Goal: Navigation & Orientation: Find specific page/section

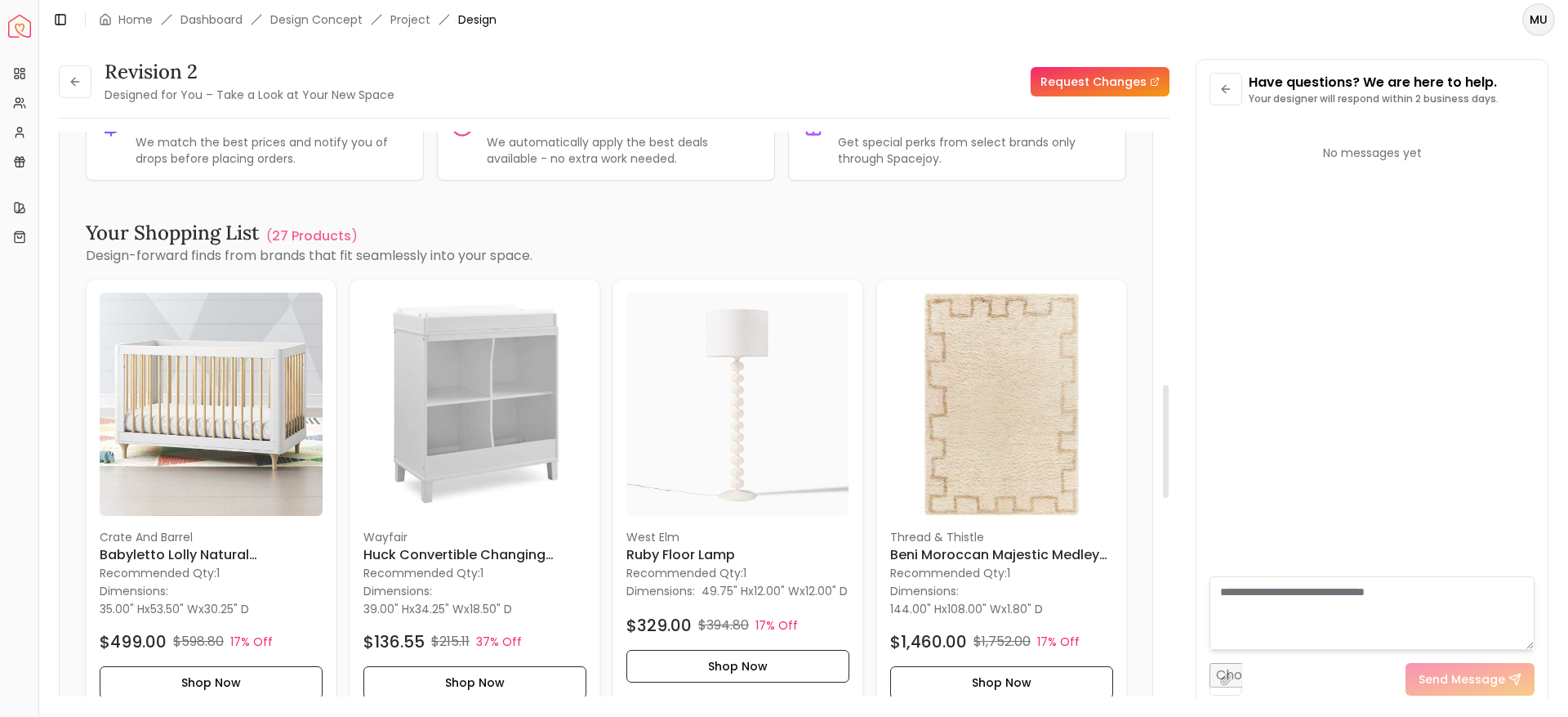
scroll to position [1219, 0]
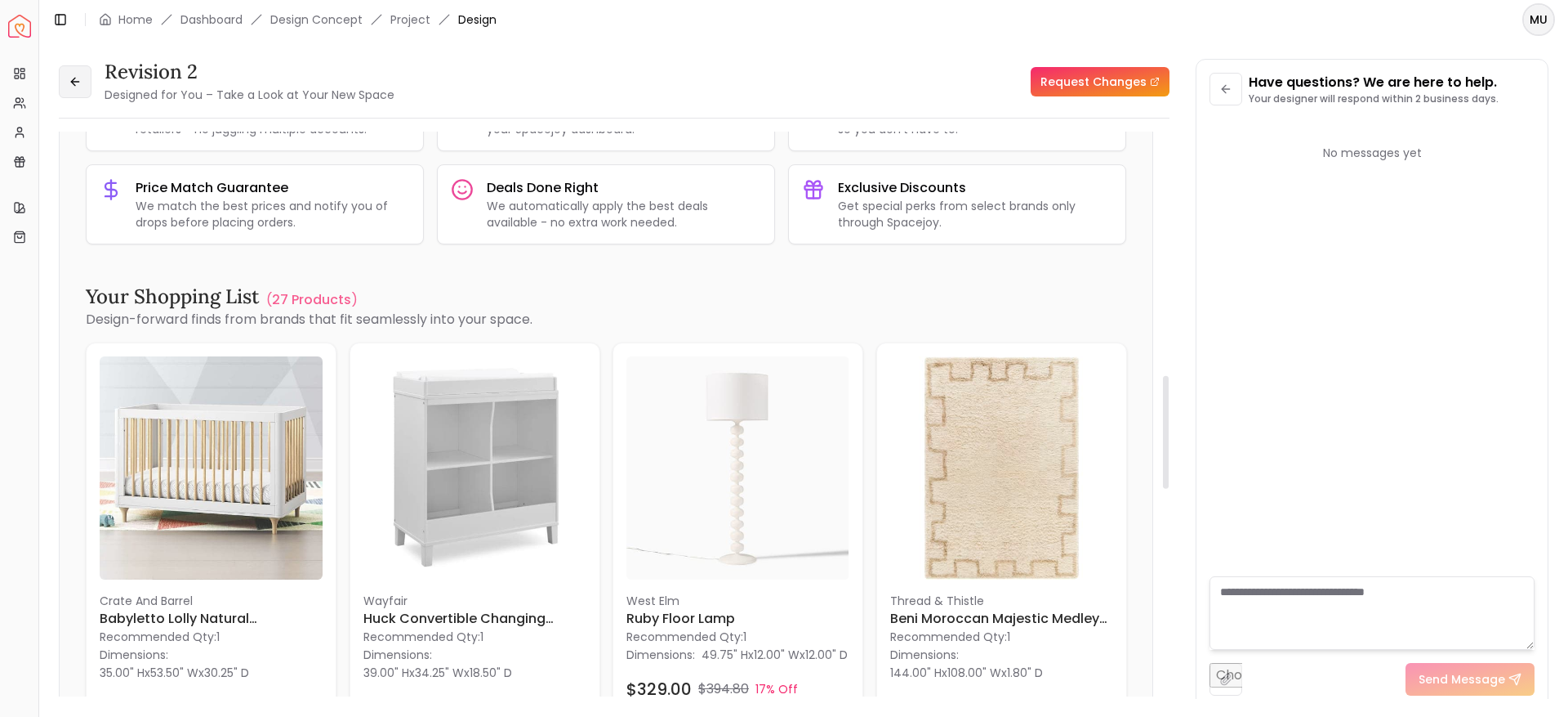
click at [66, 83] on button at bounding box center [75, 81] width 33 height 33
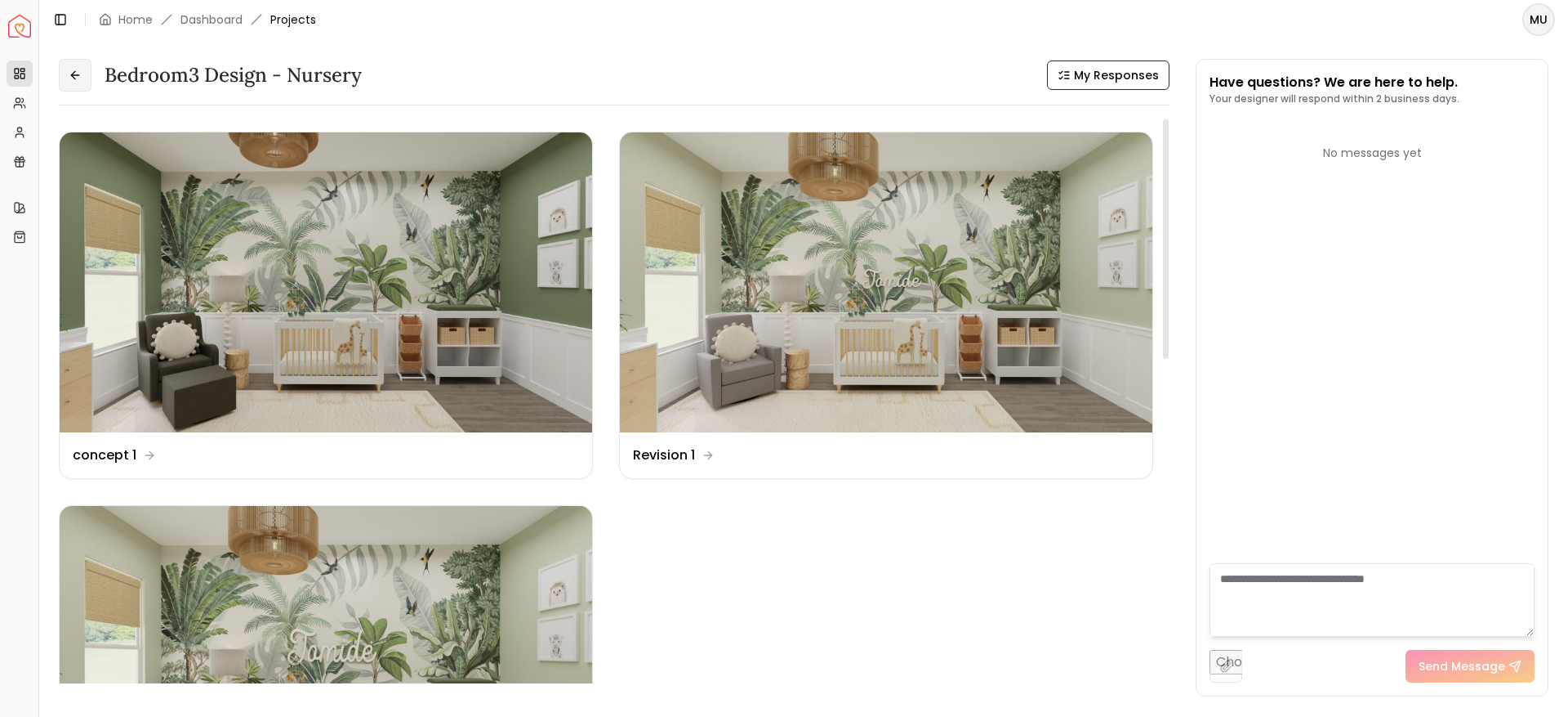
click at [81, 78] on icon at bounding box center [75, 75] width 13 height 13
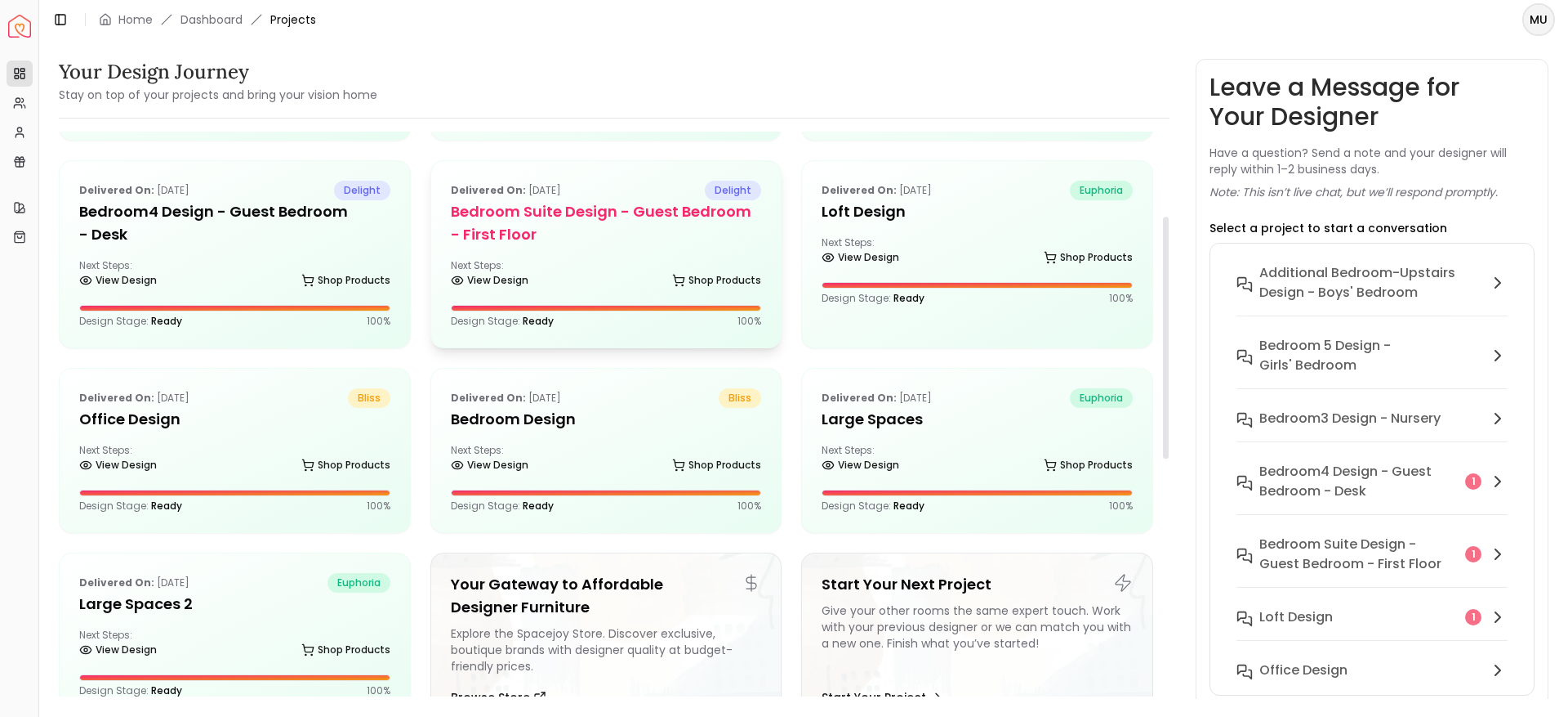
scroll to position [199, 0]
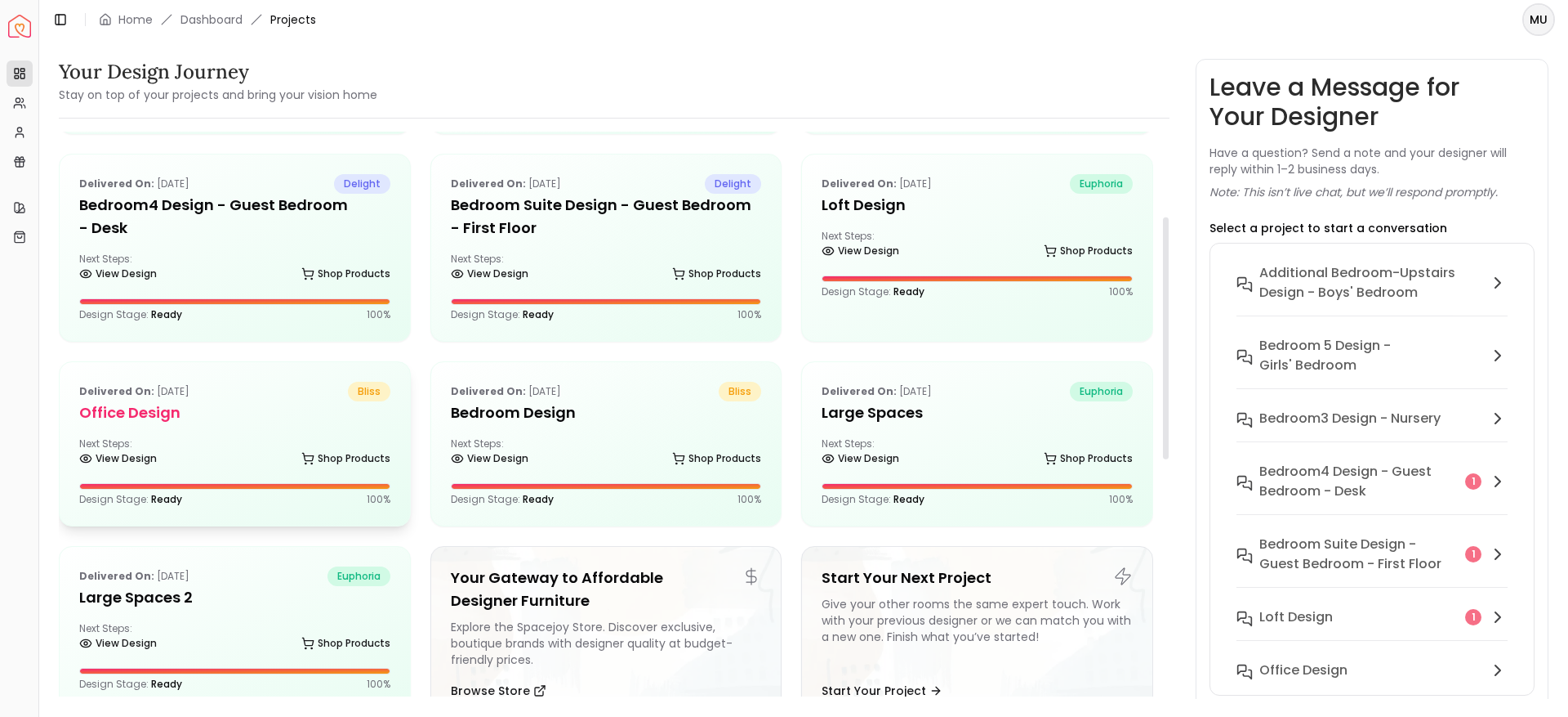
click at [215, 410] on h5 "Office Design" at bounding box center [235, 413] width 311 height 23
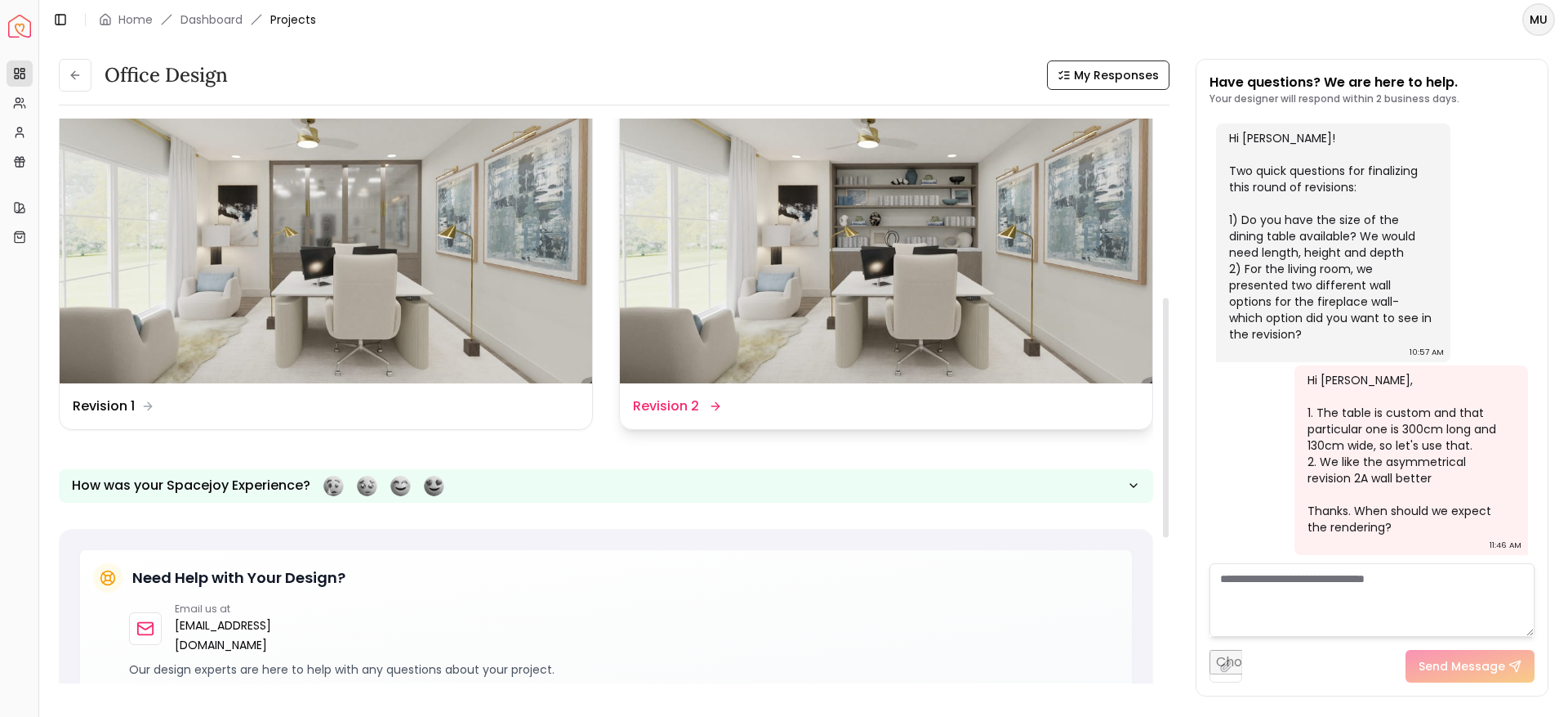
scroll to position [421, 0]
click at [835, 293] on img at bounding box center [886, 234] width 533 height 300
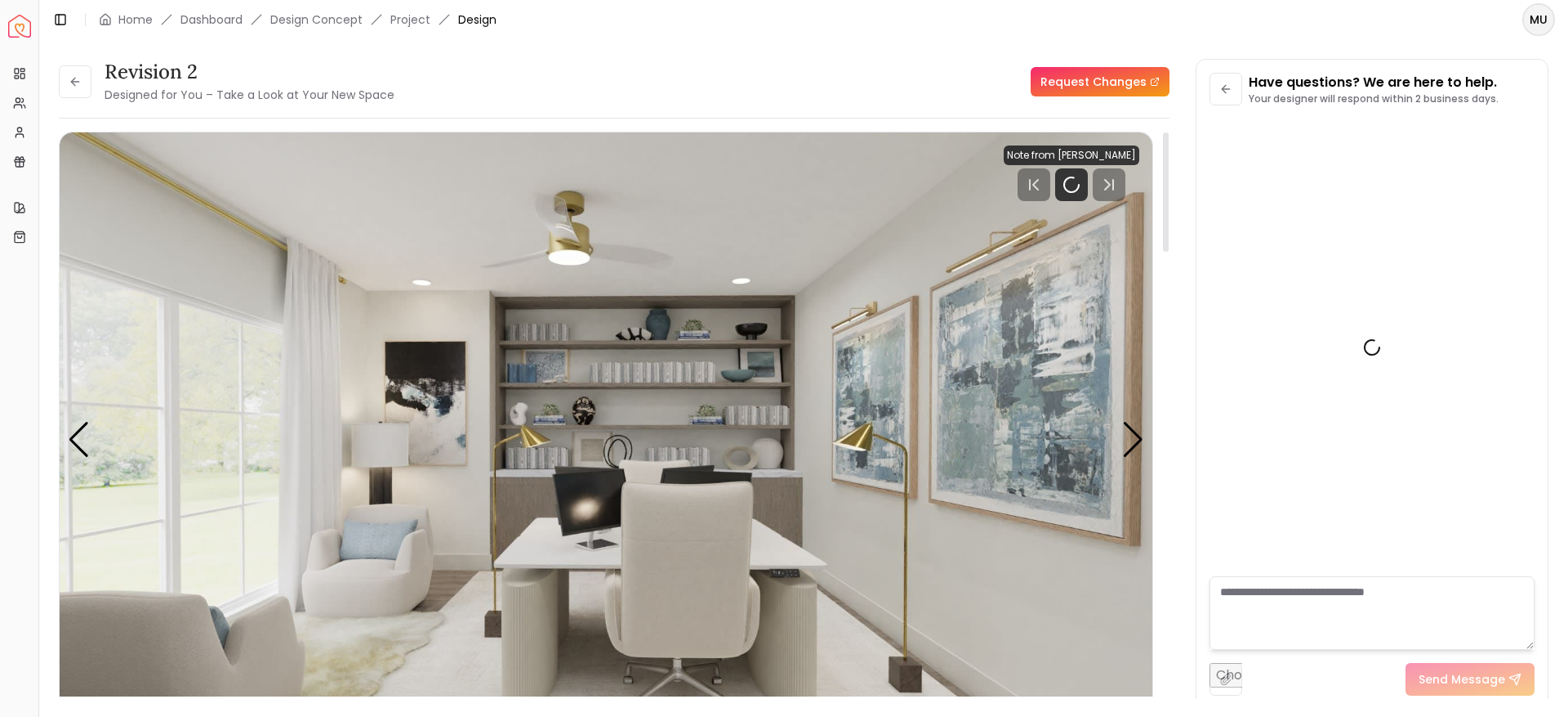
scroll to position [5001, 0]
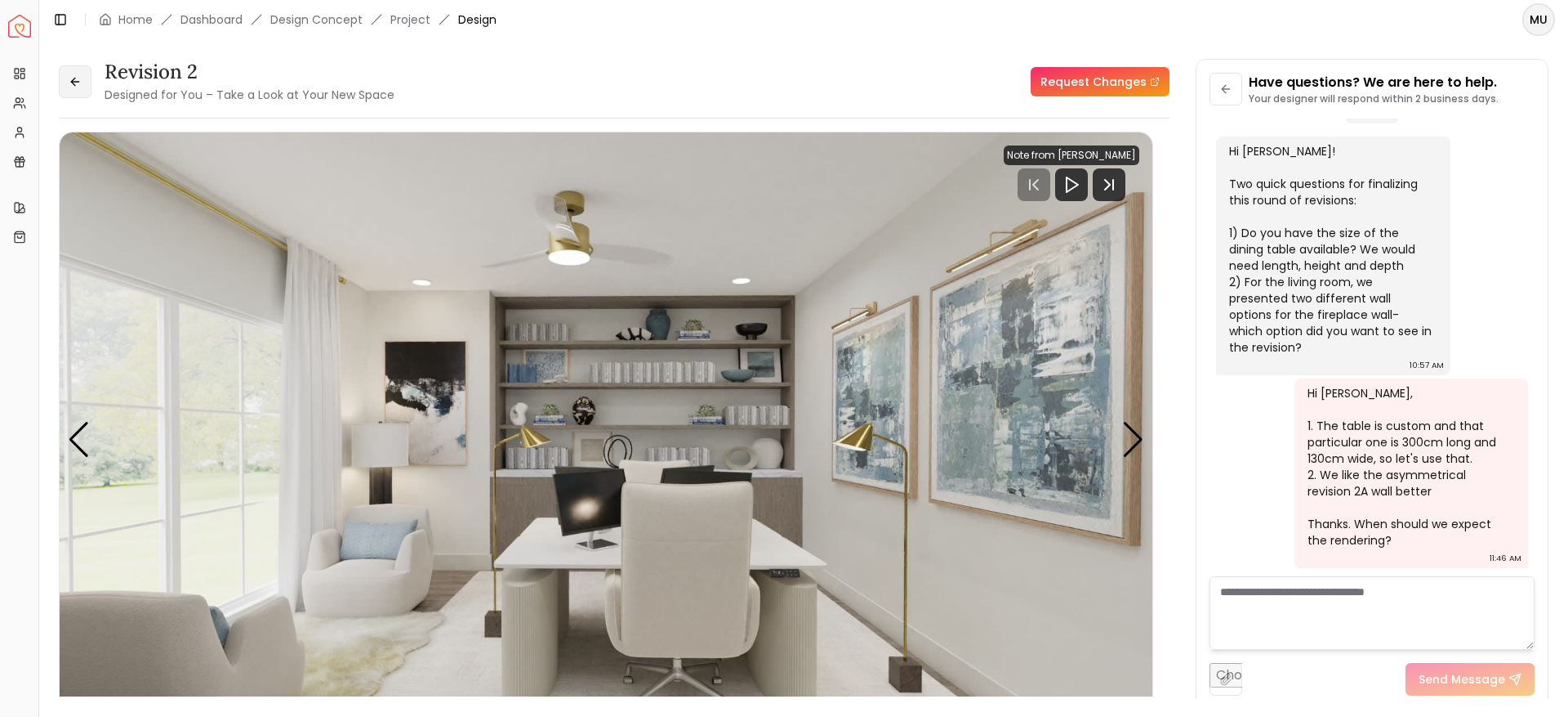
click at [88, 79] on button at bounding box center [75, 81] width 33 height 33
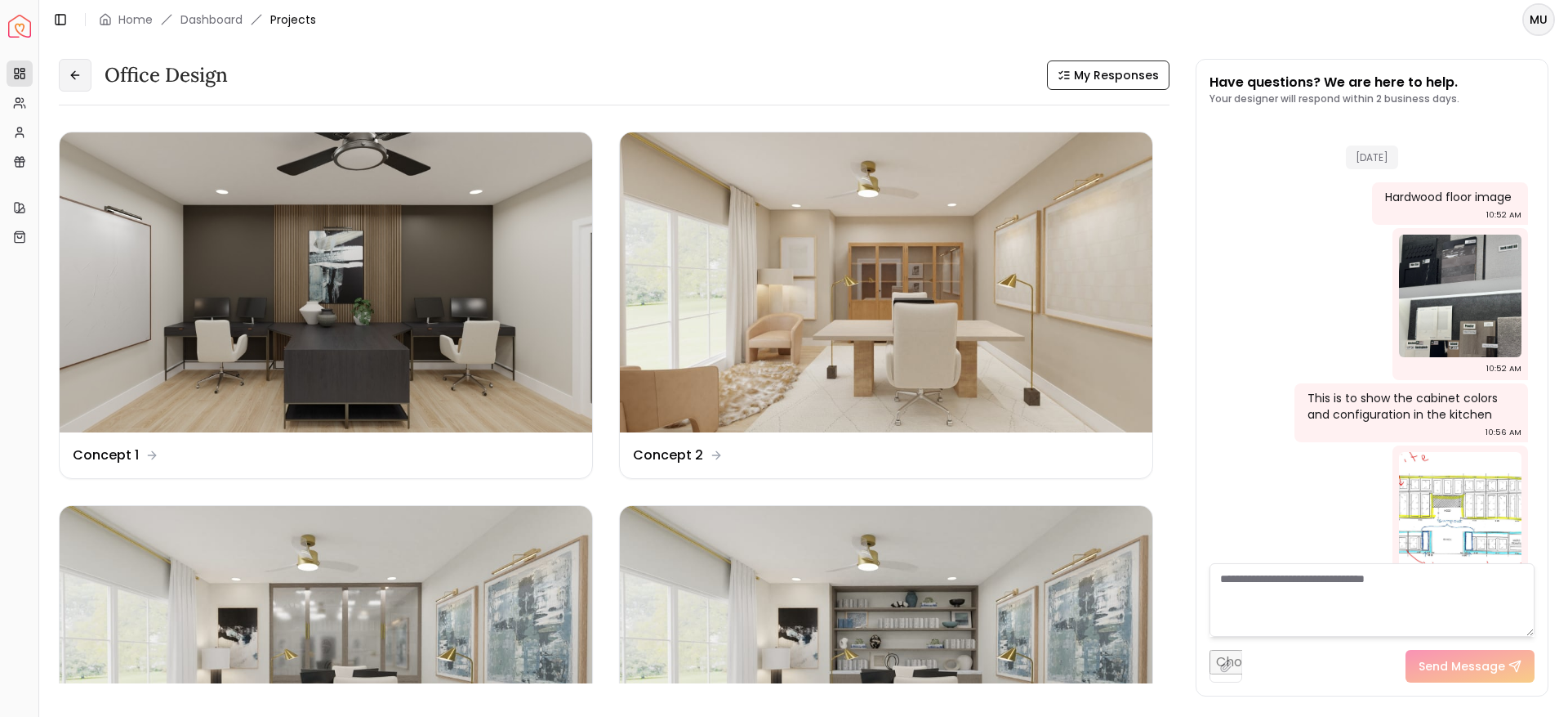
click at [88, 79] on button at bounding box center [75, 75] width 33 height 33
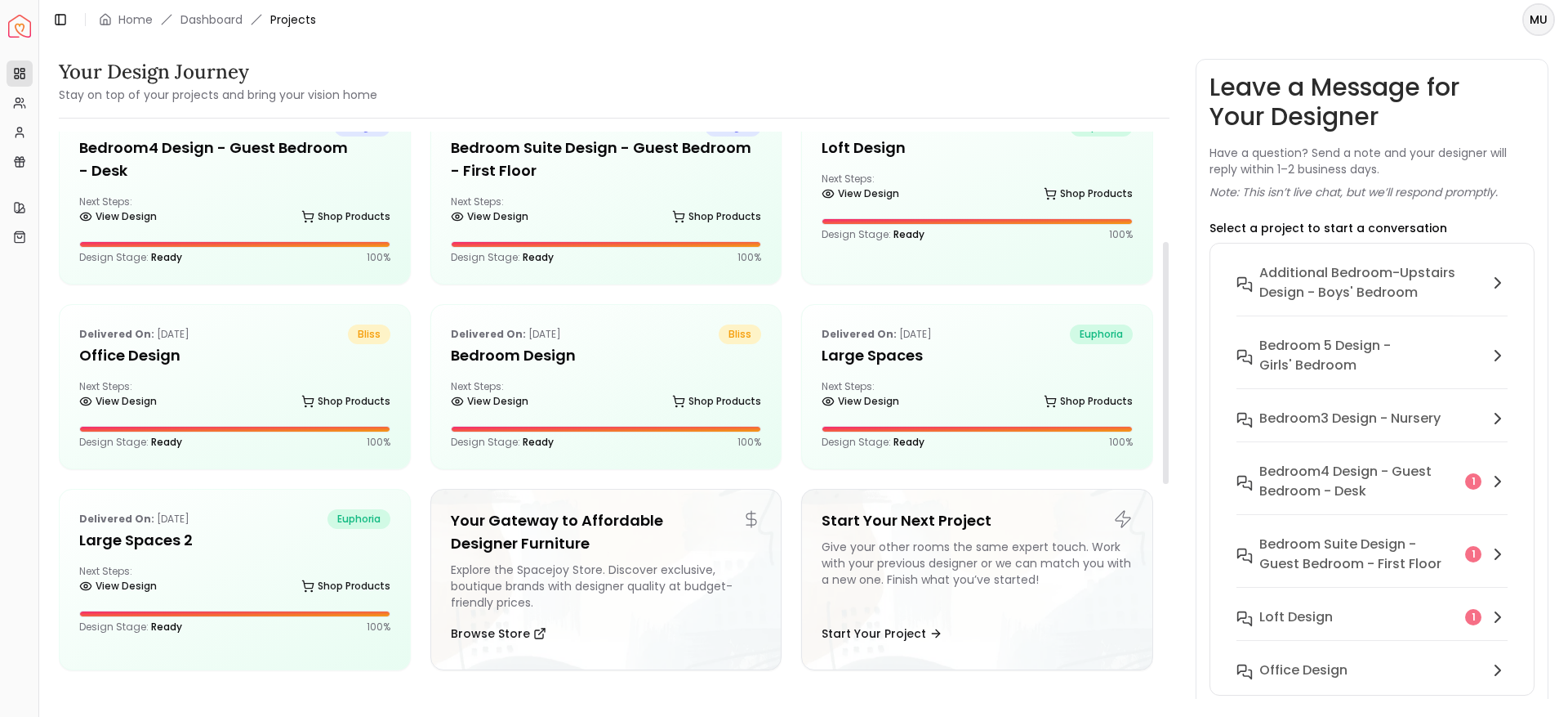
scroll to position [258, 0]
click at [270, 553] on div "Delivered on: [DATE] euphoria Large Spaces 2 Next Steps: View Design Shop Produ…" at bounding box center [235, 570] width 350 height 164
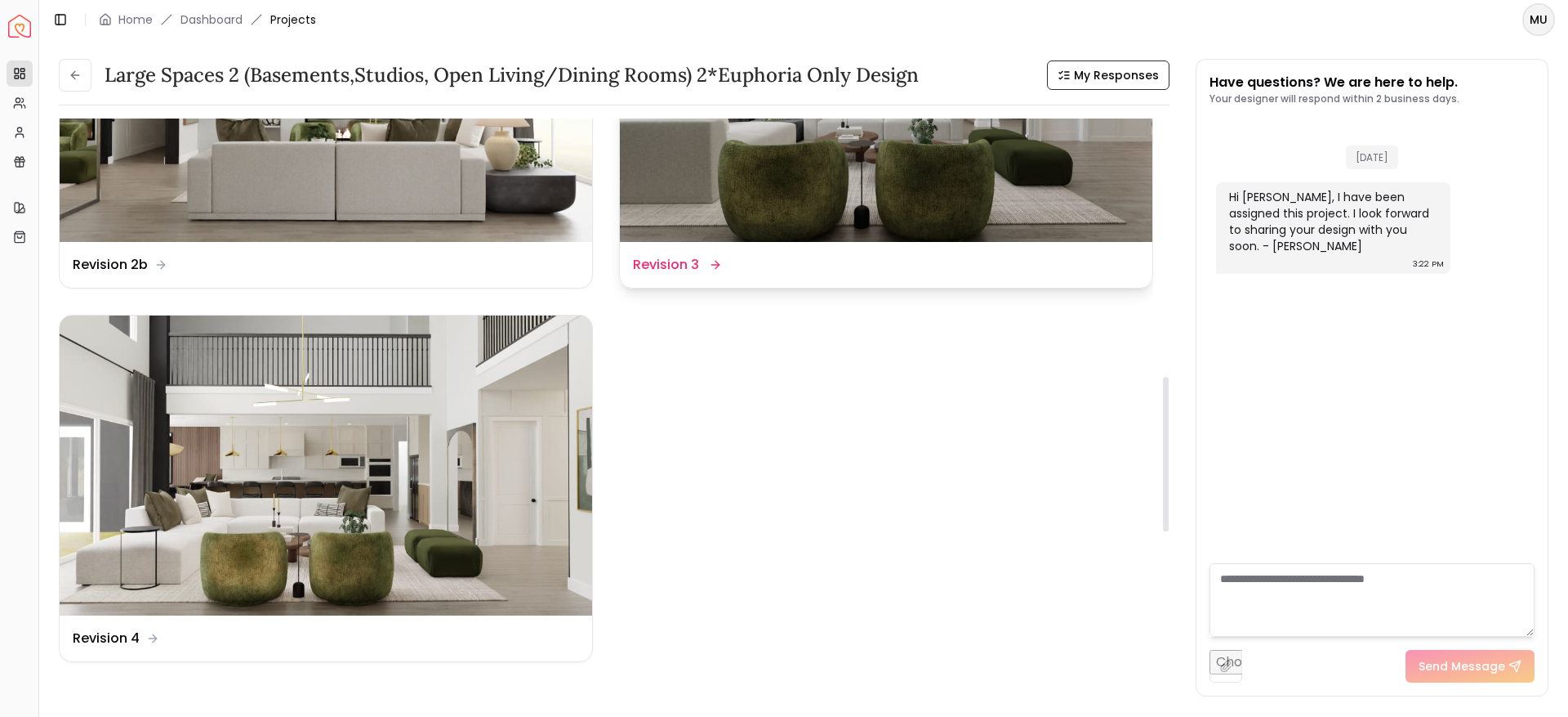
scroll to position [941, 0]
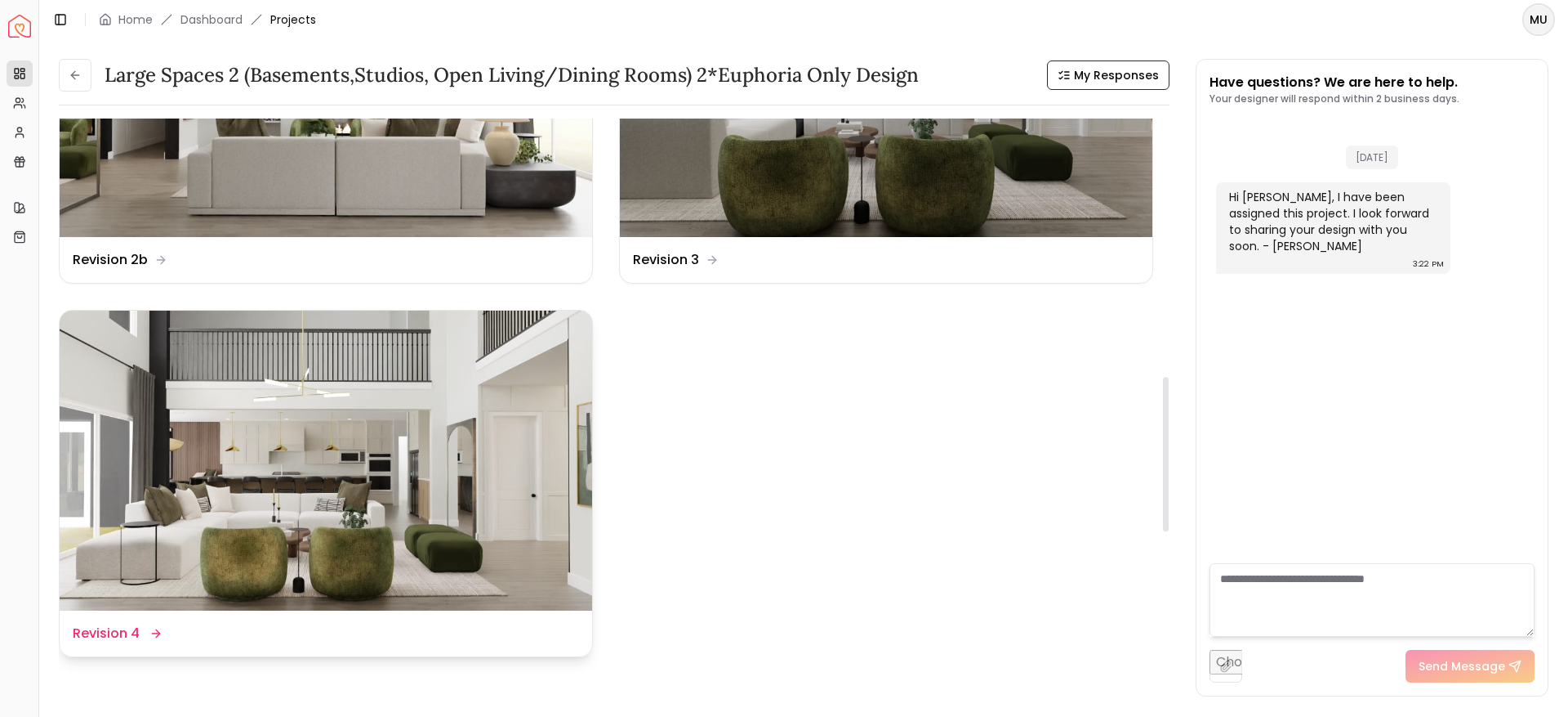
click at [443, 484] on img at bounding box center [326, 460] width 533 height 300
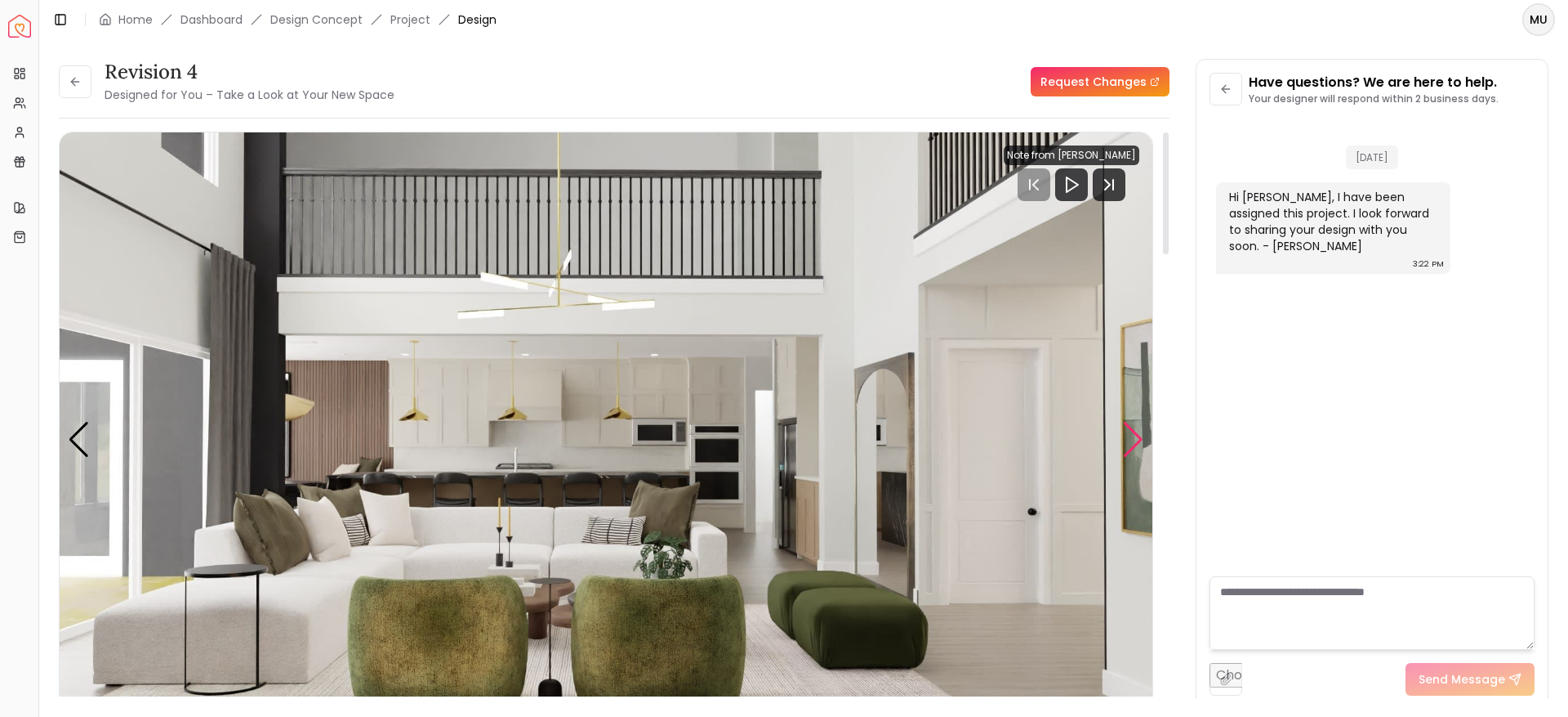
click at [1135, 437] on div "Next slide" at bounding box center [1133, 439] width 22 height 36
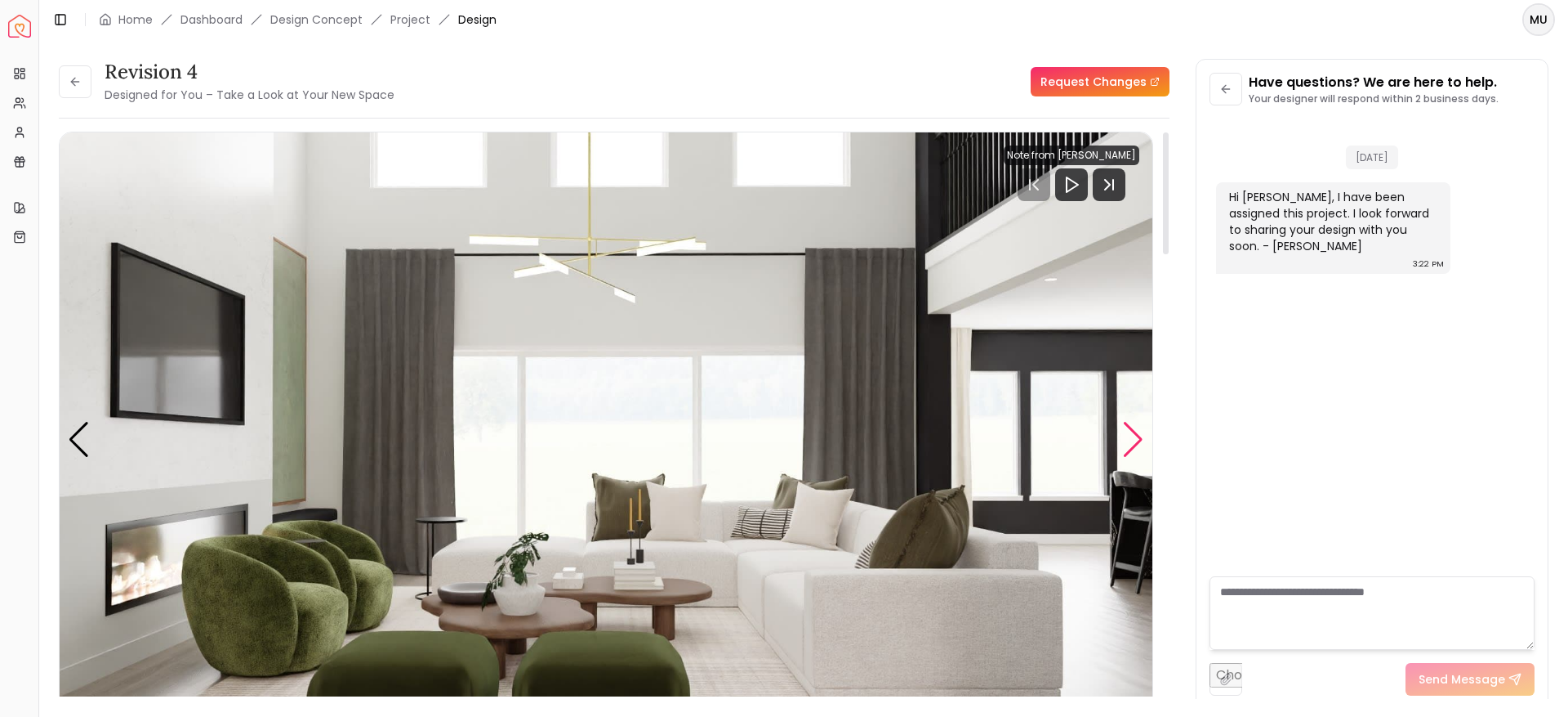
click at [1135, 437] on div "Next slide" at bounding box center [1133, 439] width 22 height 36
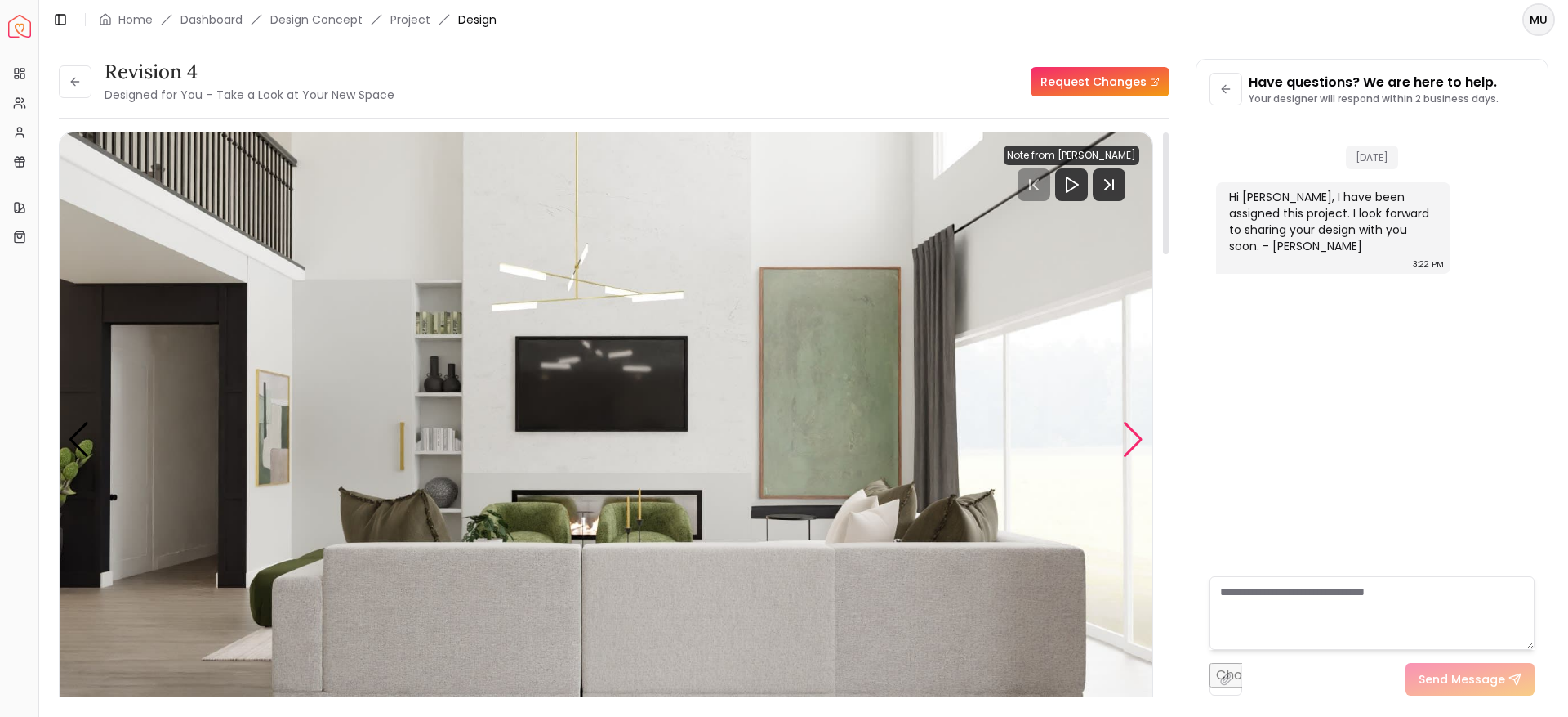
click at [1135, 441] on div "Next slide" at bounding box center [1133, 439] width 22 height 36
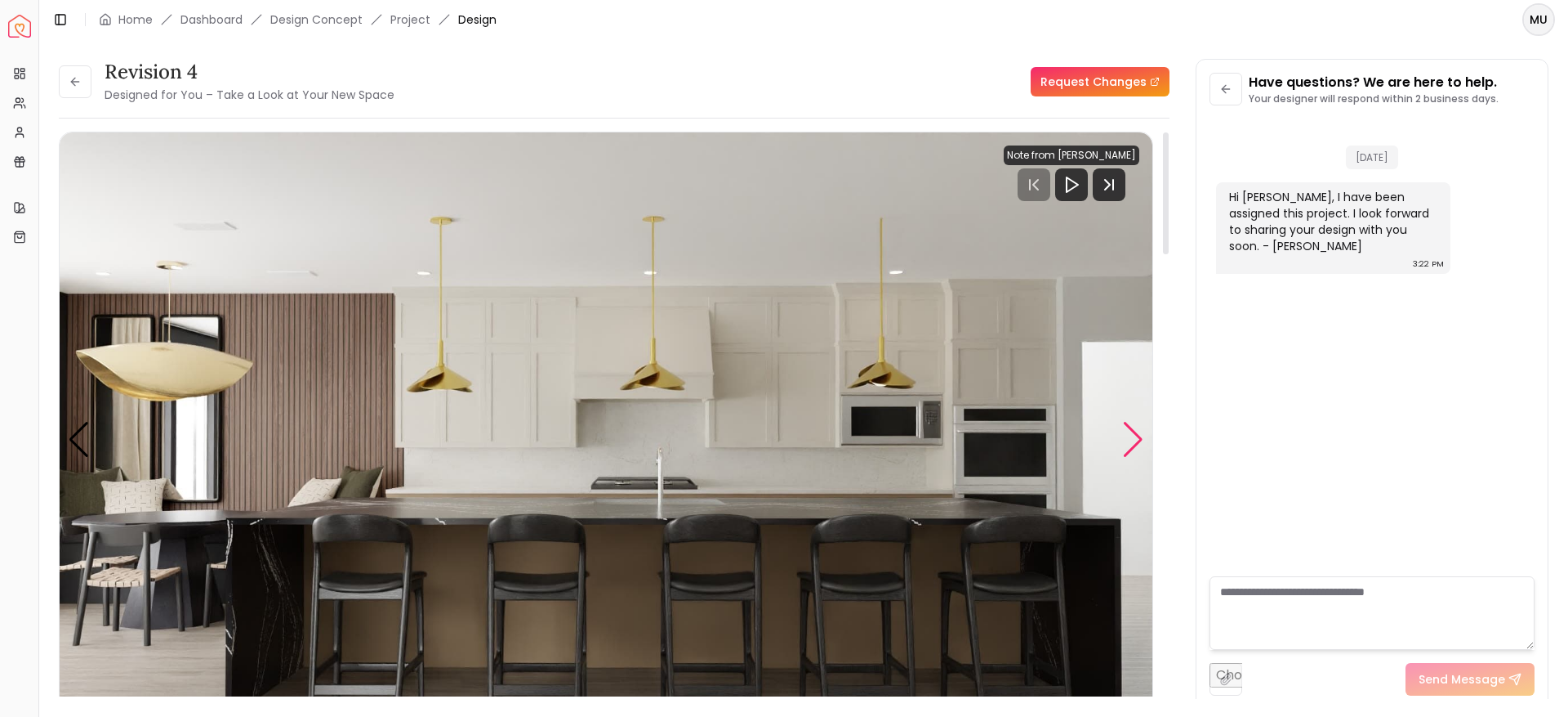
click at [1135, 441] on div "Next slide" at bounding box center [1133, 439] width 22 height 36
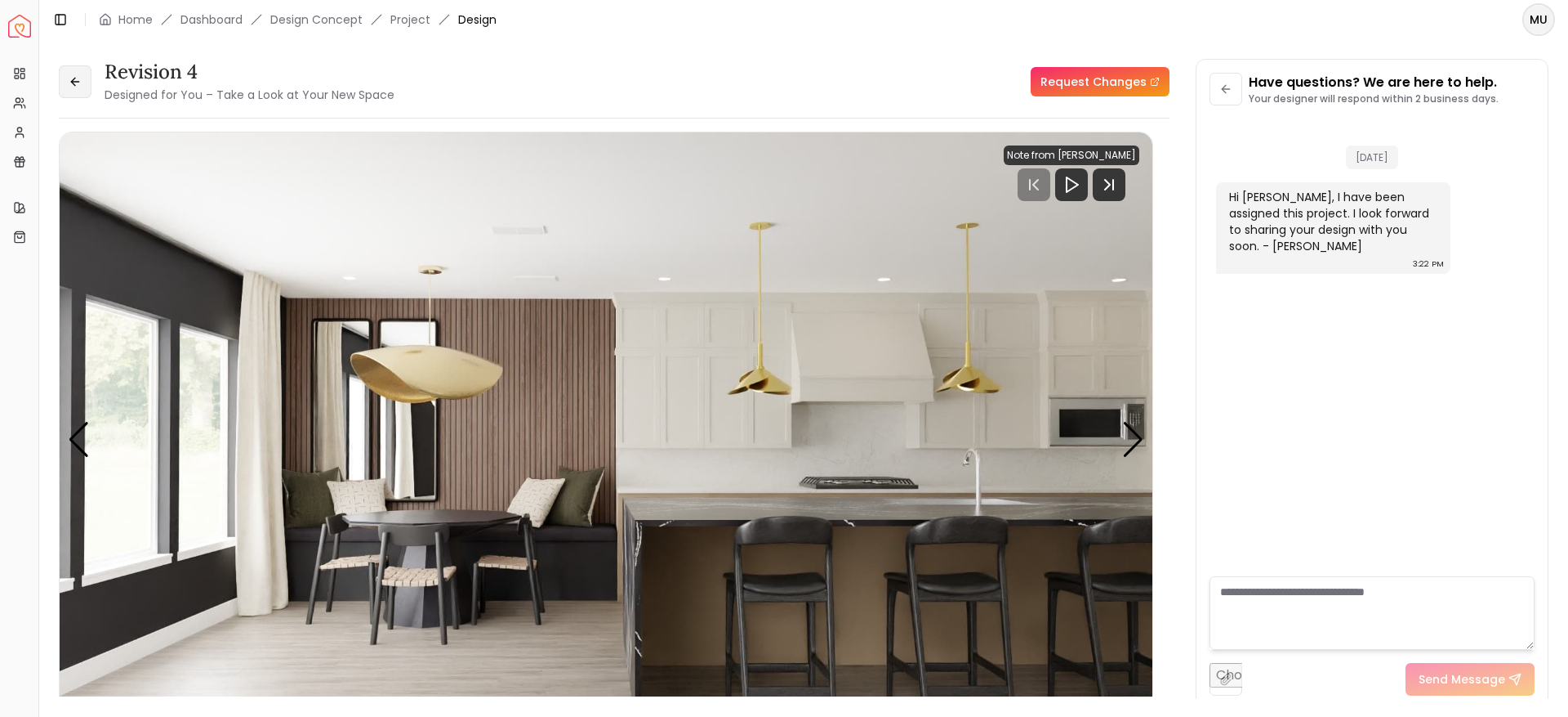
click at [75, 77] on icon at bounding box center [73, 81] width 4 height 7
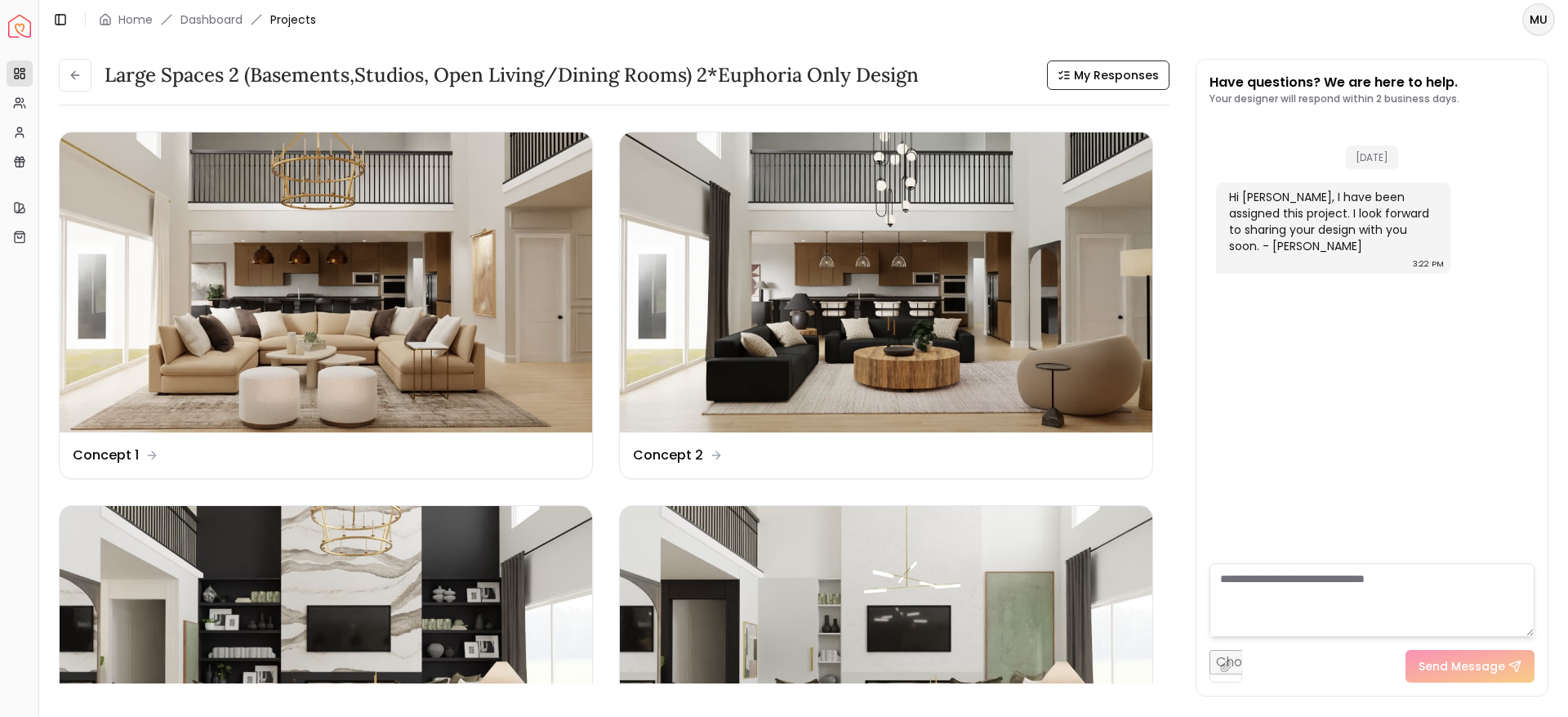
click at [75, 77] on icon at bounding box center [73, 75] width 4 height 7
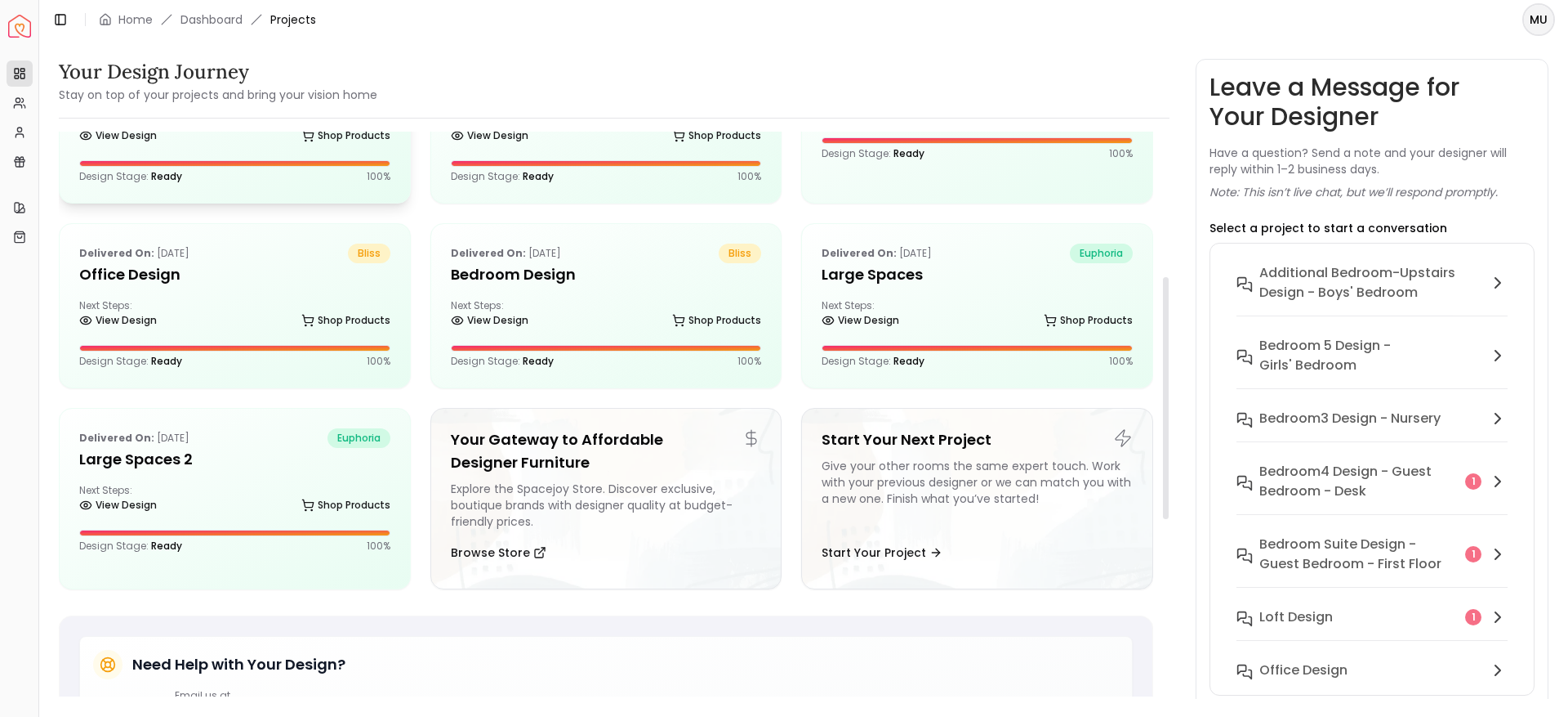
scroll to position [341, 0]
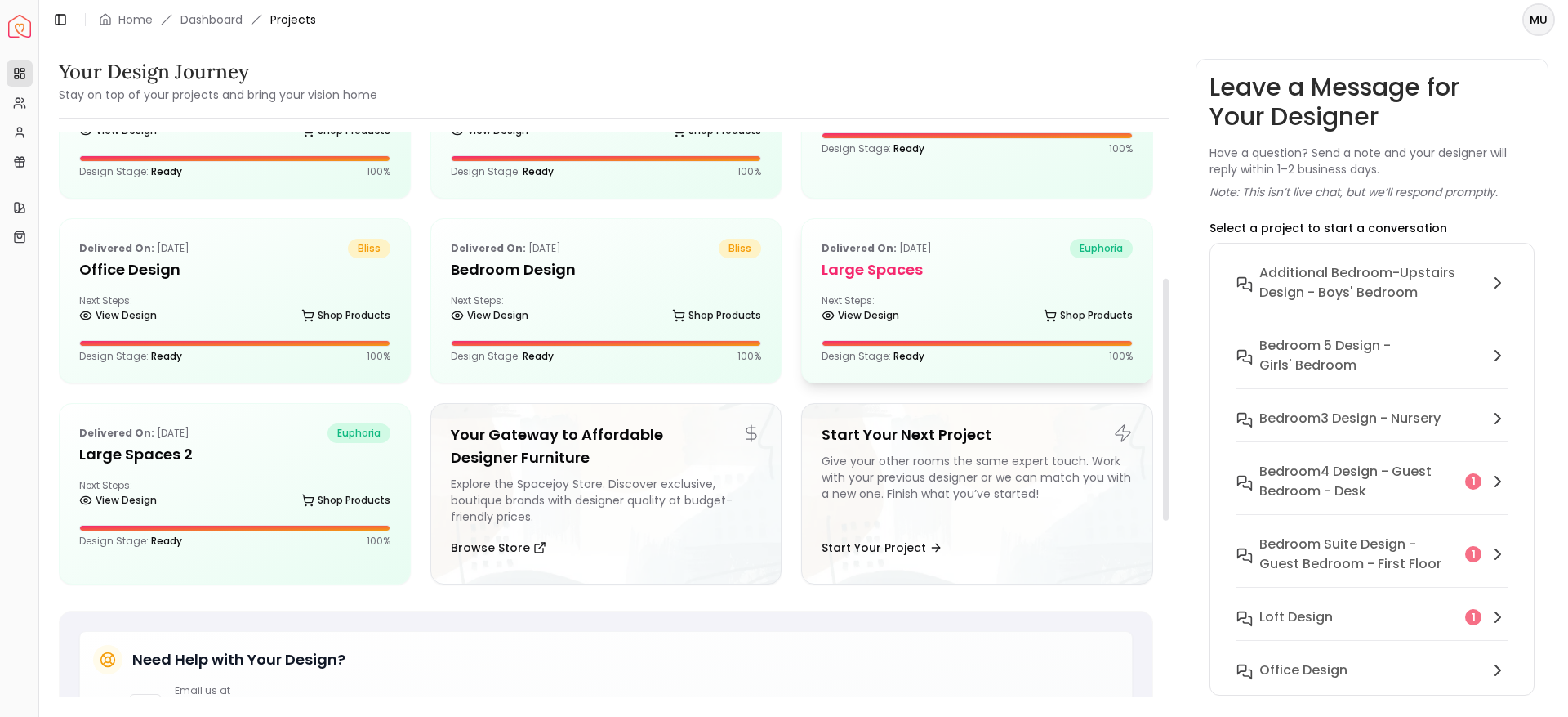
click at [1076, 222] on div "Delivered on: Nov 25, 2024 euphoria Large Spaces Next Steps: View Design Shop P…" at bounding box center [977, 301] width 350 height 164
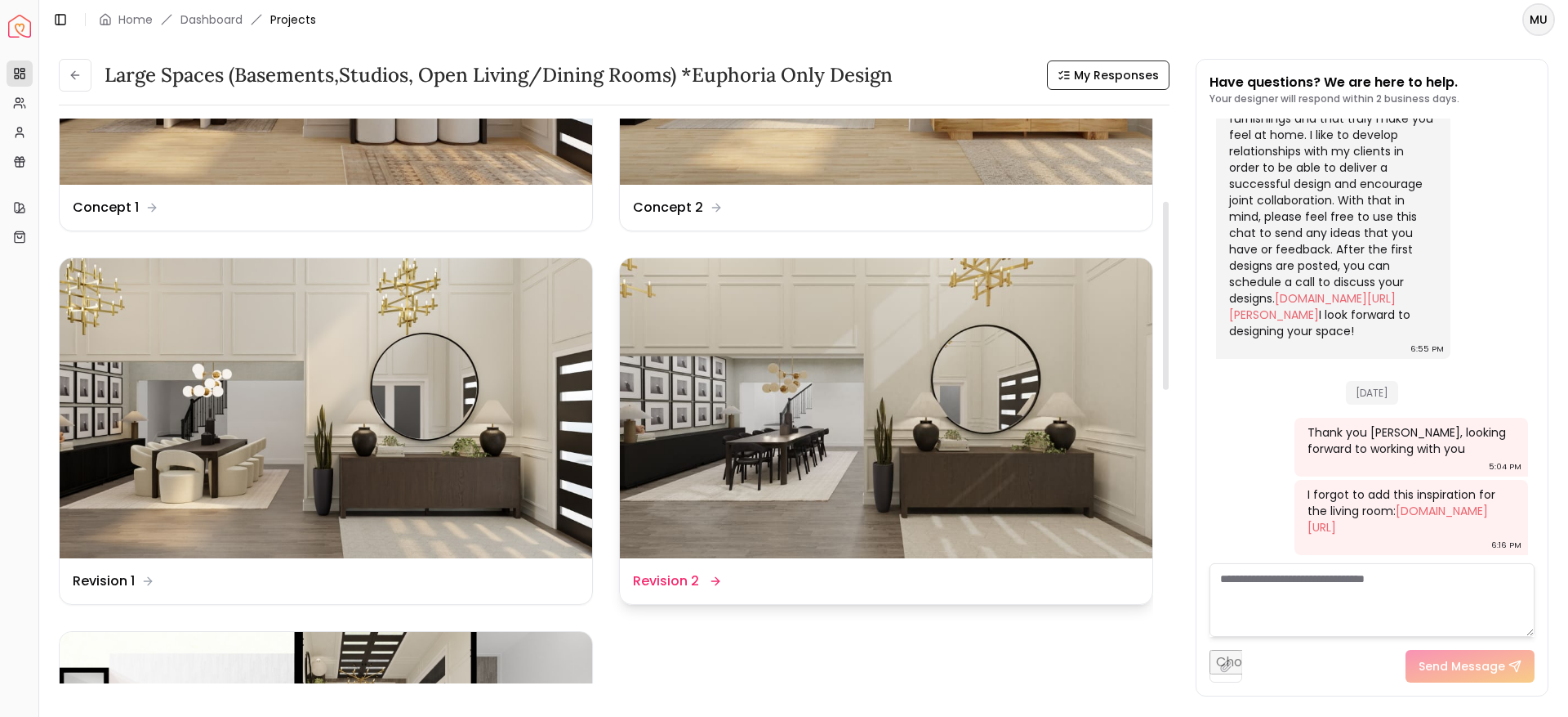
scroll to position [248, 0]
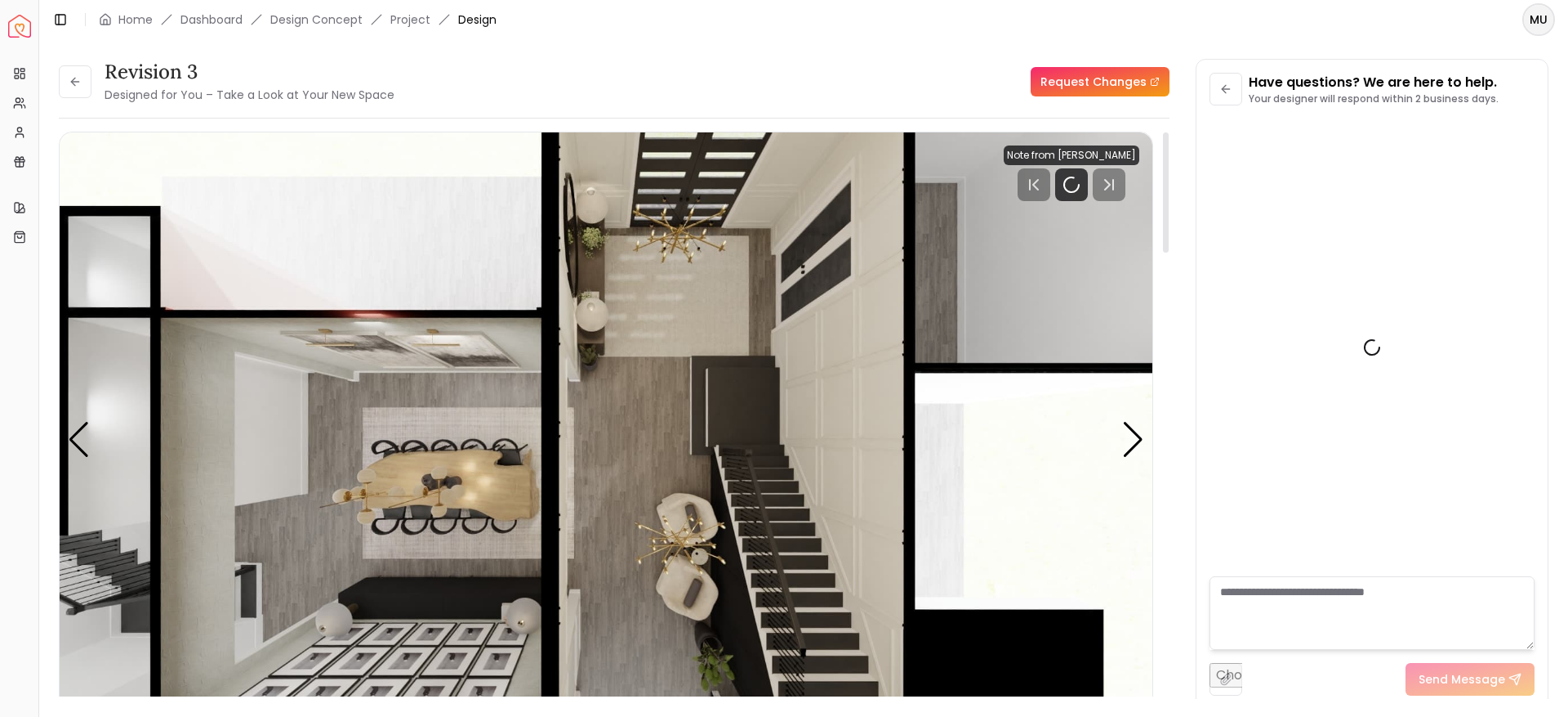
scroll to position [407, 0]
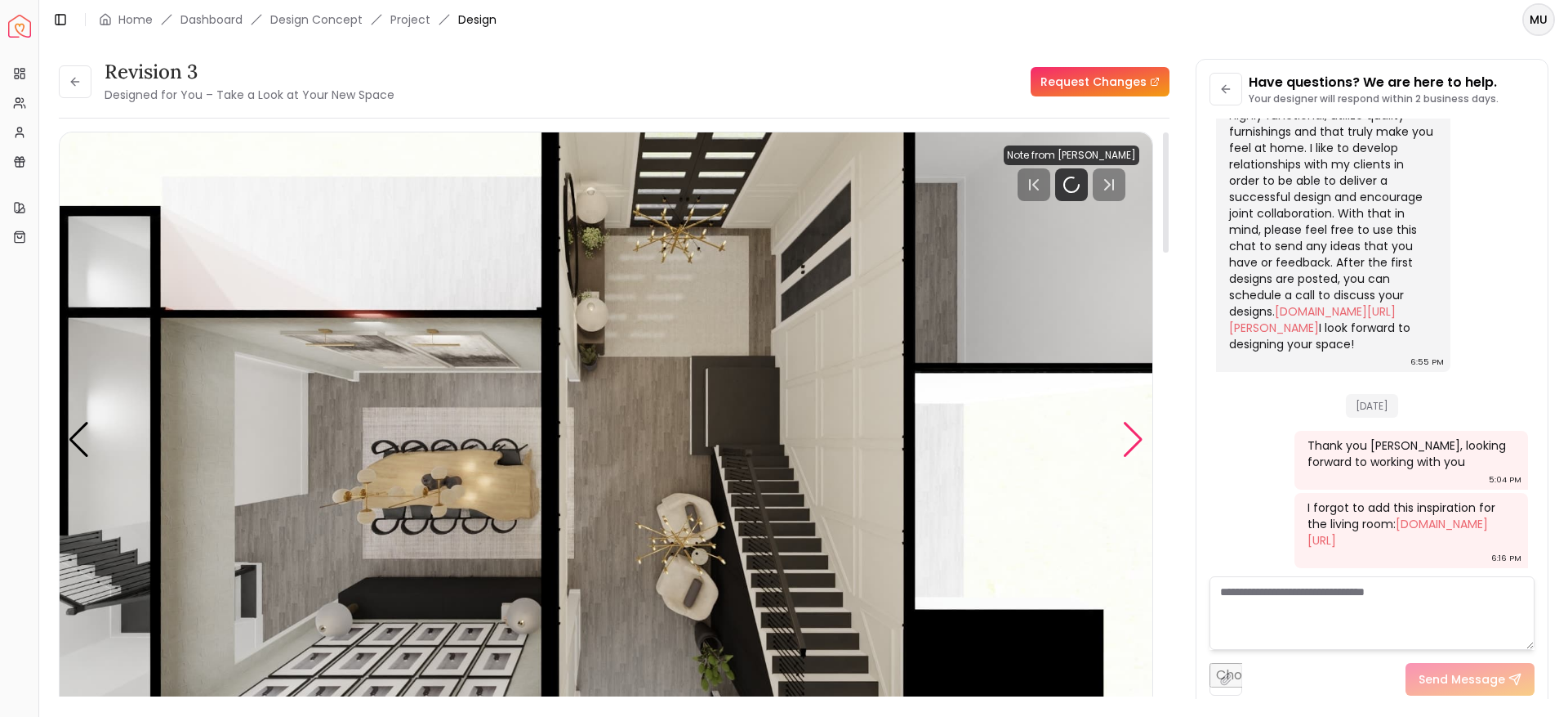
click at [1126, 443] on div "Next slide" at bounding box center [1133, 439] width 22 height 36
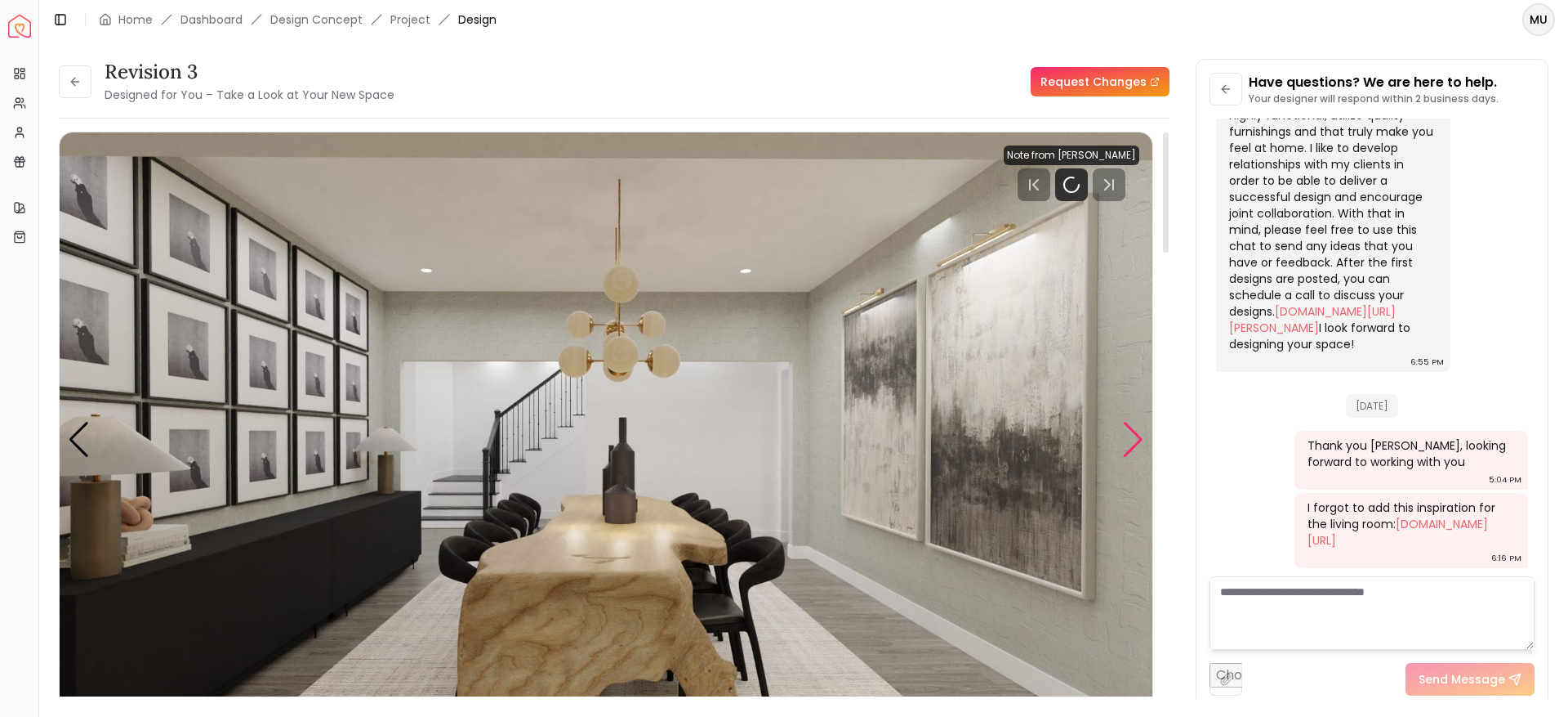
click at [1126, 443] on div "Next slide" at bounding box center [1133, 439] width 22 height 36
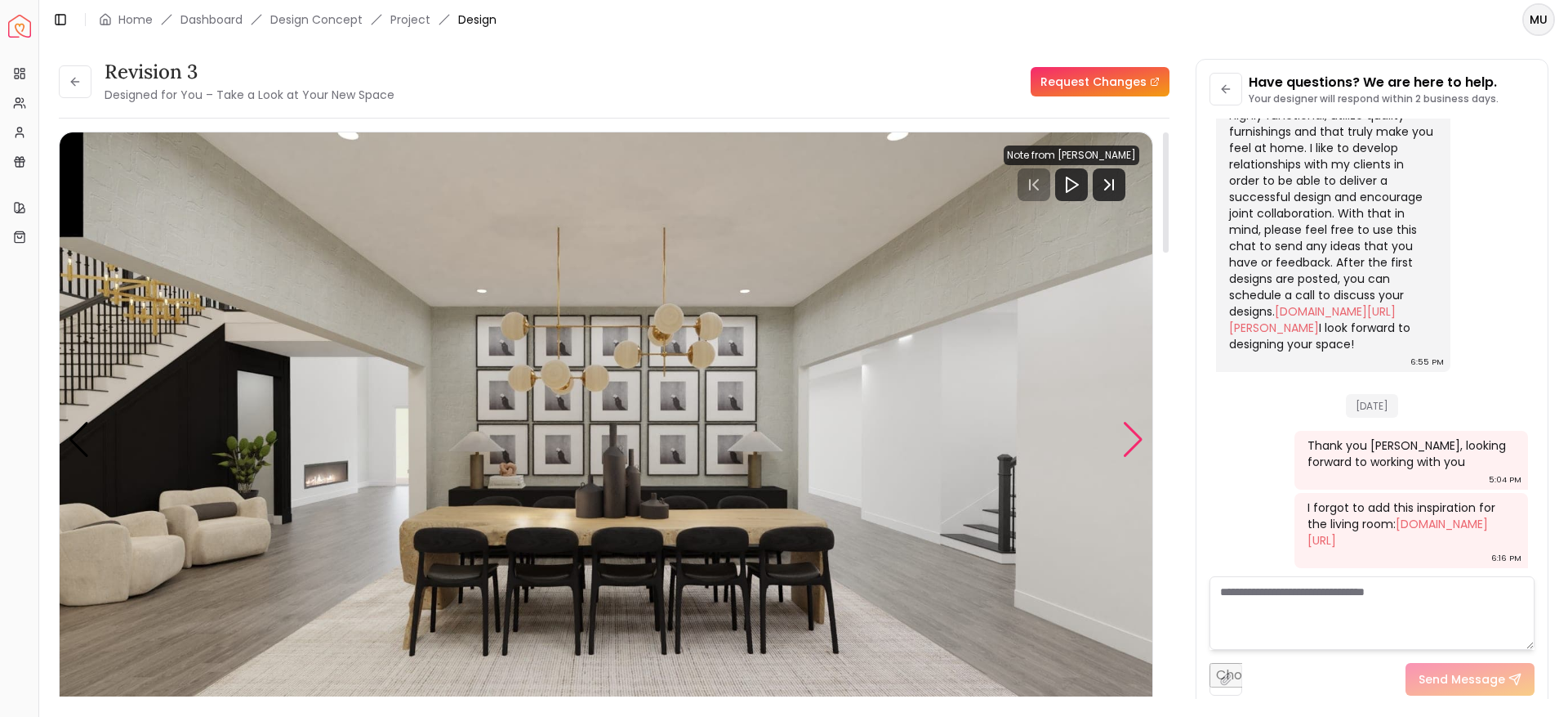
click at [1126, 443] on div "Next slide" at bounding box center [1133, 439] width 22 height 36
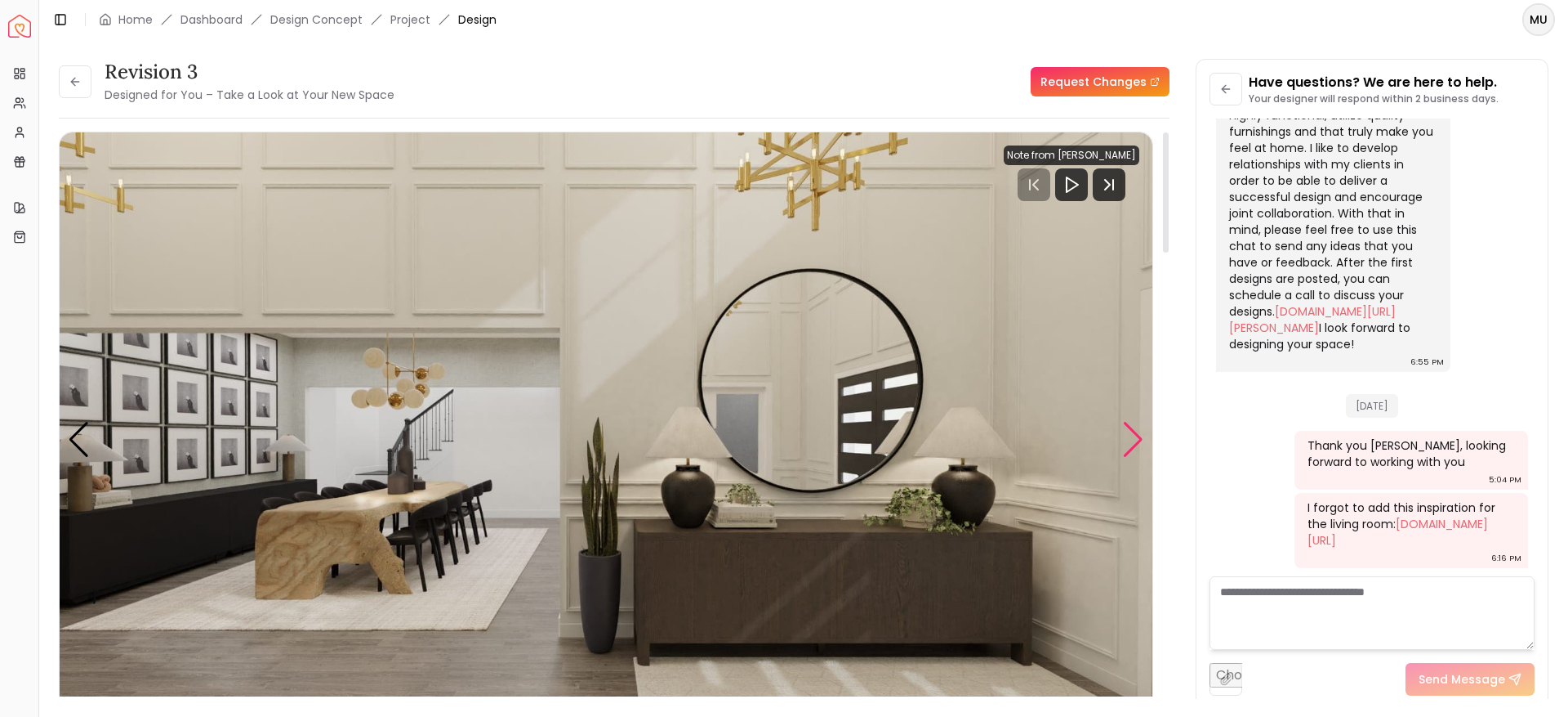
click at [1126, 443] on div "Next slide" at bounding box center [1133, 439] width 22 height 36
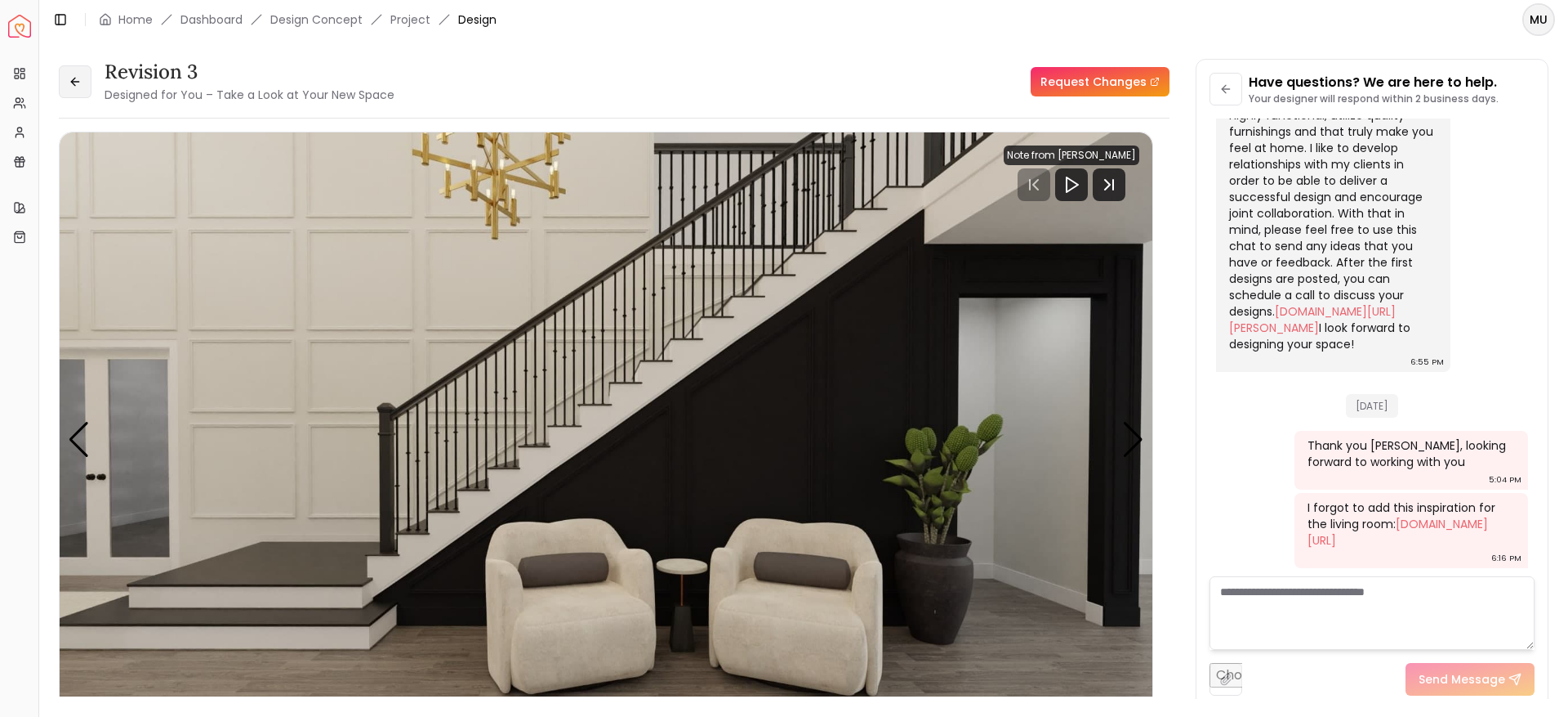
click at [81, 86] on icon at bounding box center [75, 81] width 13 height 13
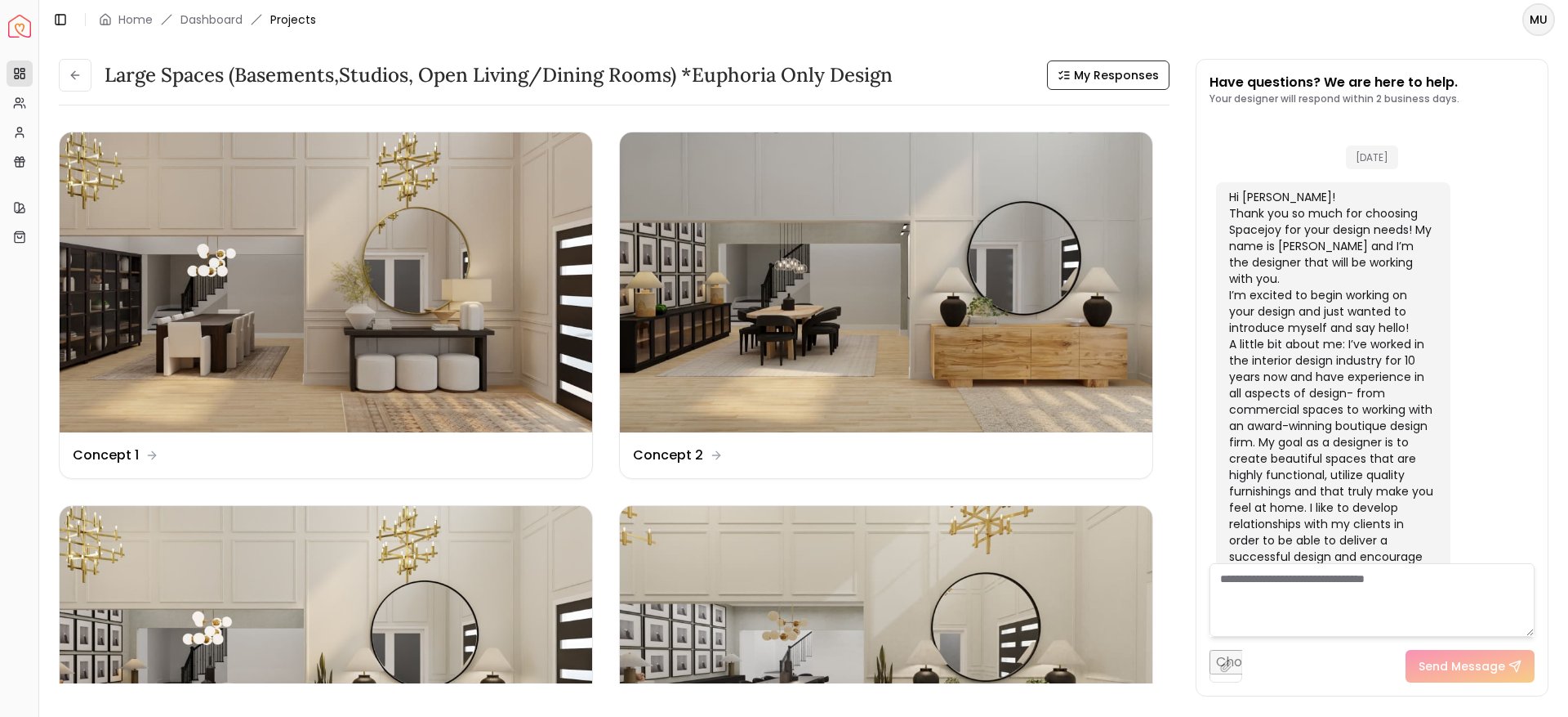
scroll to position [421, 0]
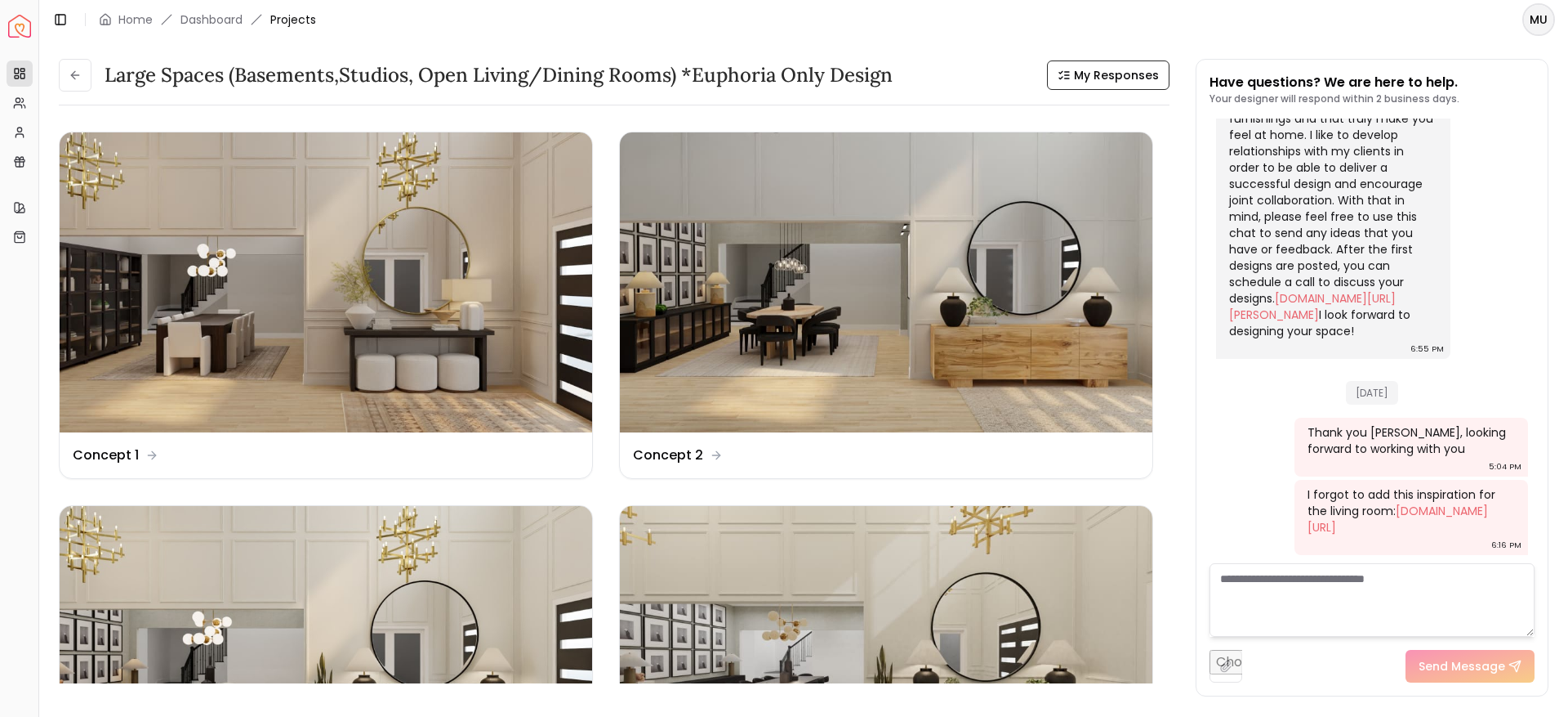
click at [81, 86] on button at bounding box center [75, 75] width 33 height 33
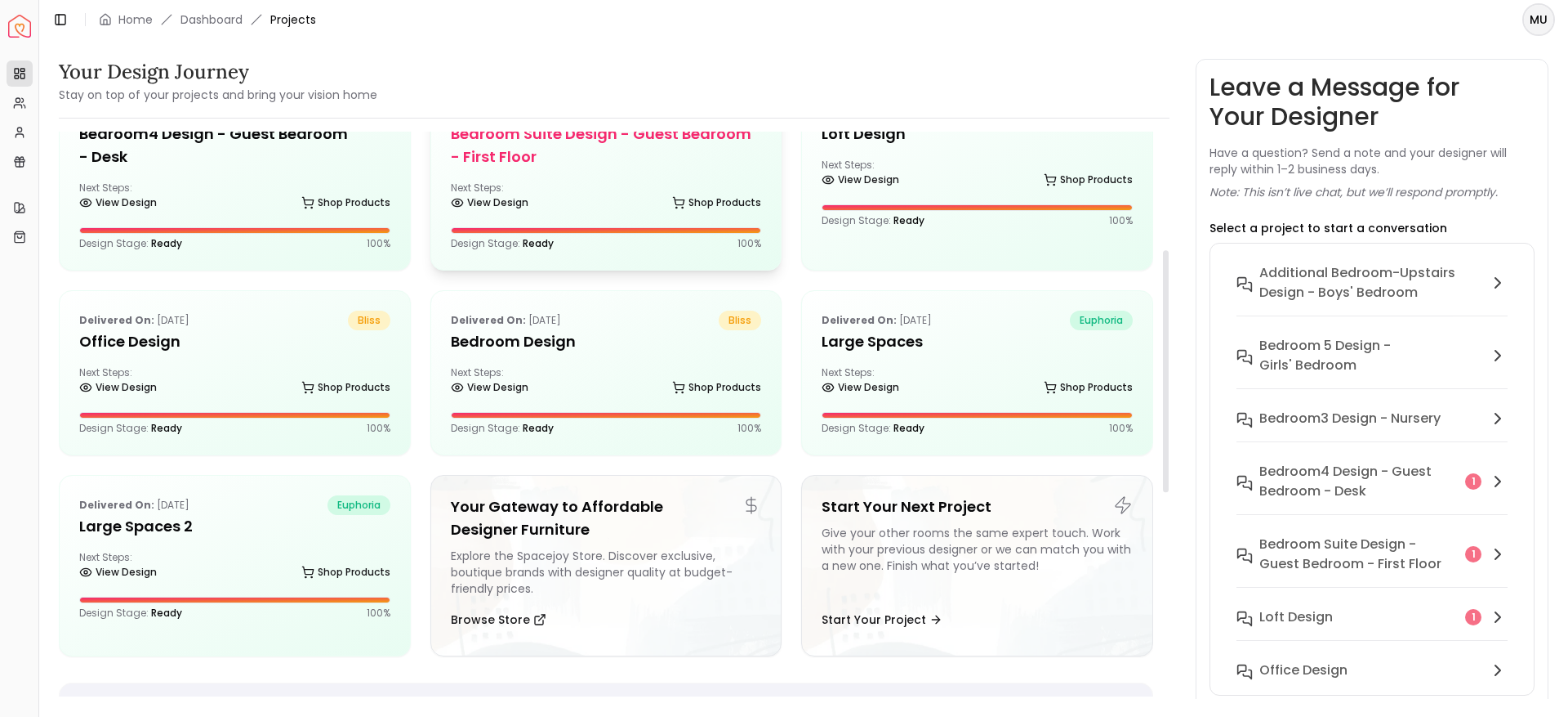
scroll to position [275, 0]
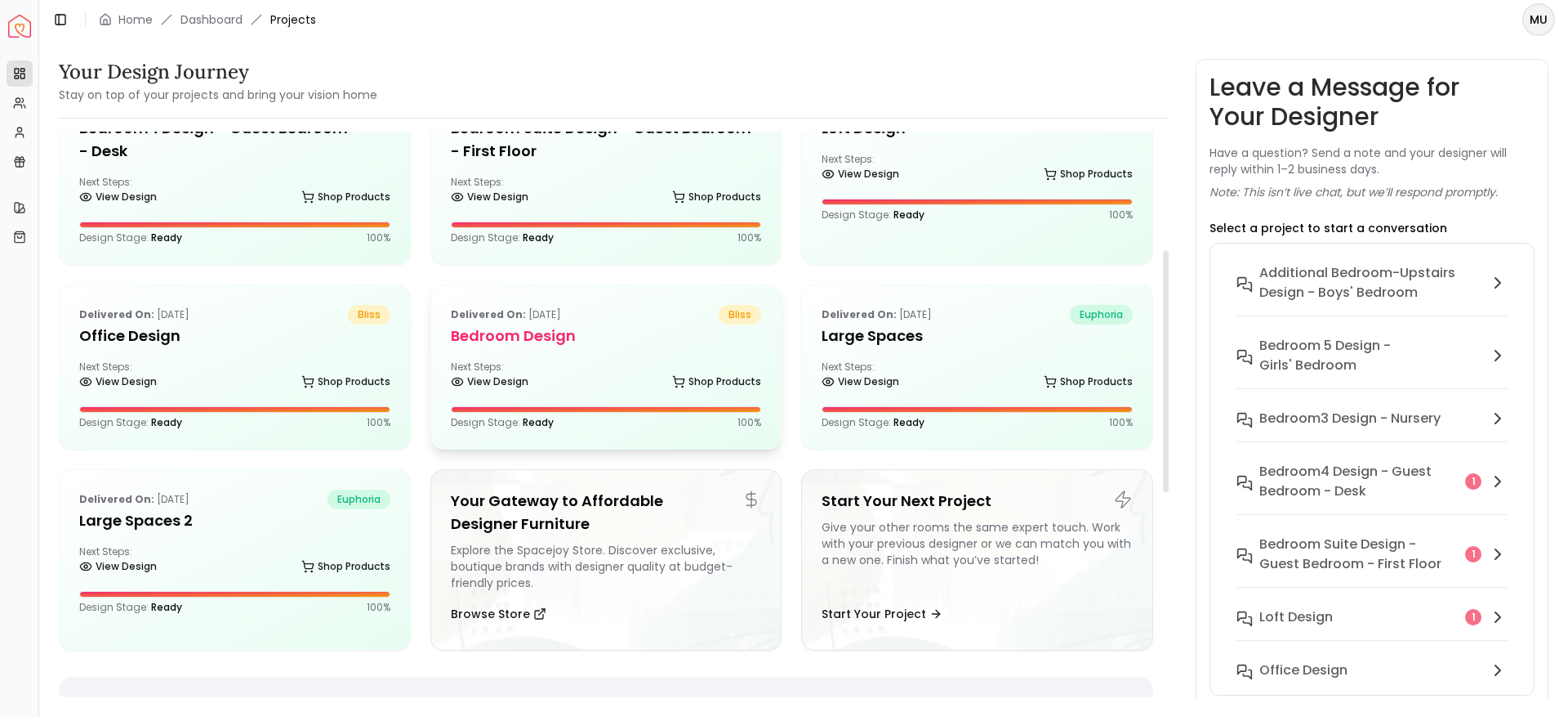
click at [579, 361] on div "Next Steps: View Design Shop Products" at bounding box center [607, 377] width 311 height 33
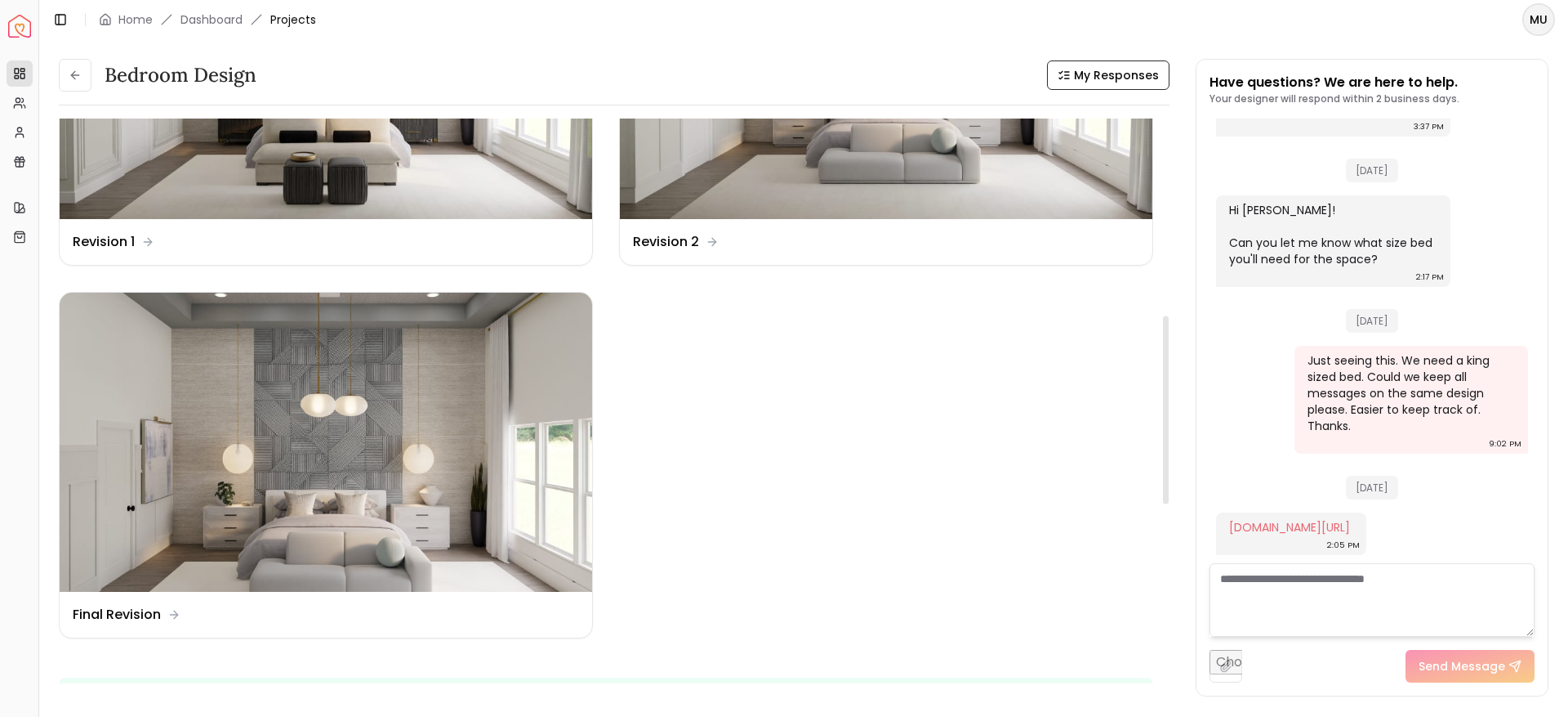
scroll to position [591, 0]
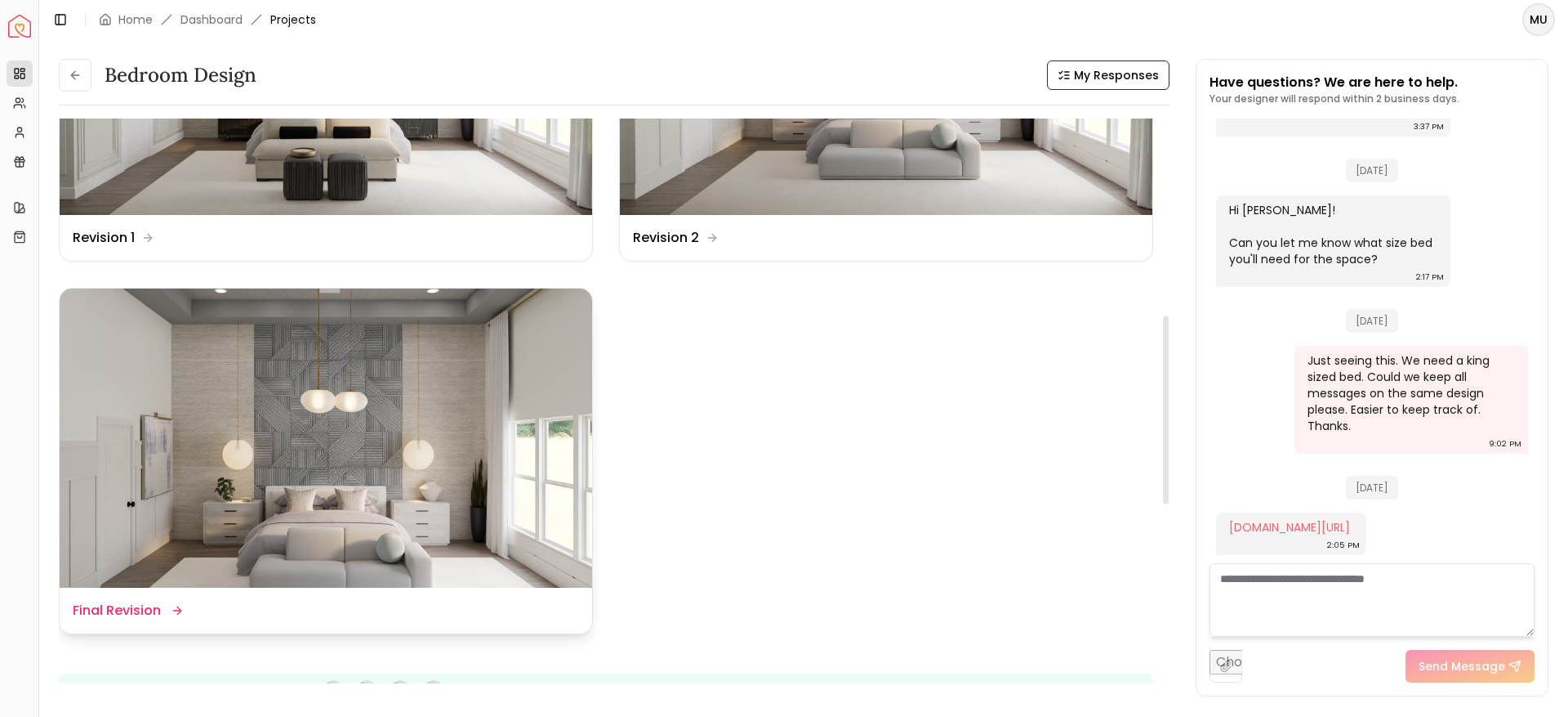
click at [416, 457] on img at bounding box center [326, 438] width 533 height 300
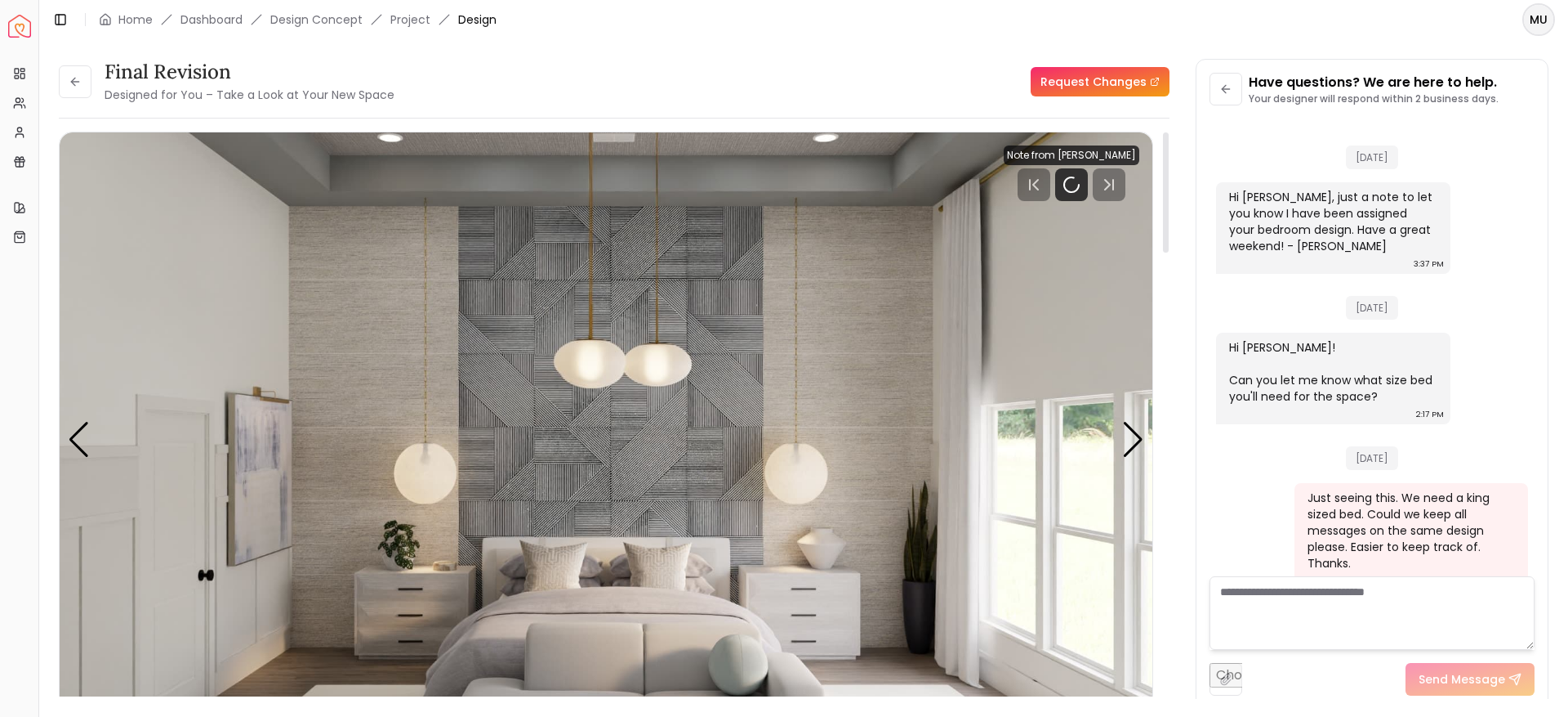
scroll to position [172, 0]
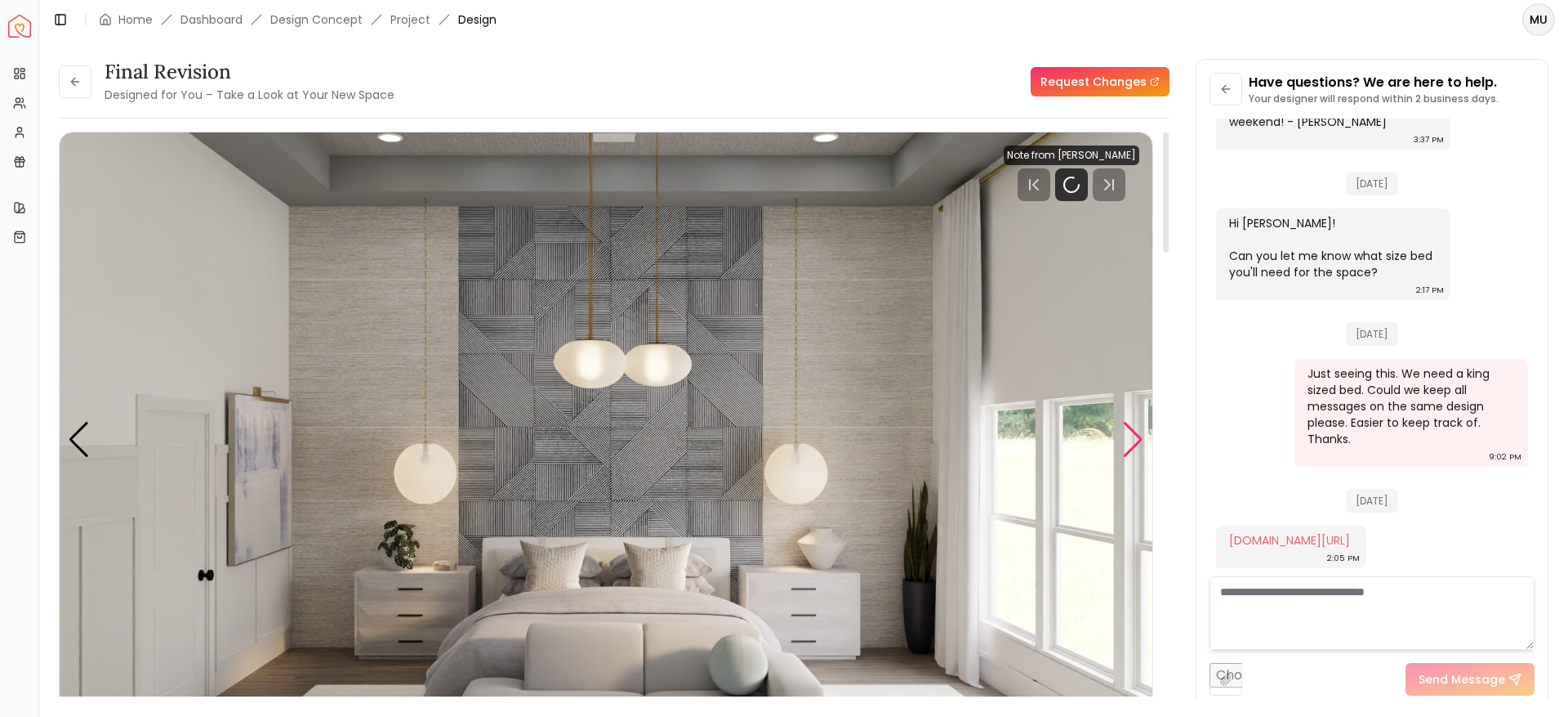
click at [1135, 438] on div "Next slide" at bounding box center [1133, 439] width 22 height 36
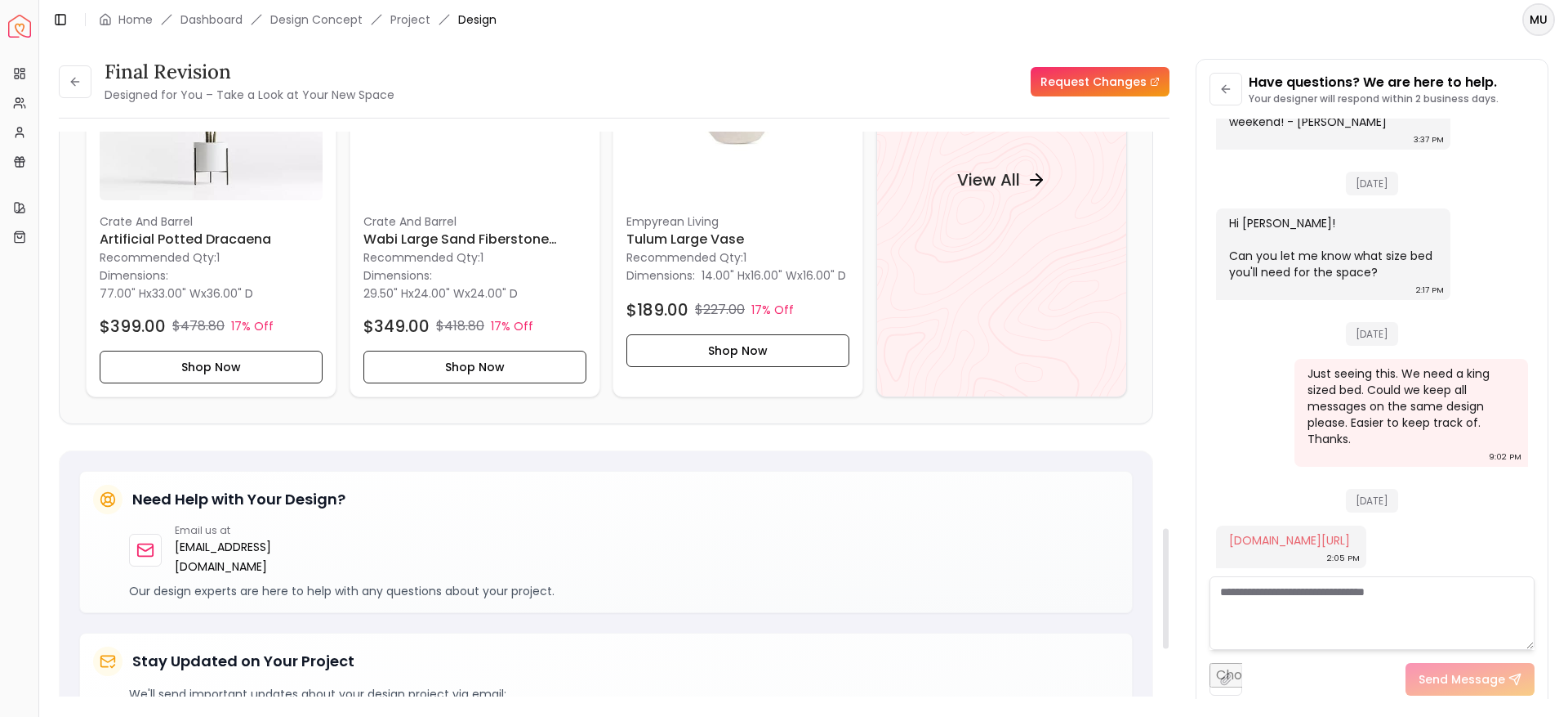
scroll to position [1878, 0]
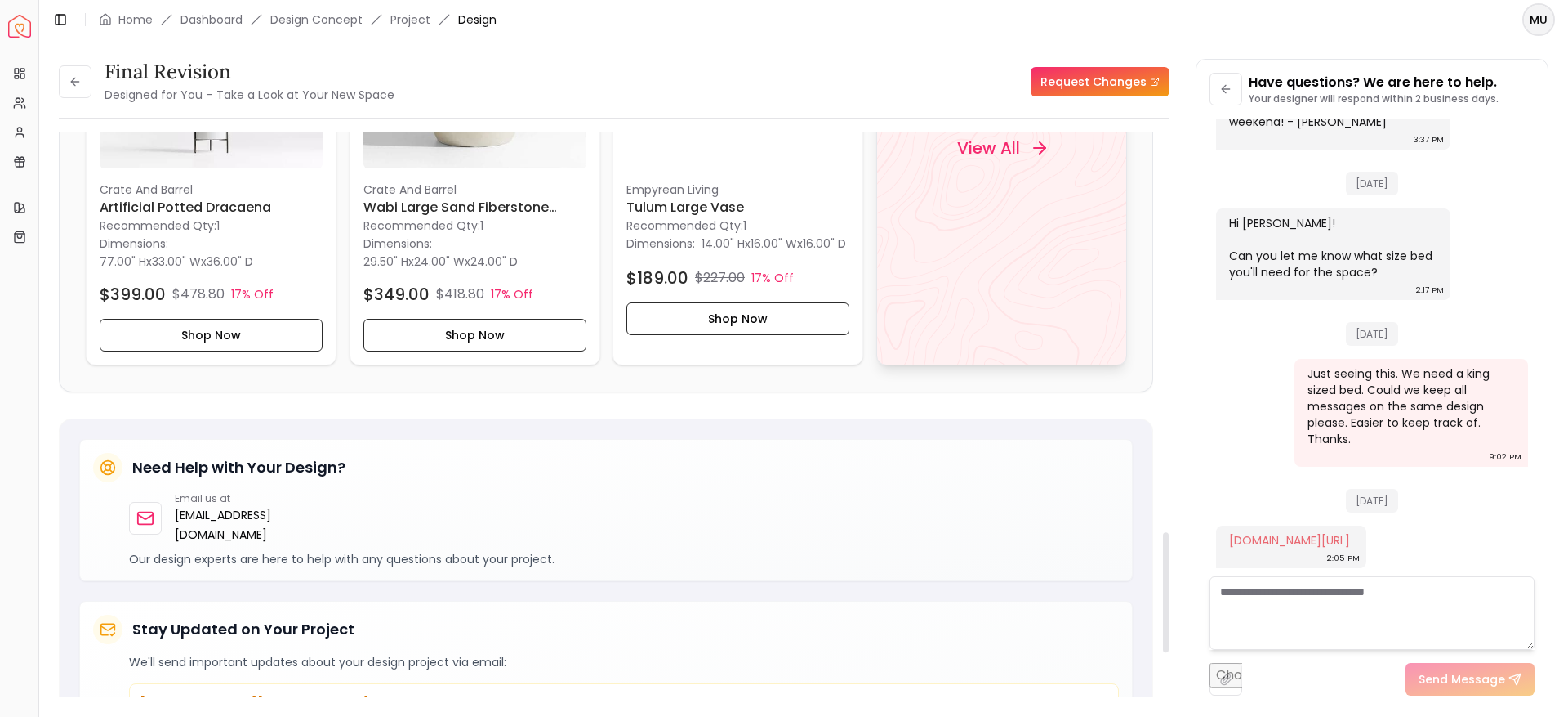
click at [961, 282] on div "View All" at bounding box center [1002, 148] width 251 height 434
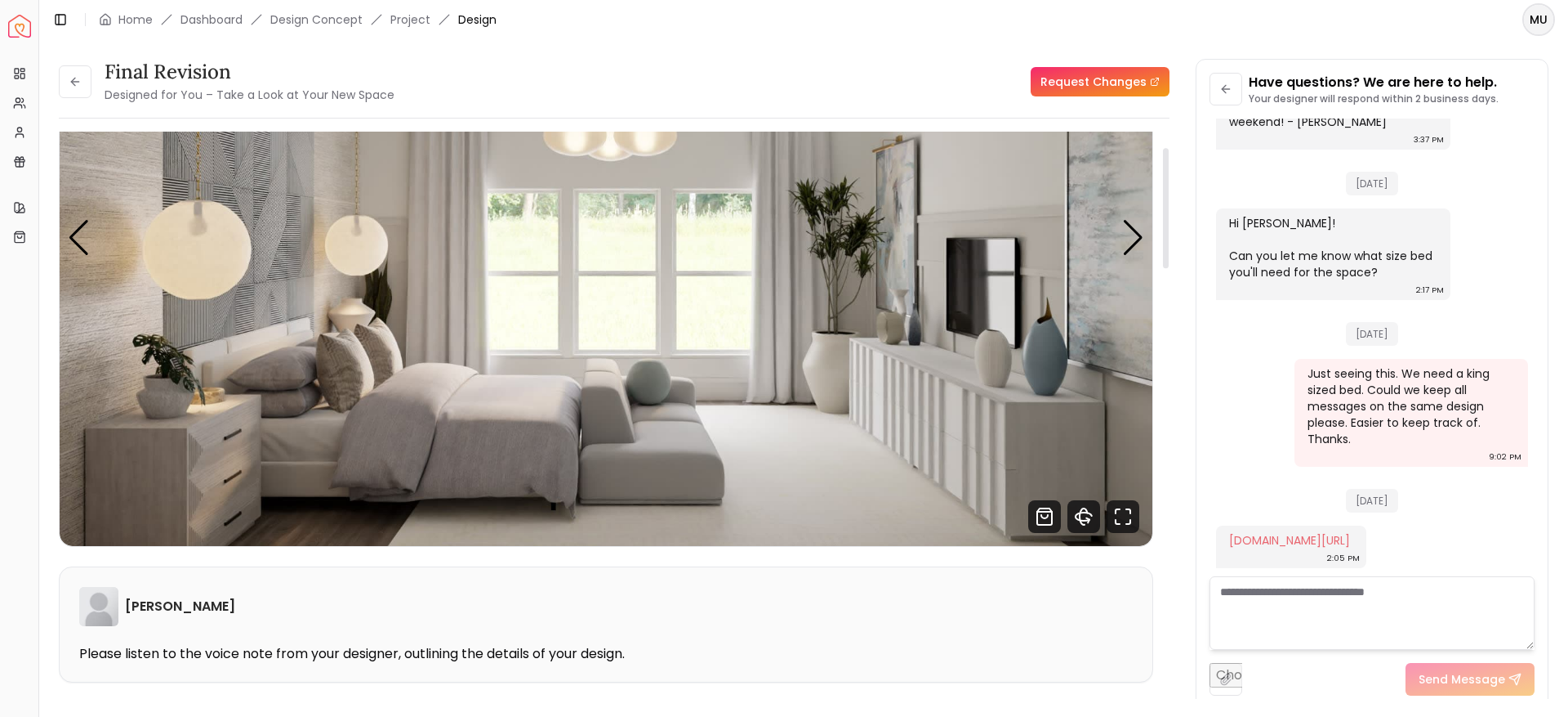
scroll to position [206, 0]
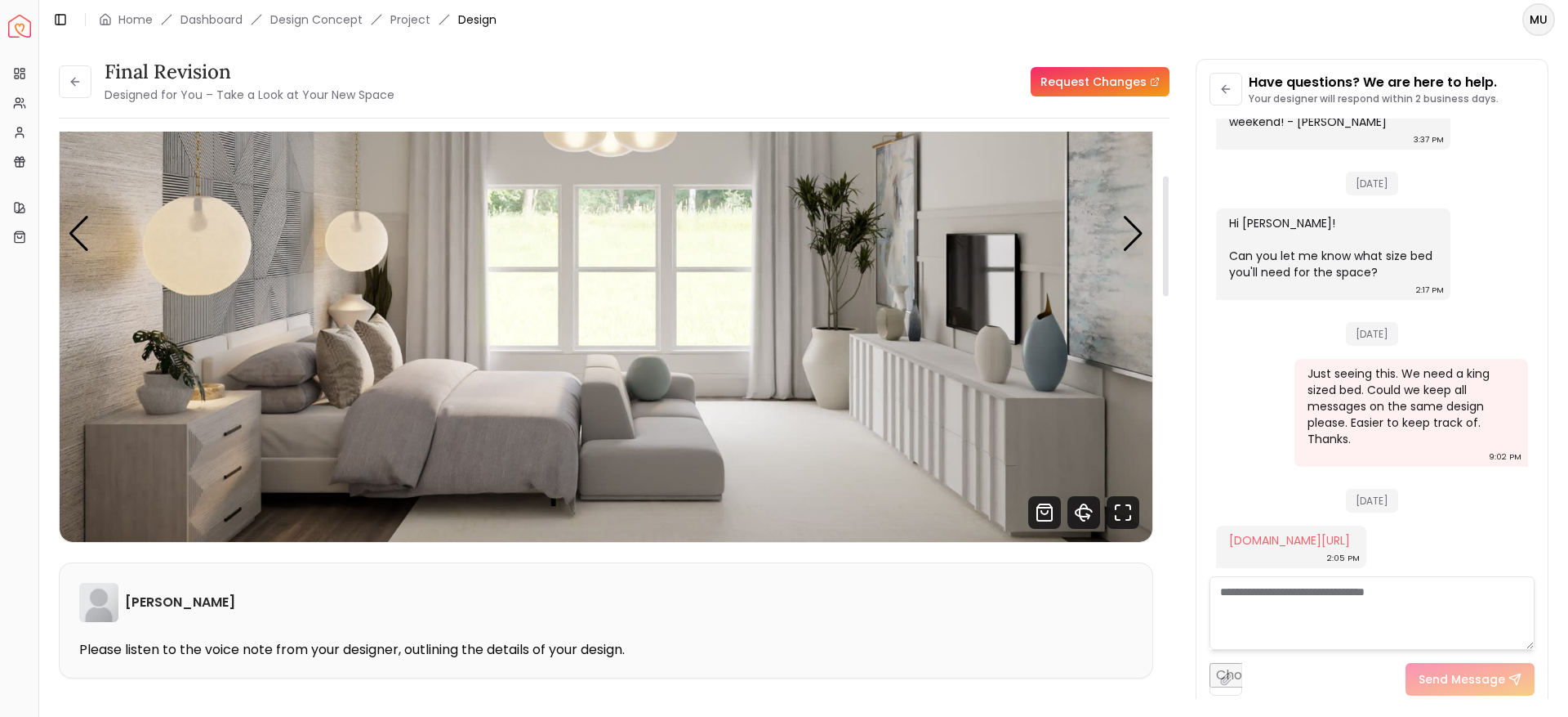
click at [1120, 247] on img "2 / 3" at bounding box center [606, 233] width 1093 height 615
click at [1130, 230] on div "Next slide" at bounding box center [1133, 233] width 22 height 36
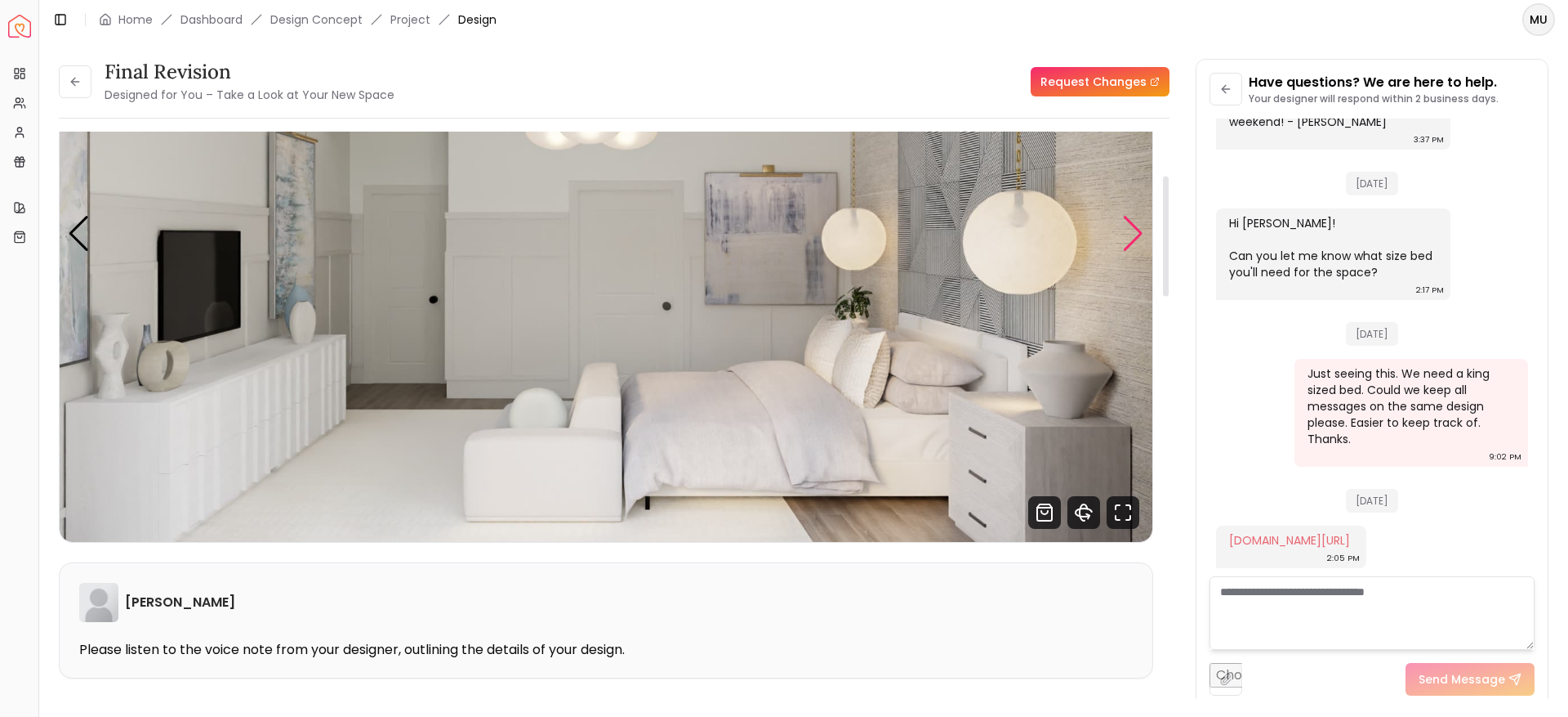
click at [1130, 230] on div "Next slide" at bounding box center [1133, 233] width 22 height 36
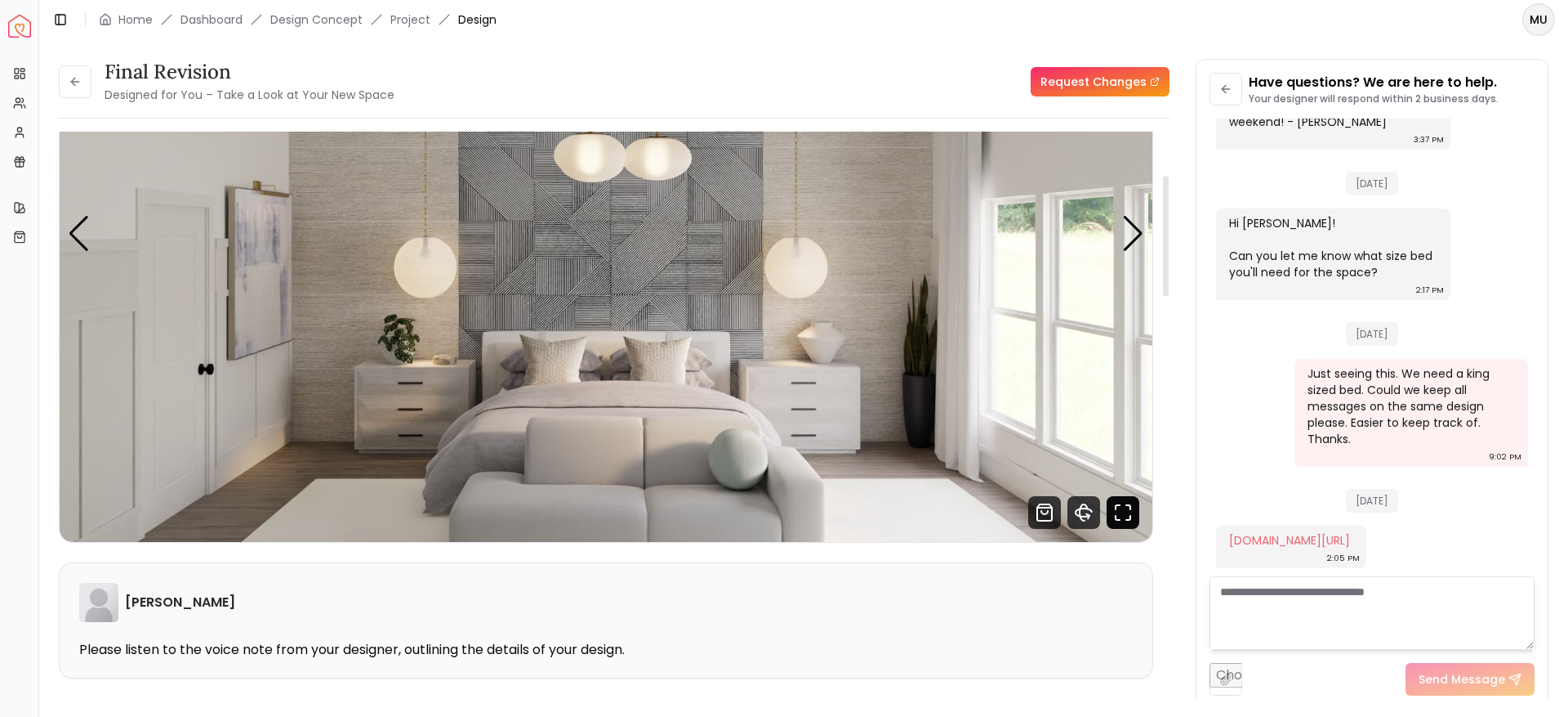
click at [1133, 514] on icon "Fullscreen" at bounding box center [1123, 512] width 33 height 33
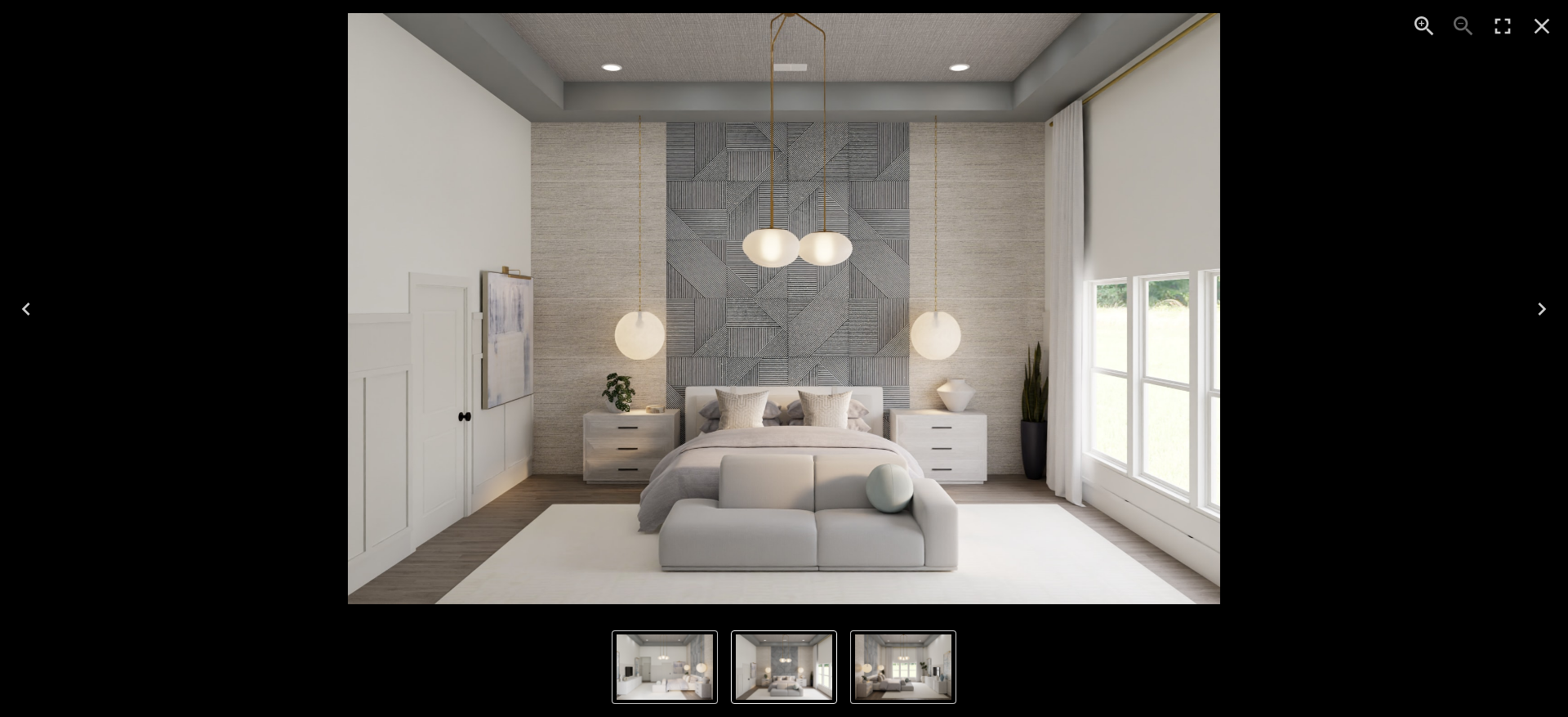
click at [1546, 301] on icon "Next" at bounding box center [1542, 309] width 26 height 26
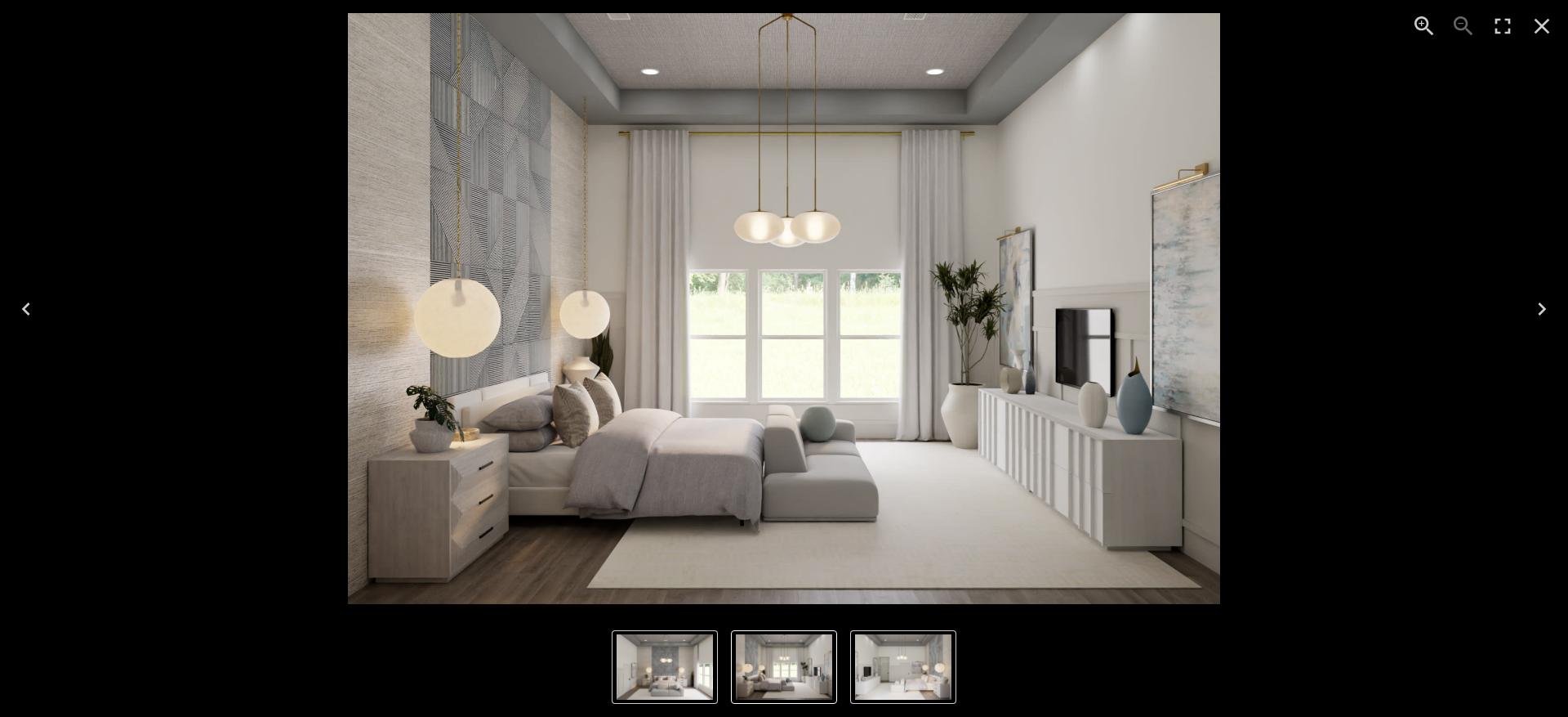
click at [1546, 301] on icon "Next" at bounding box center [1542, 309] width 26 height 26
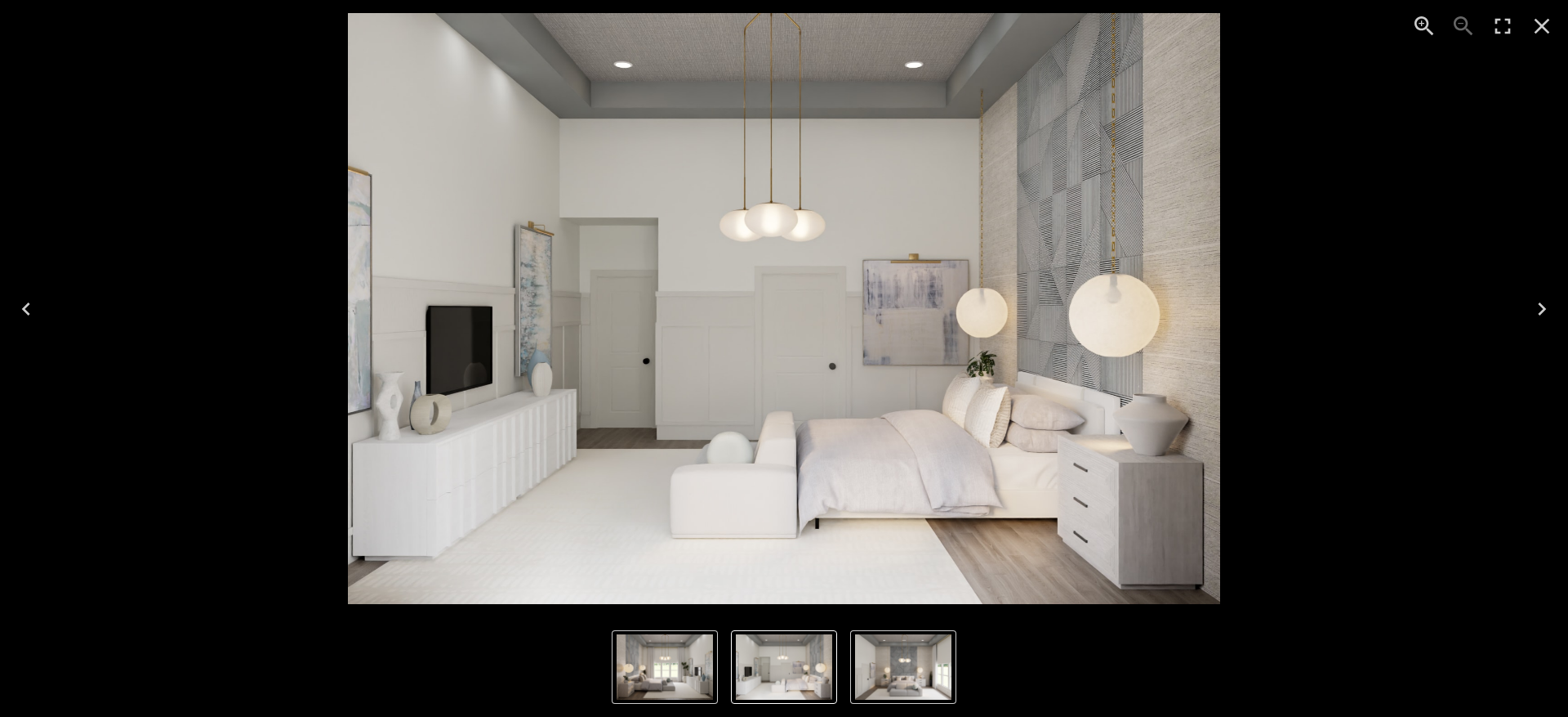
click at [1546, 301] on icon "Next" at bounding box center [1542, 309] width 26 height 26
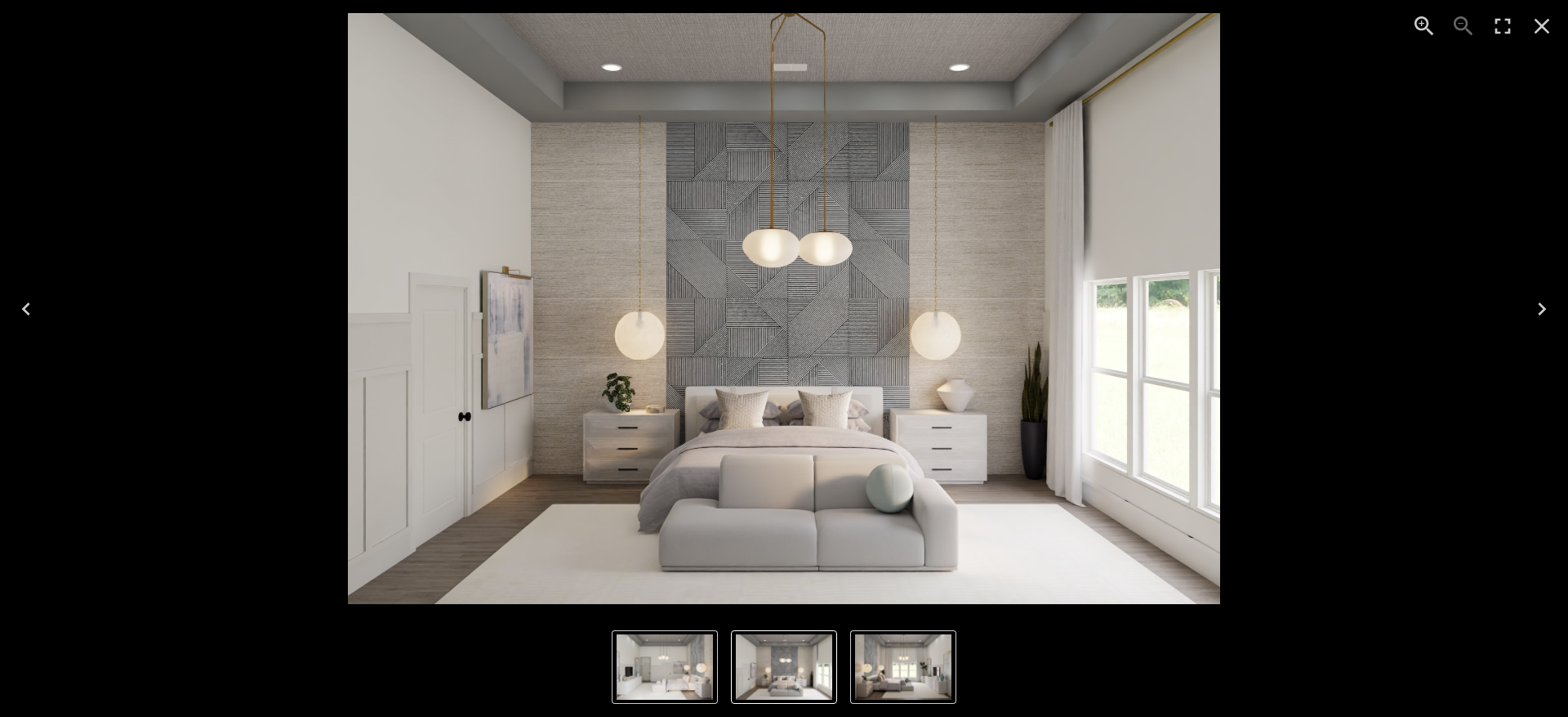
click at [1535, 22] on icon "Close" at bounding box center [1542, 26] width 26 height 26
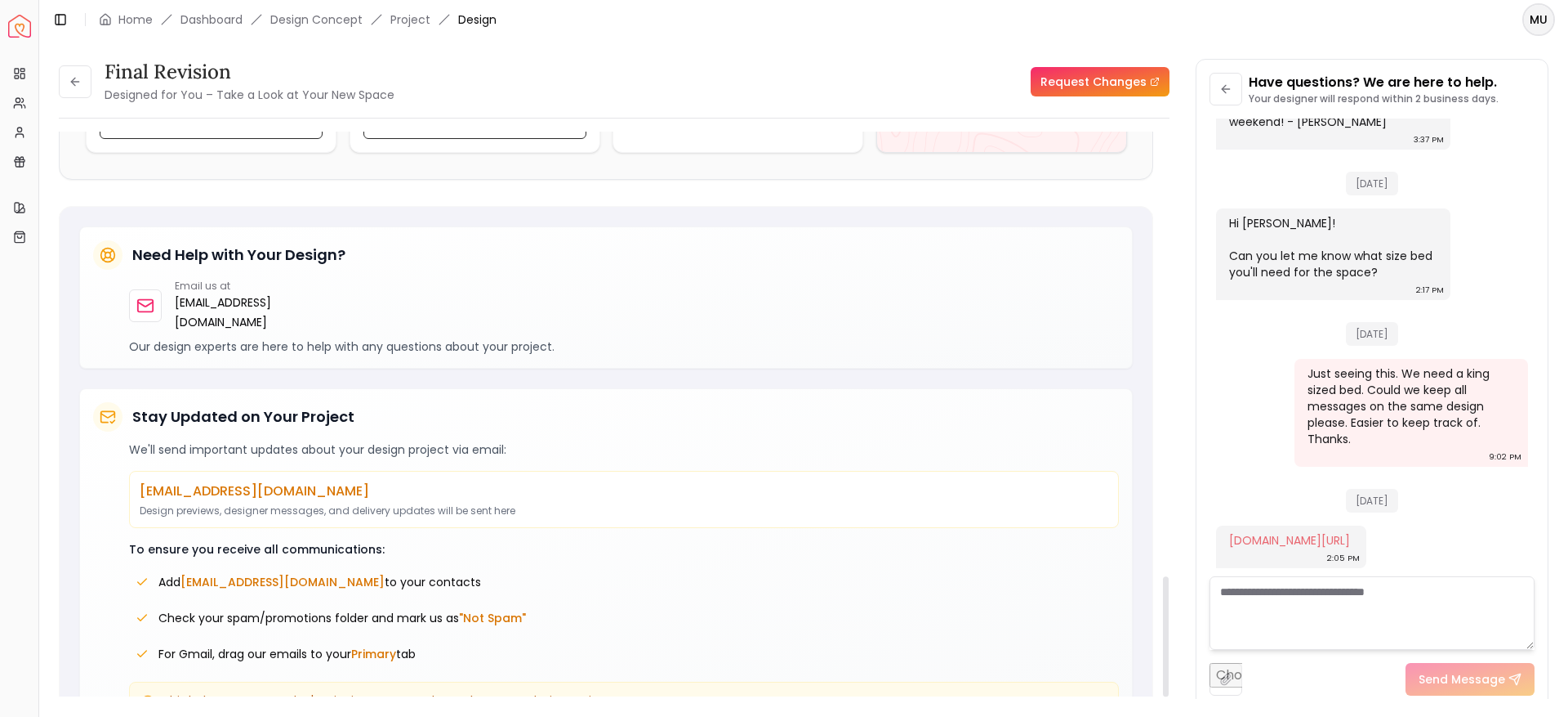
scroll to position [2103, 0]
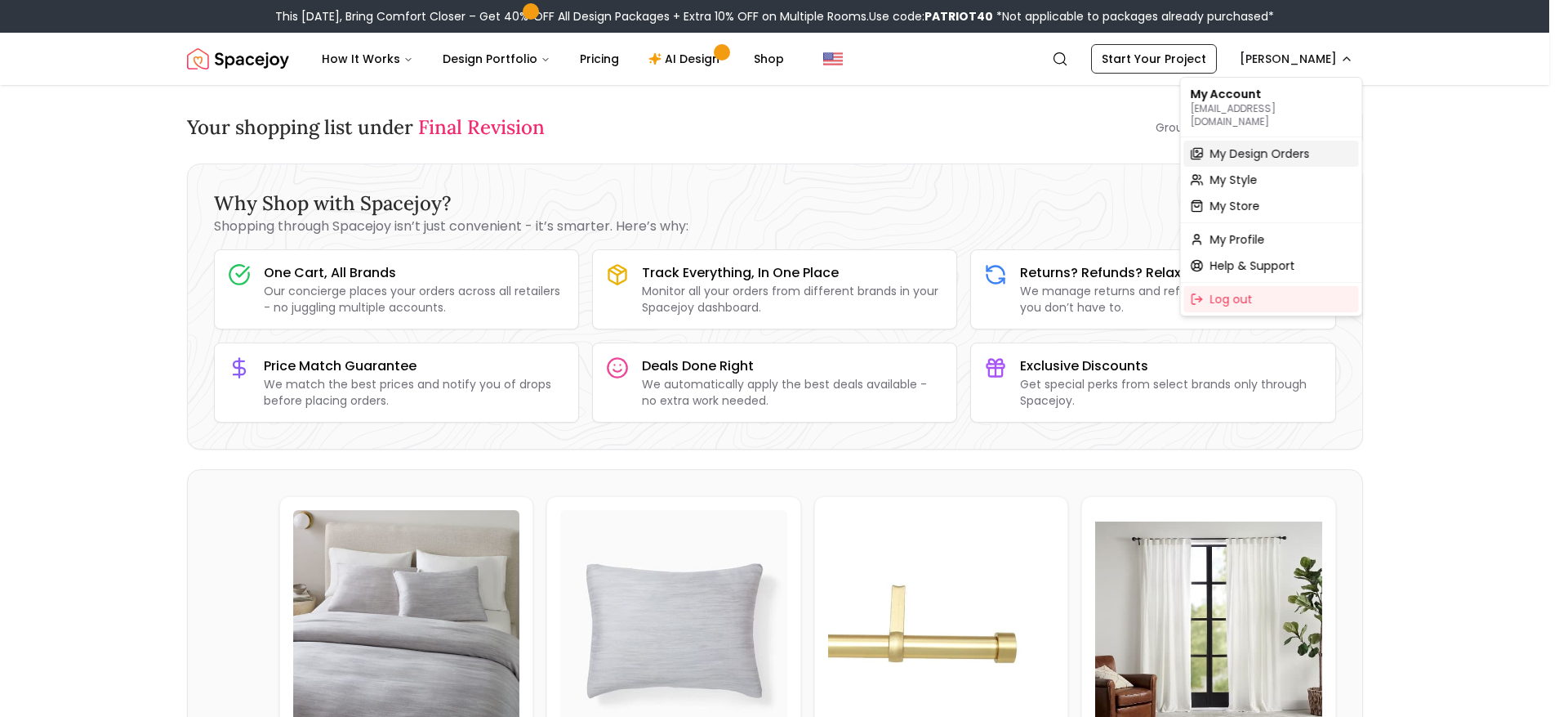
click at [1276, 145] on span "My Design Orders" at bounding box center [1260, 153] width 99 height 17
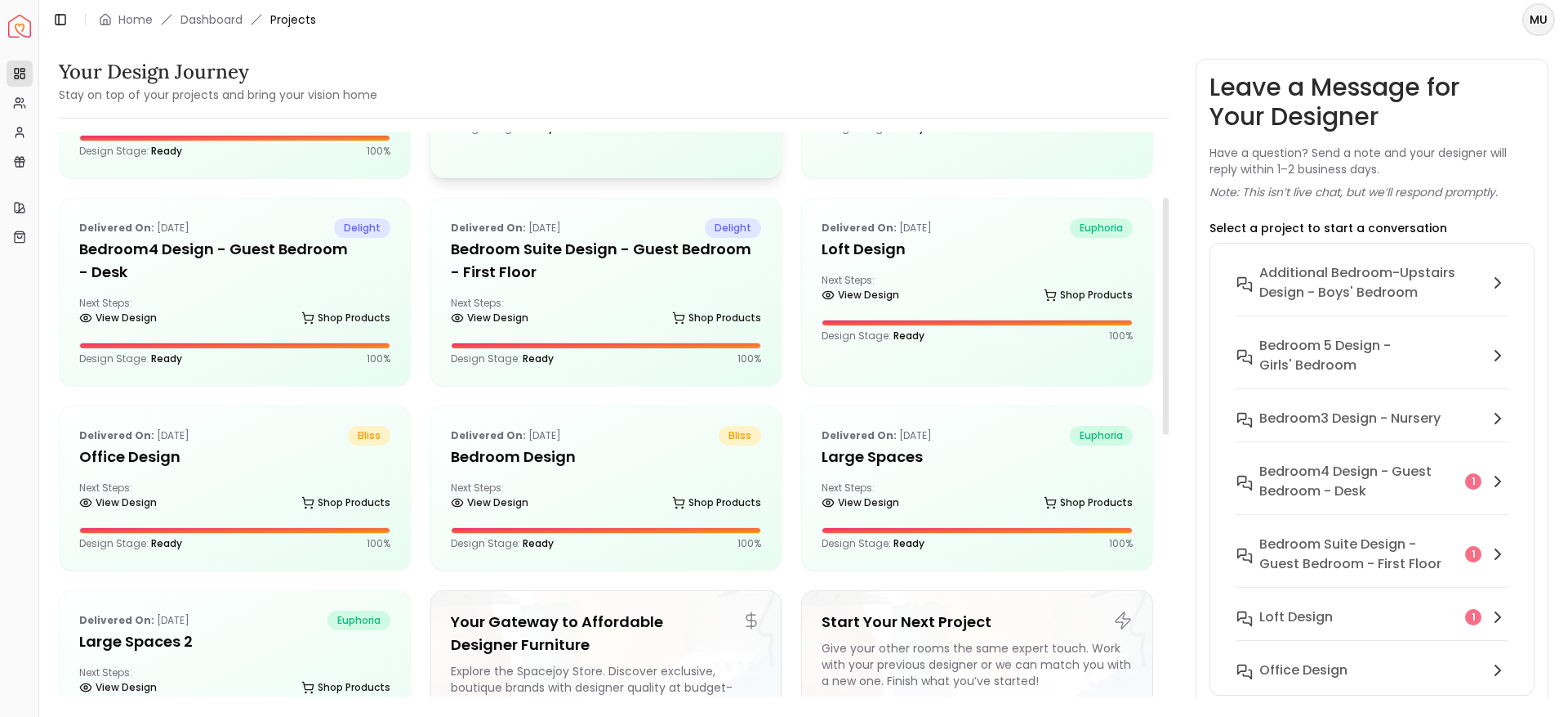
scroll to position [157, 0]
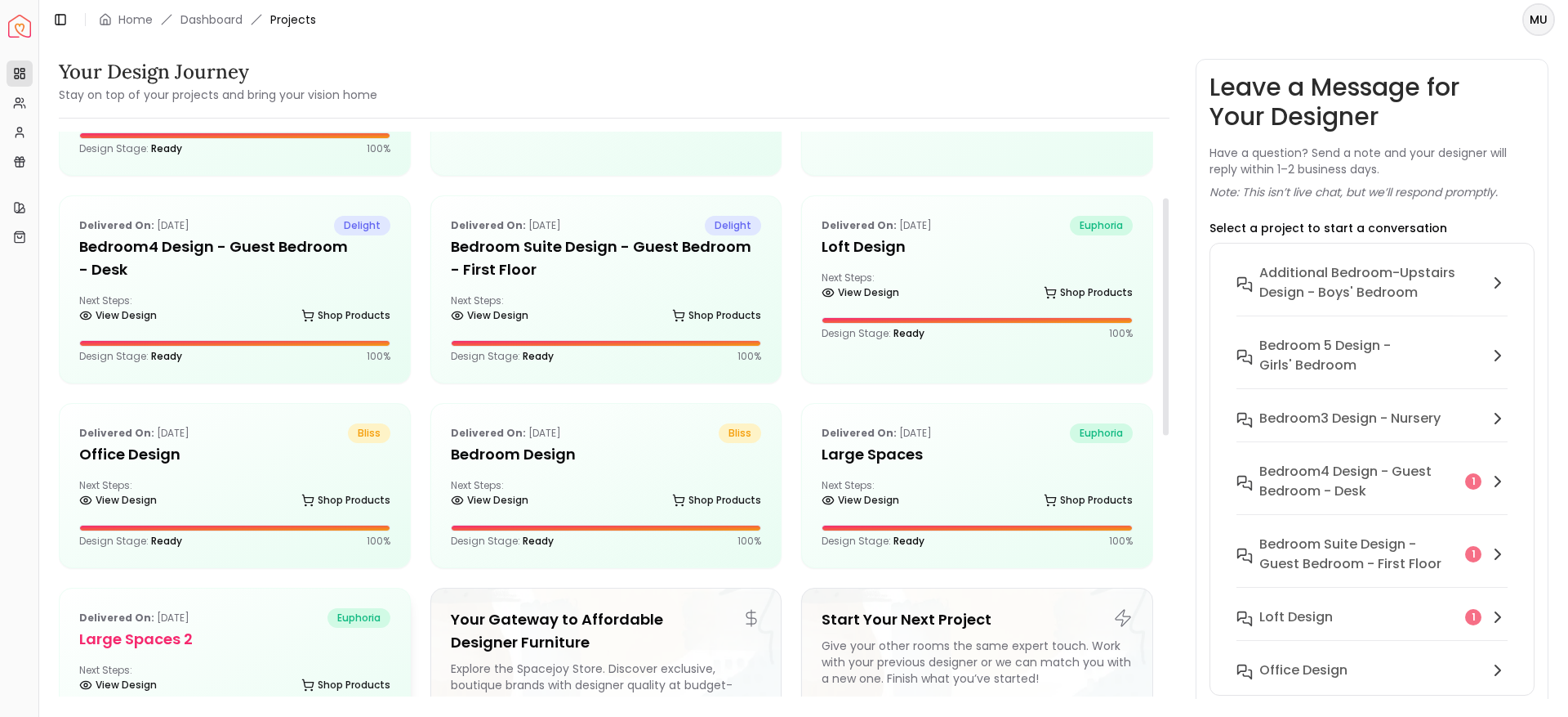
click at [183, 655] on div "Delivered on: [DATE] euphoria Large Spaces 2 Next Steps: View Design Shop Produ…" at bounding box center [235, 670] width 350 height 164
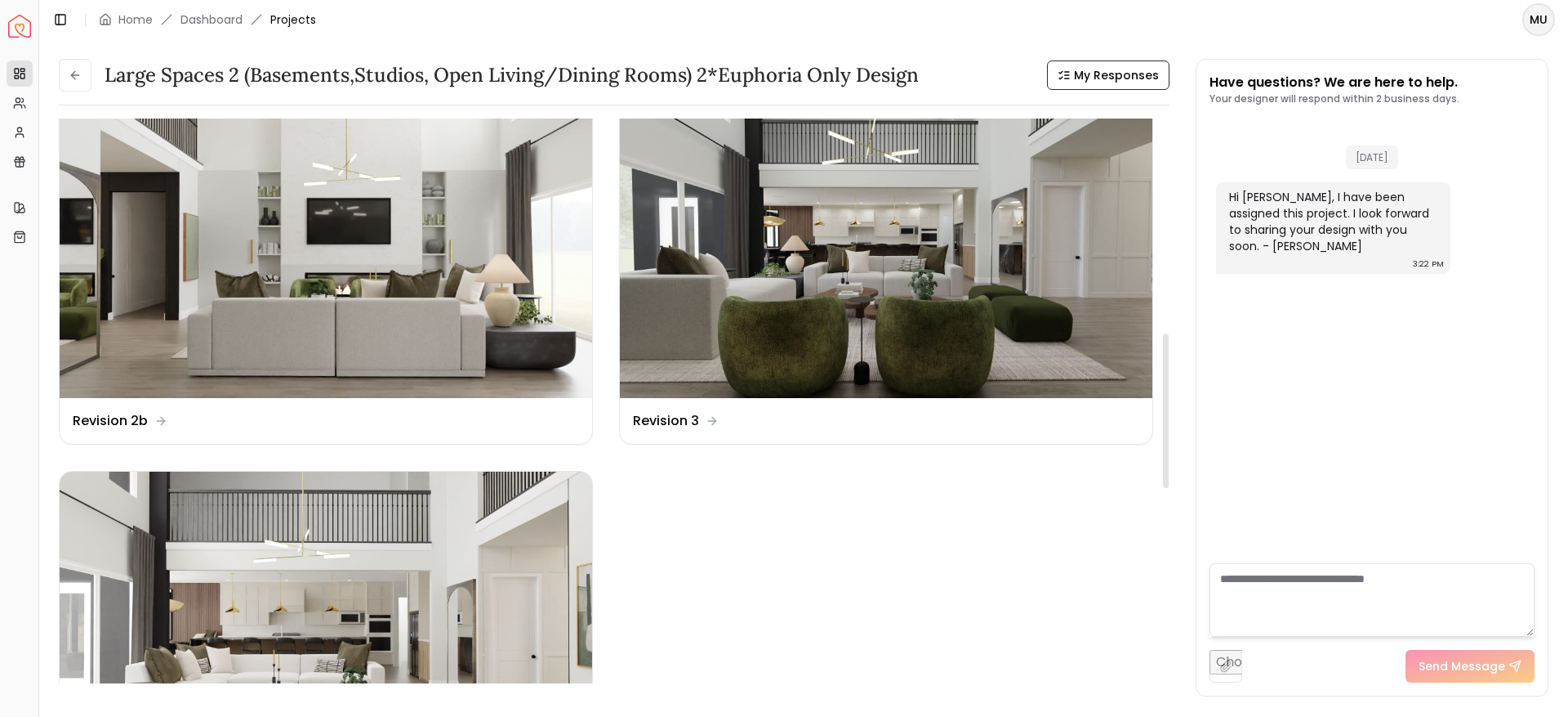
scroll to position [782, 0]
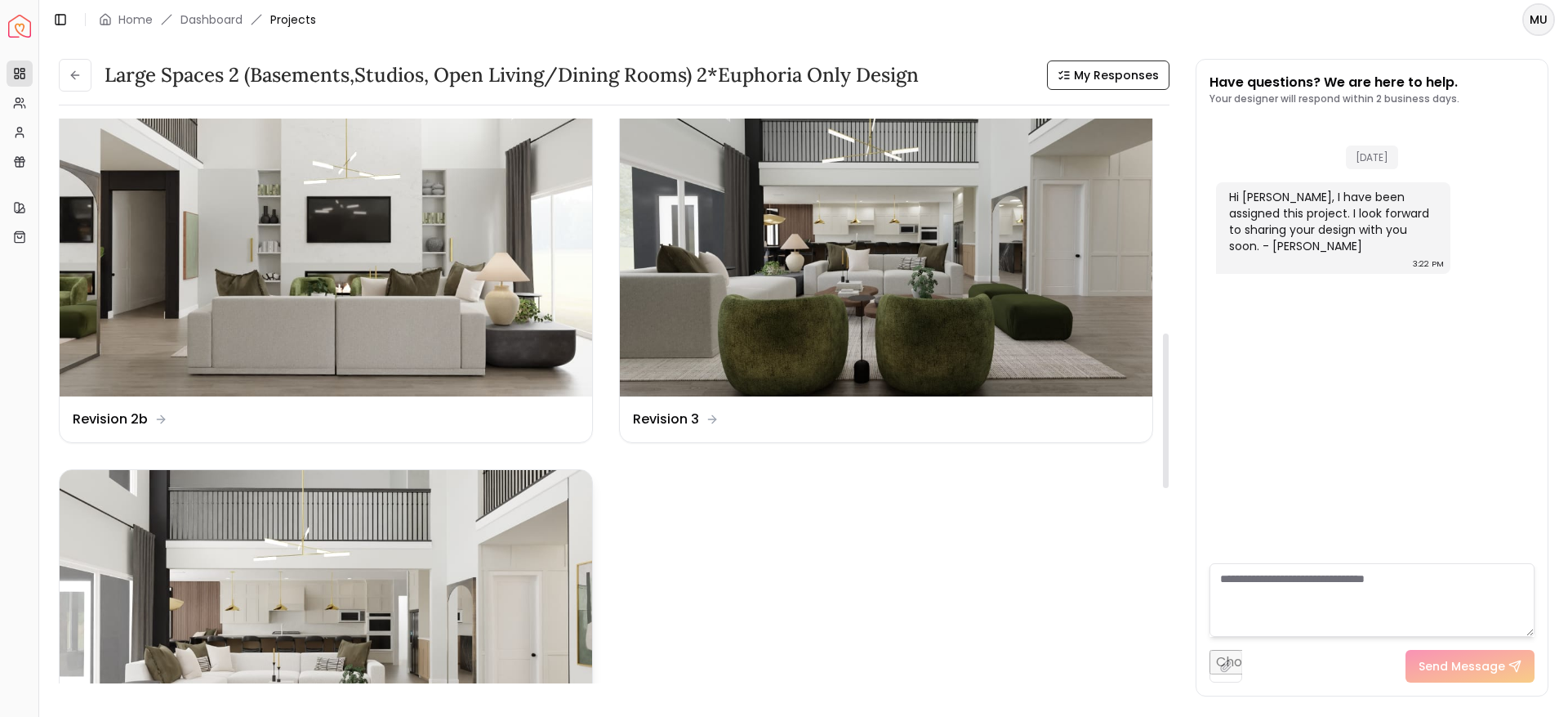
click at [373, 561] on img at bounding box center [326, 619] width 533 height 300
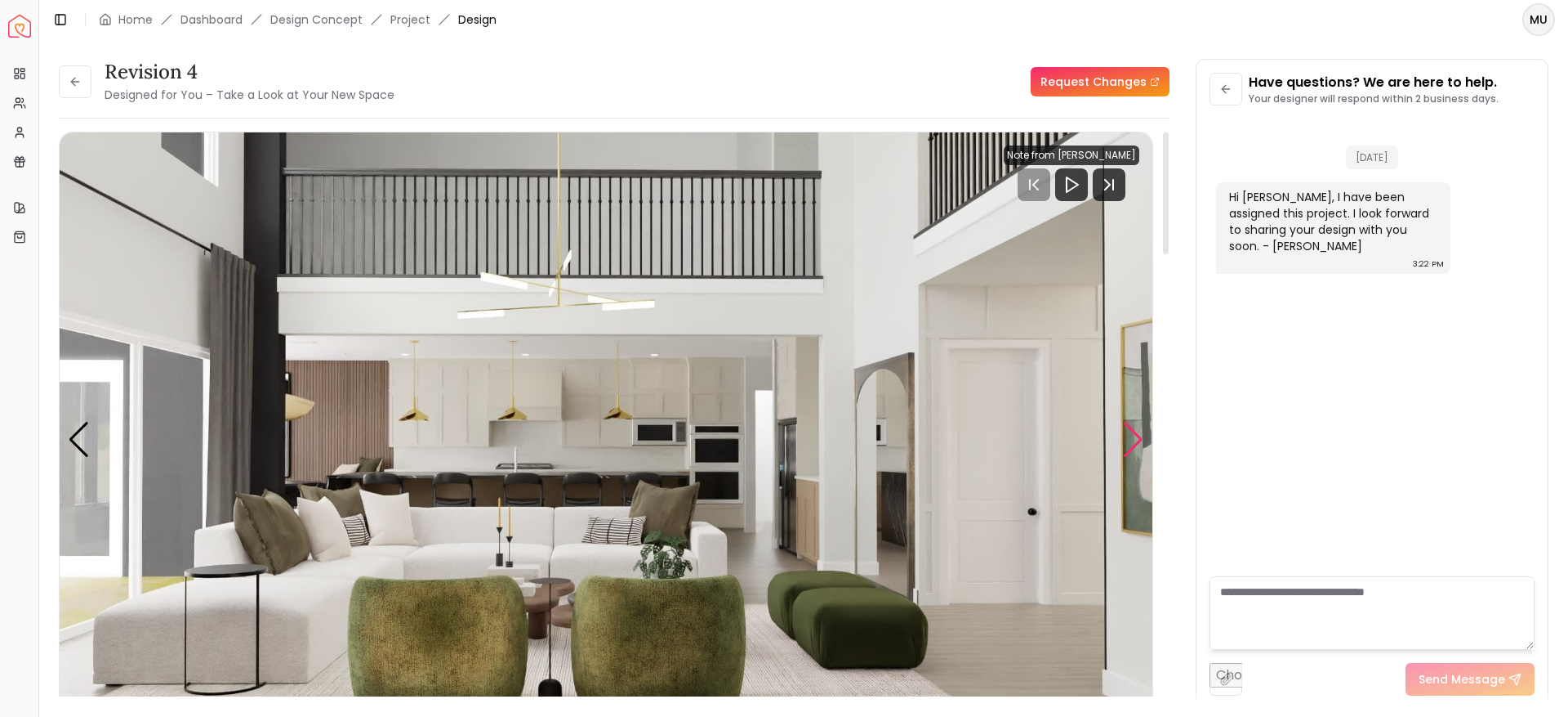
click at [1142, 435] on div "Next slide" at bounding box center [1133, 439] width 22 height 36
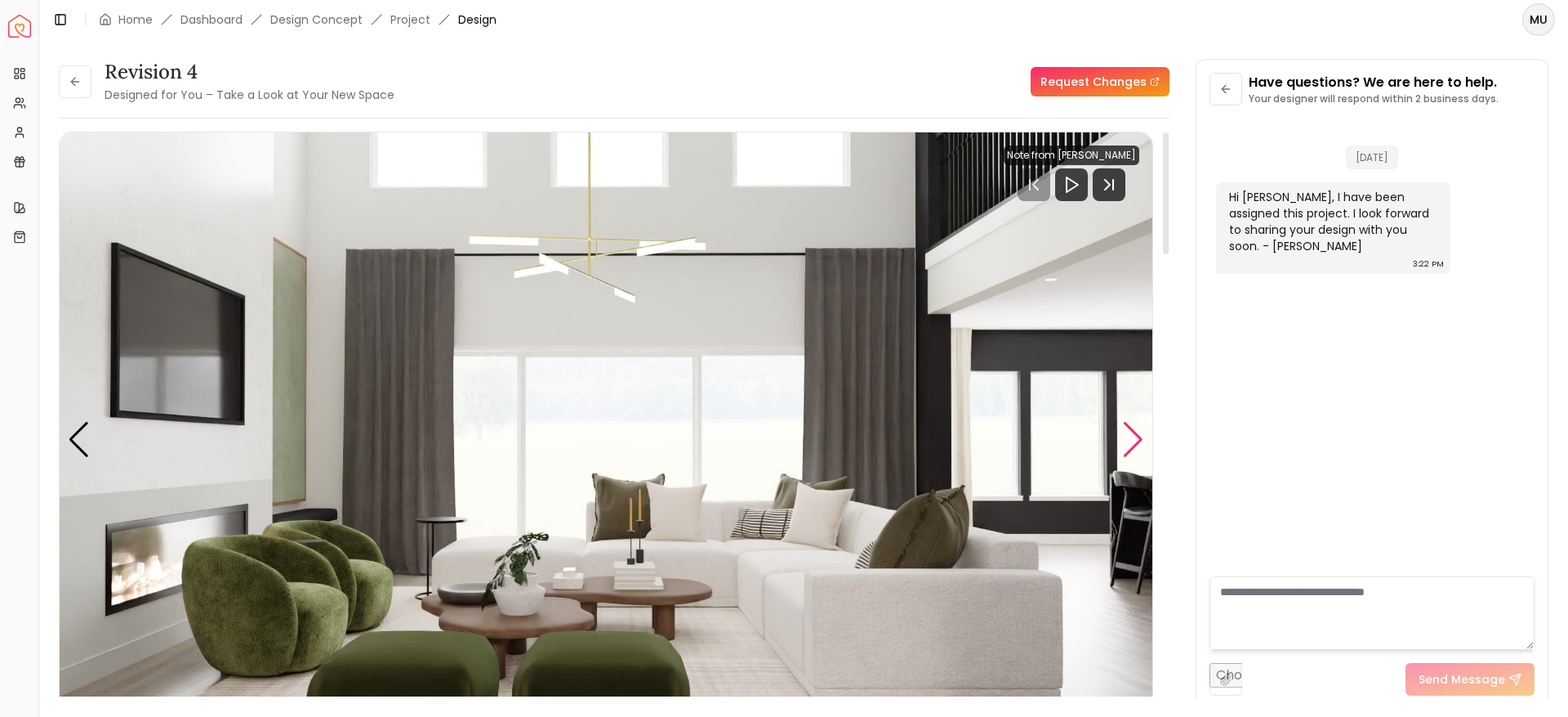
click at [1142, 435] on div "Next slide" at bounding box center [1133, 439] width 22 height 36
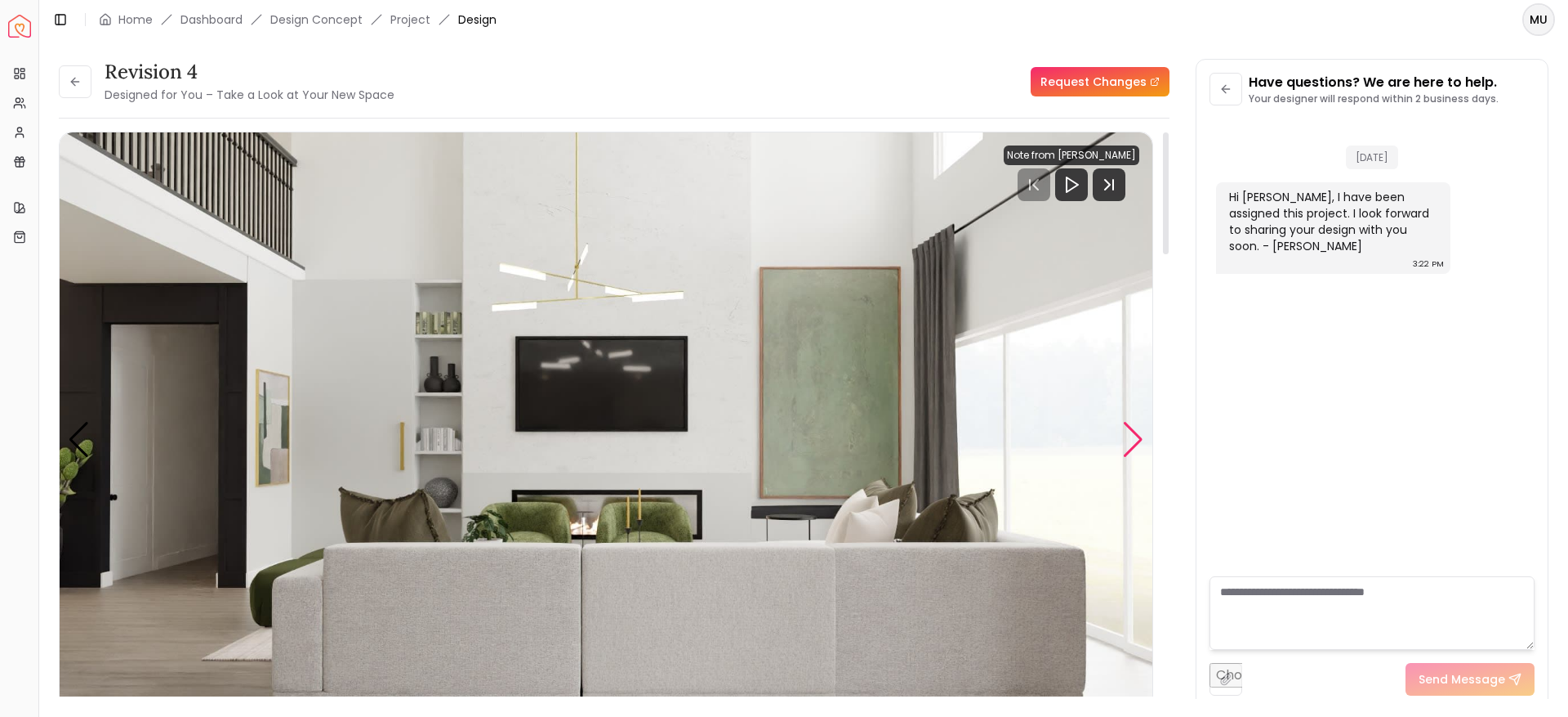
click at [1142, 435] on div "Next slide" at bounding box center [1133, 439] width 22 height 36
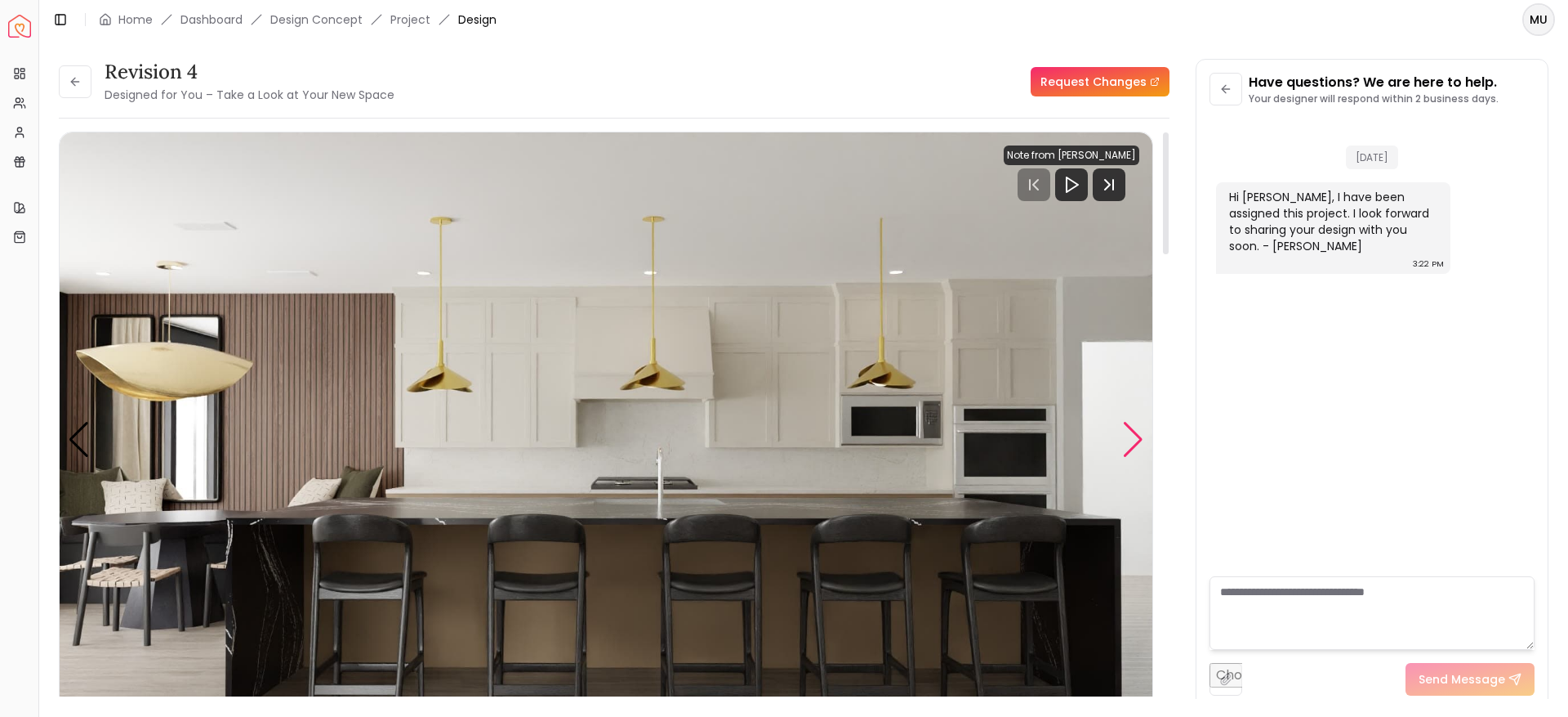
click at [1142, 435] on div "Next slide" at bounding box center [1133, 439] width 22 height 36
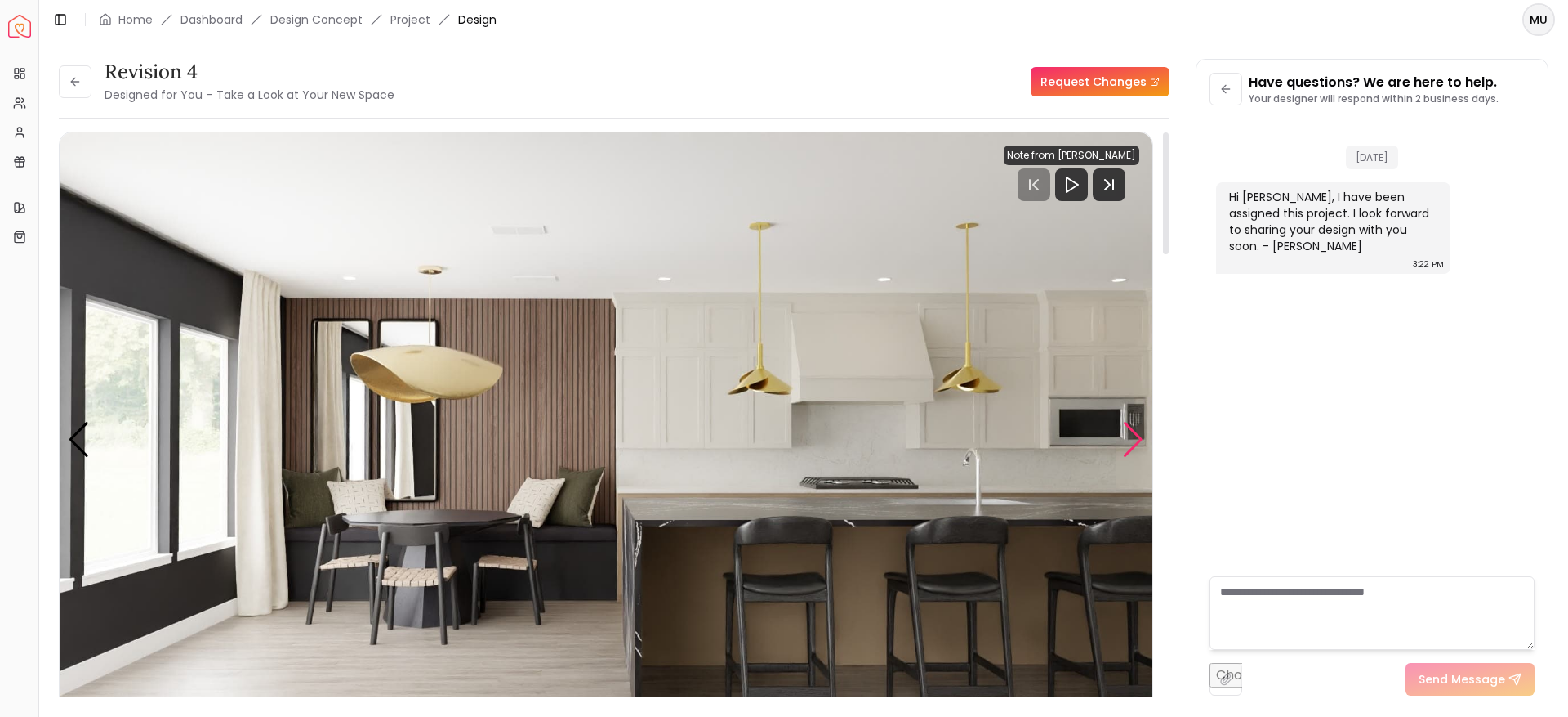
click at [1142, 435] on div "Next slide" at bounding box center [1133, 439] width 22 height 36
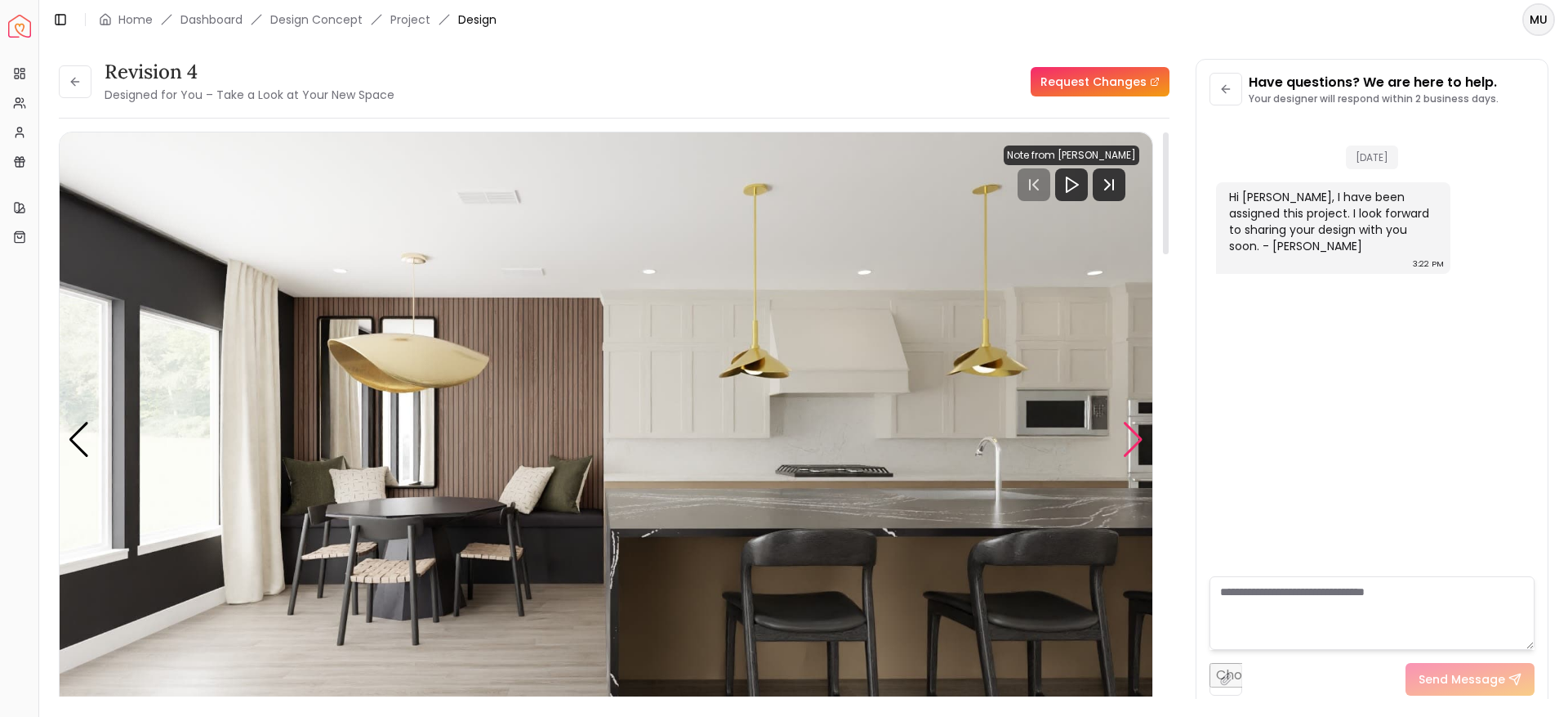
click at [1142, 435] on div "Next slide" at bounding box center [1133, 439] width 22 height 36
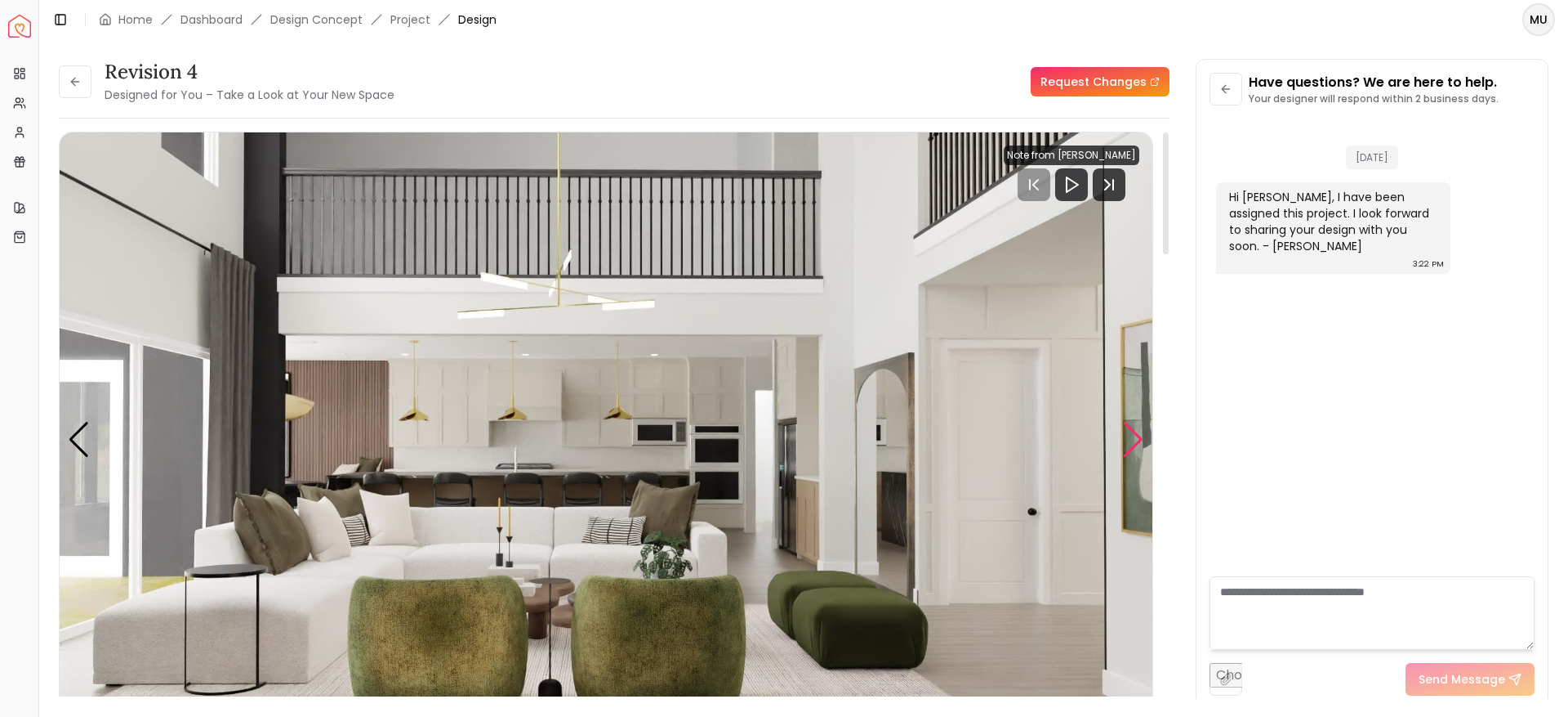
click at [1142, 435] on div "Next slide" at bounding box center [1133, 439] width 22 height 36
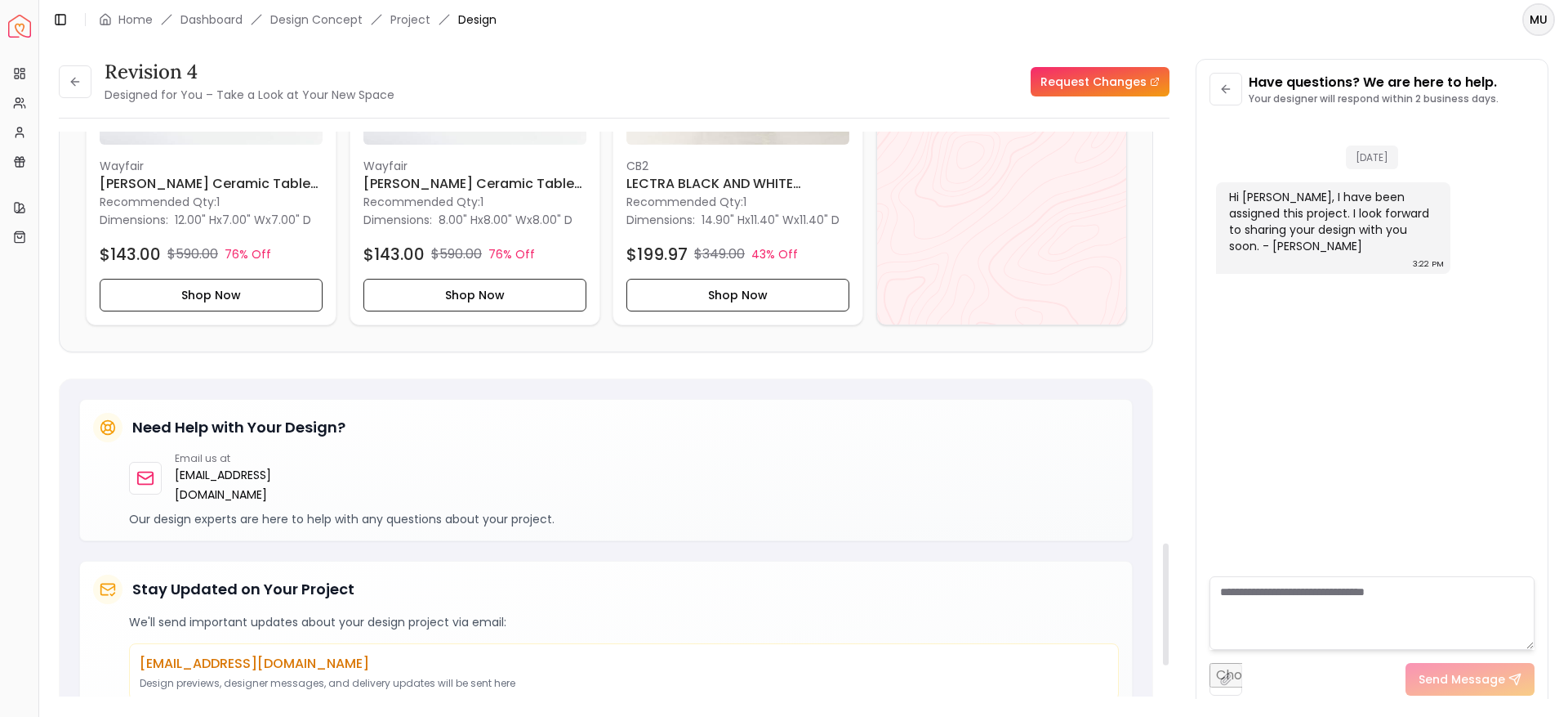
scroll to position [1908, 0]
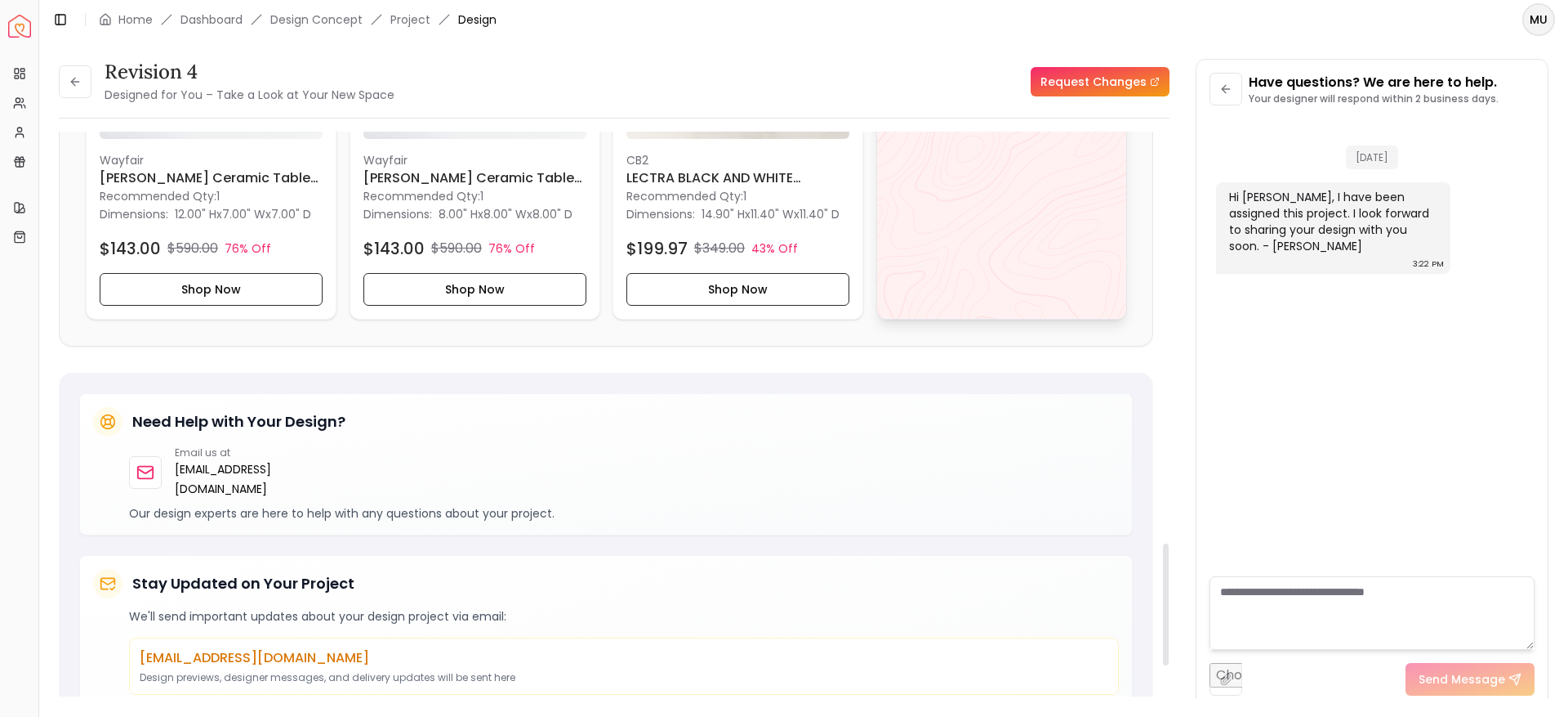
click at [915, 260] on div "View All" at bounding box center [1002, 111] width 251 height 418
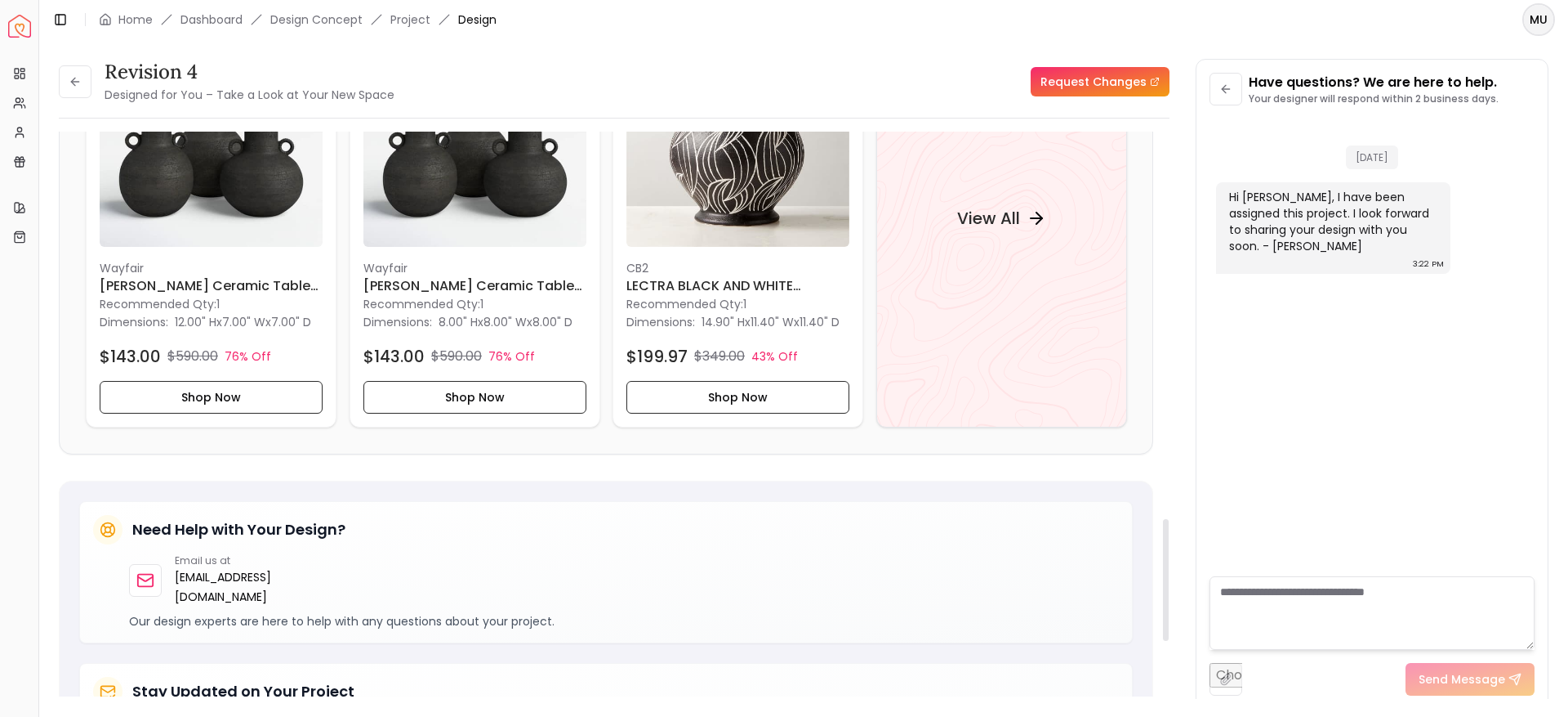
scroll to position [1809, 0]
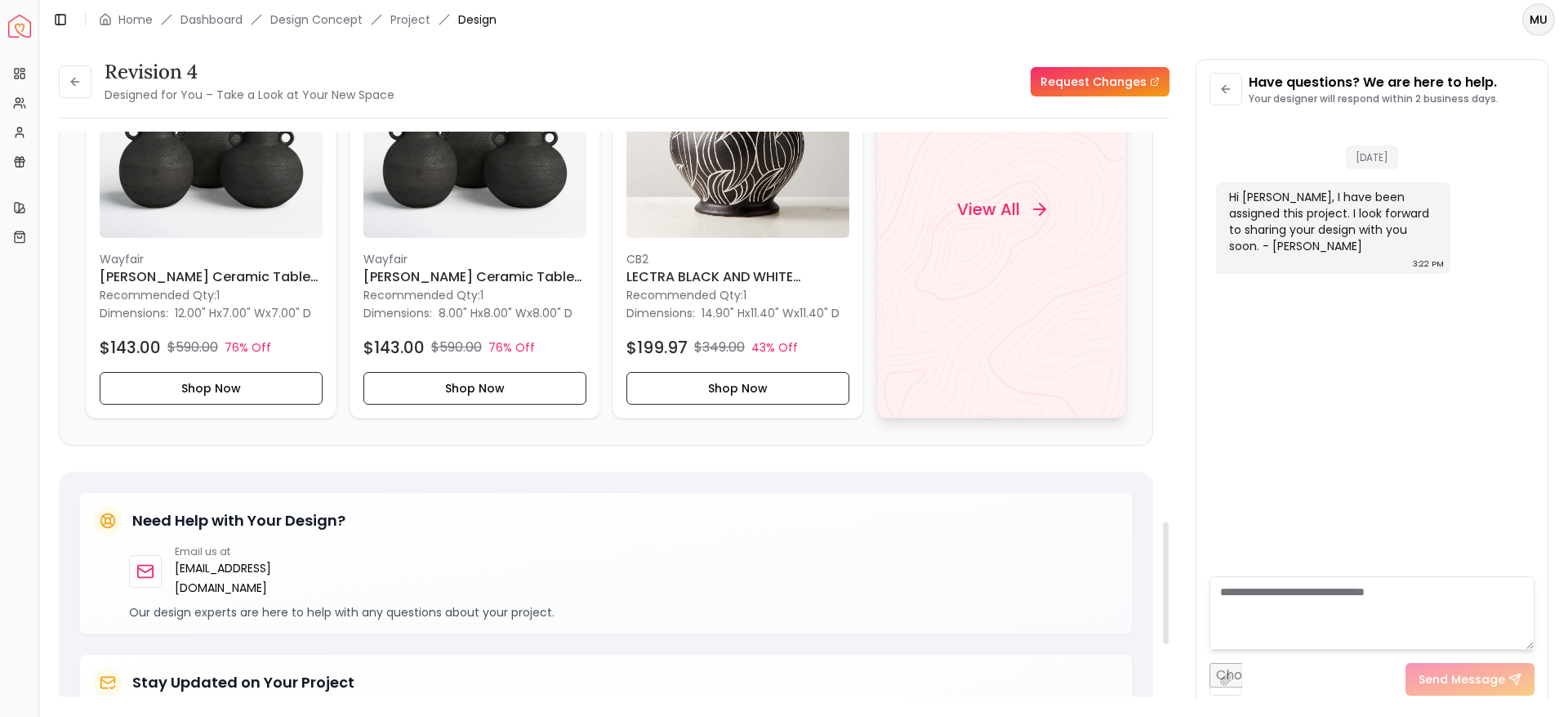
click at [981, 271] on div "View All" at bounding box center [1002, 209] width 251 height 418
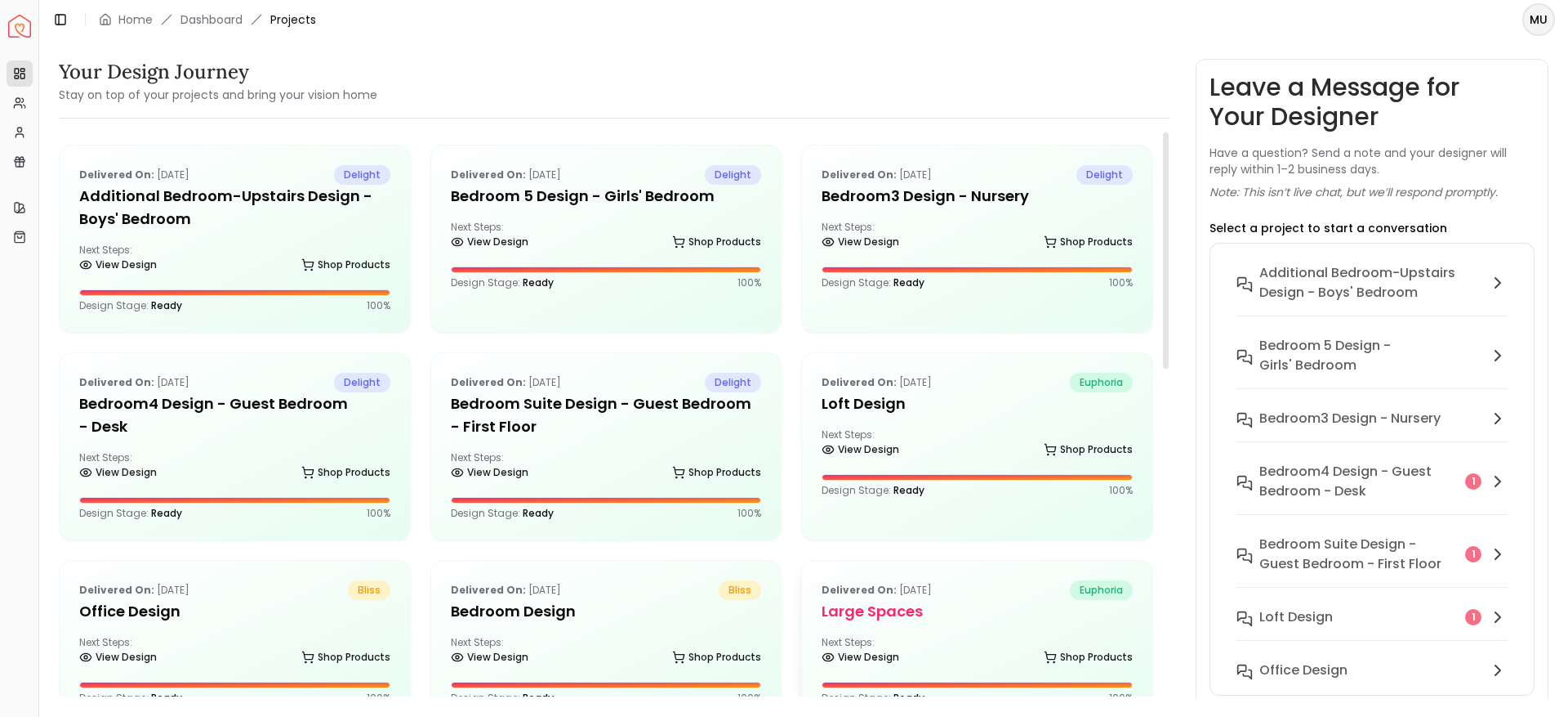
drag, startPoint x: 901, startPoint y: 615, endPoint x: 852, endPoint y: 627, distance: 50.4
click at [852, 627] on div "Delivered on: [DATE] euphoria Large Spaces Next Steps: View Design Shop Product…" at bounding box center [977, 642] width 350 height 164
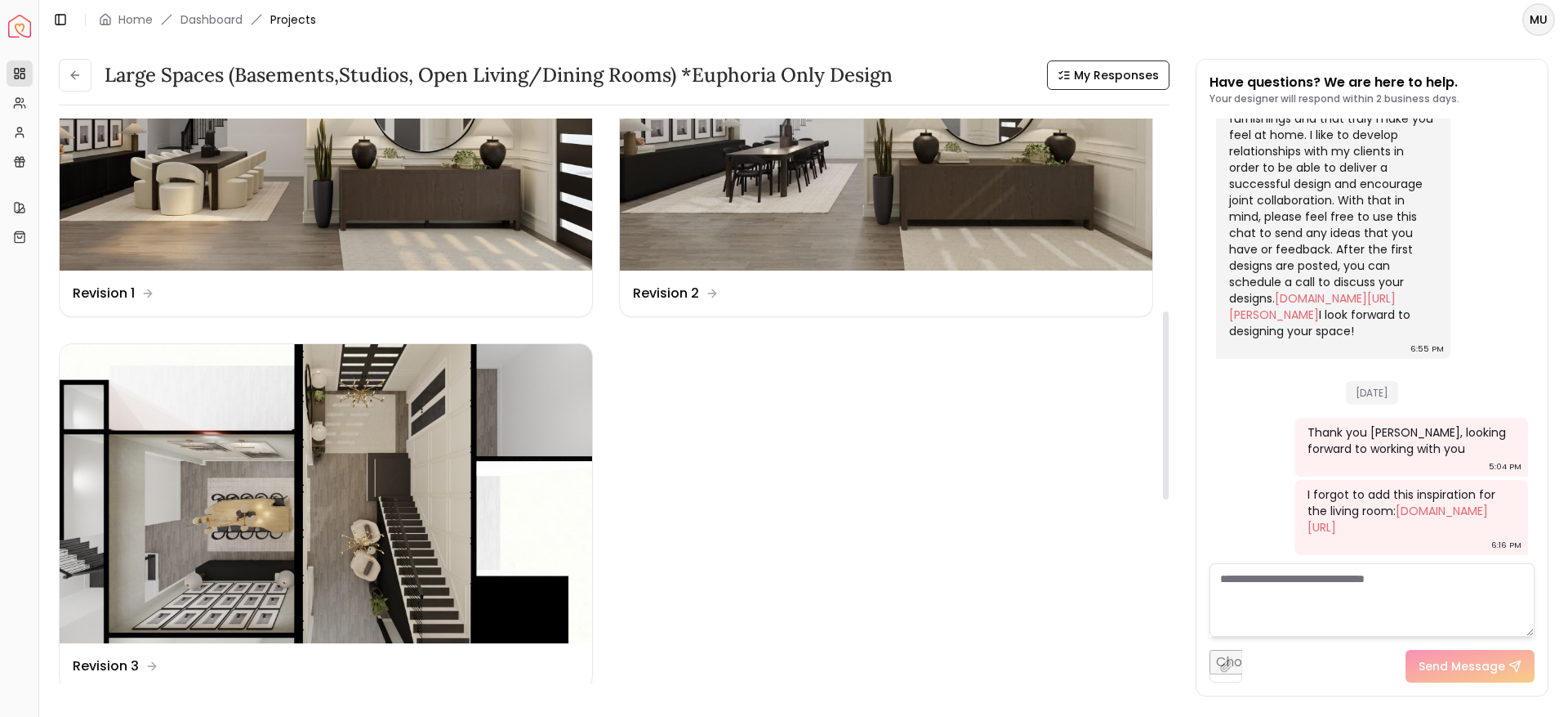
scroll to position [589, 0]
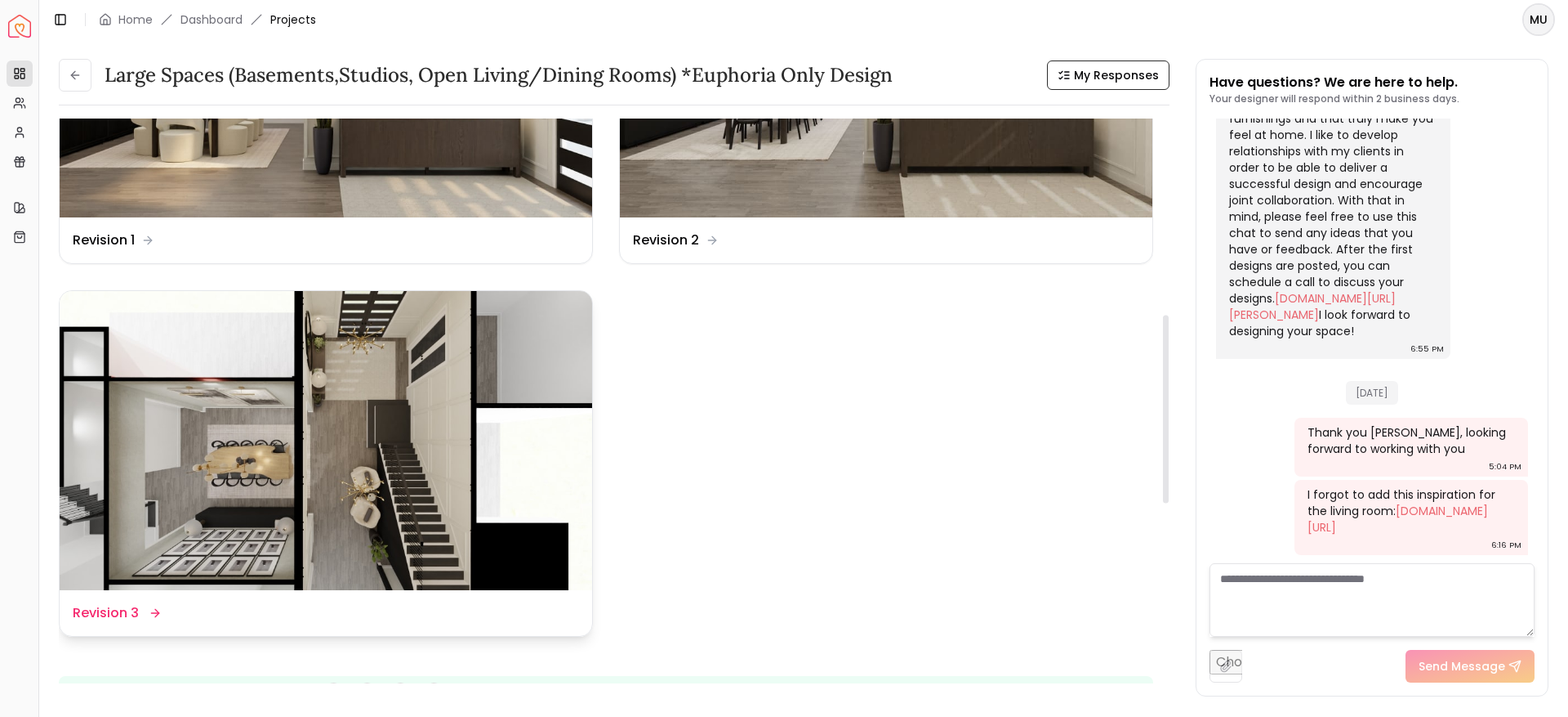
click at [91, 615] on dd "Revision 3" at bounding box center [106, 612] width 66 height 19
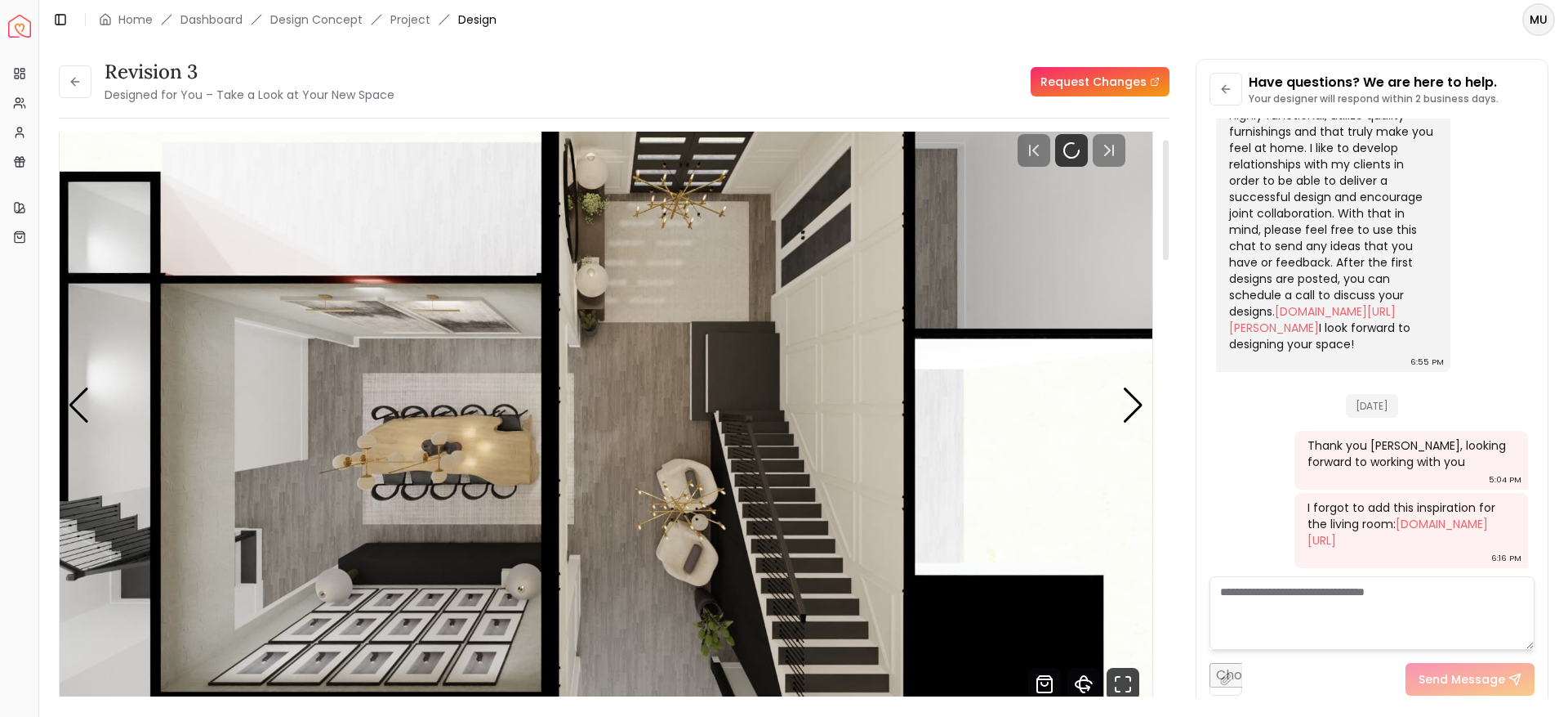
scroll to position [35, 0]
click at [1124, 403] on div "Next slide" at bounding box center [1133, 404] width 22 height 36
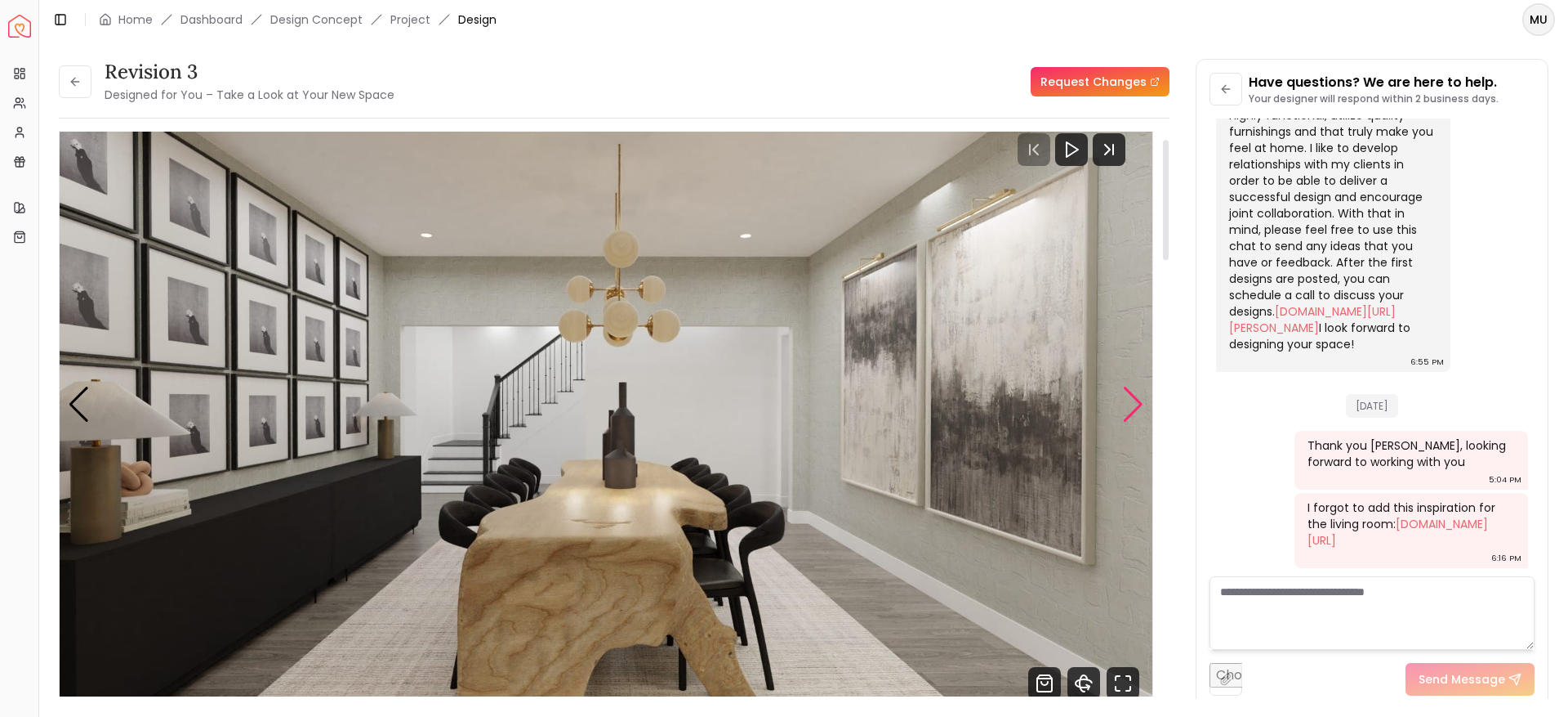
click at [1124, 403] on div "Next slide" at bounding box center [1133, 404] width 22 height 36
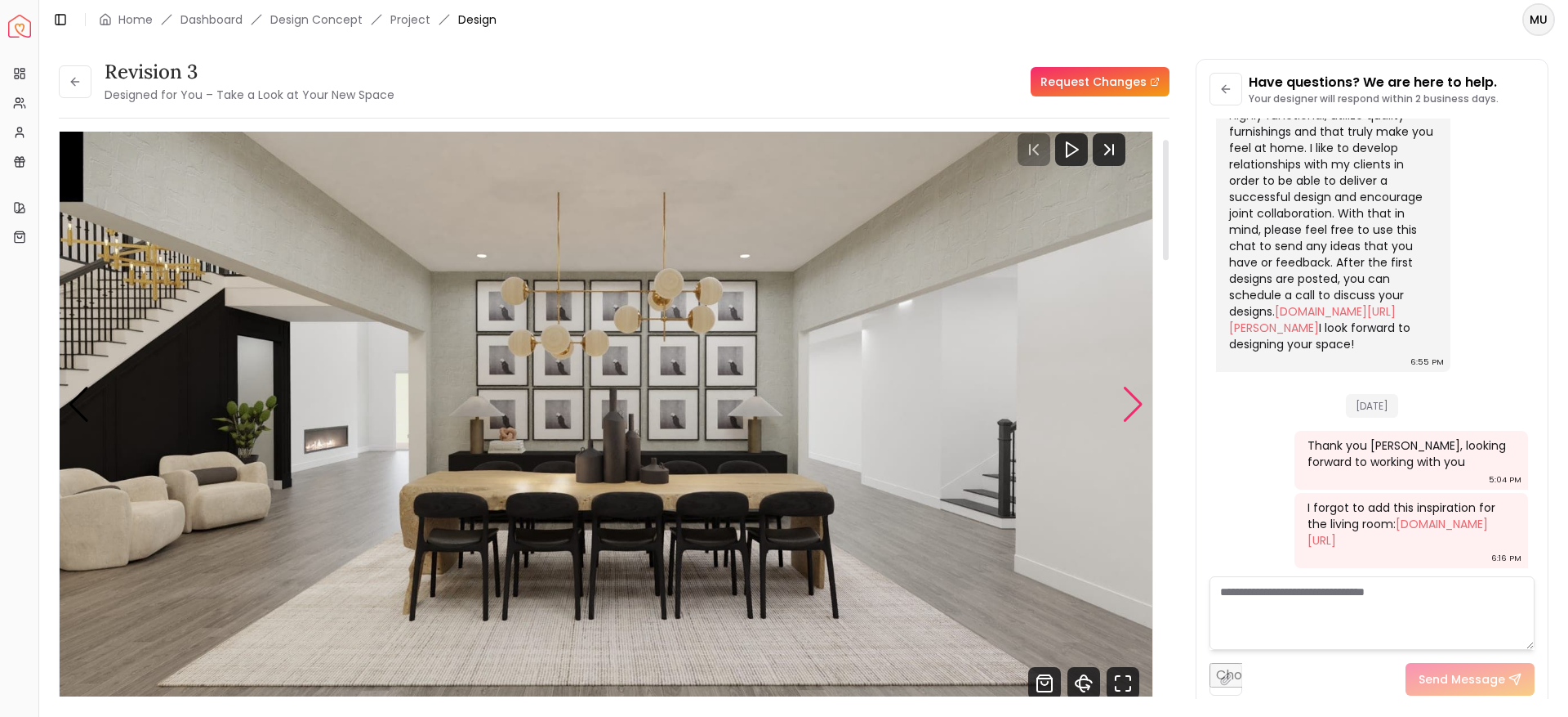
click at [1124, 403] on div "Next slide" at bounding box center [1133, 404] width 22 height 36
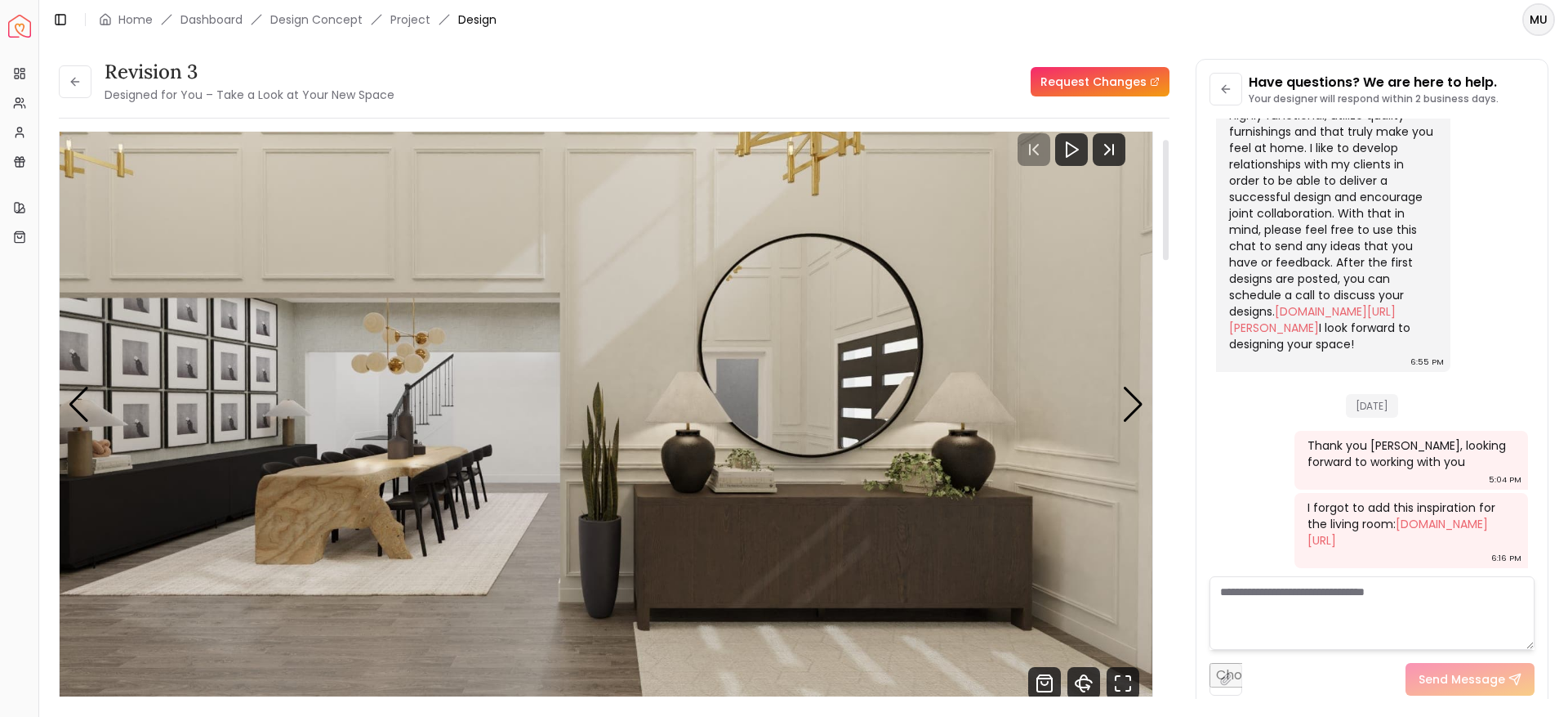
click at [1145, 409] on img "4 / 5" at bounding box center [606, 405] width 1093 height 615
click at [1134, 407] on div "Next slide" at bounding box center [1133, 404] width 22 height 36
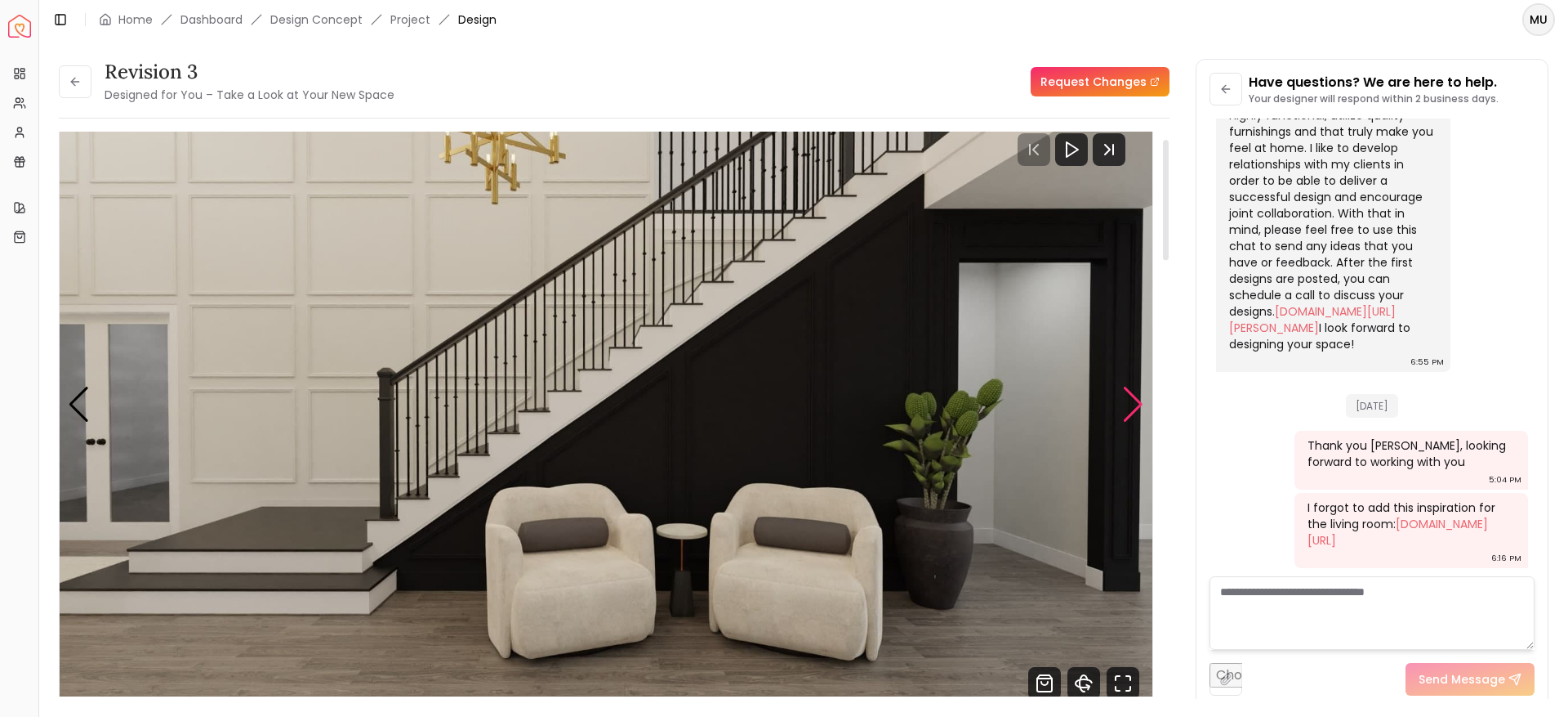
click at [1134, 407] on div "Next slide" at bounding box center [1133, 404] width 22 height 36
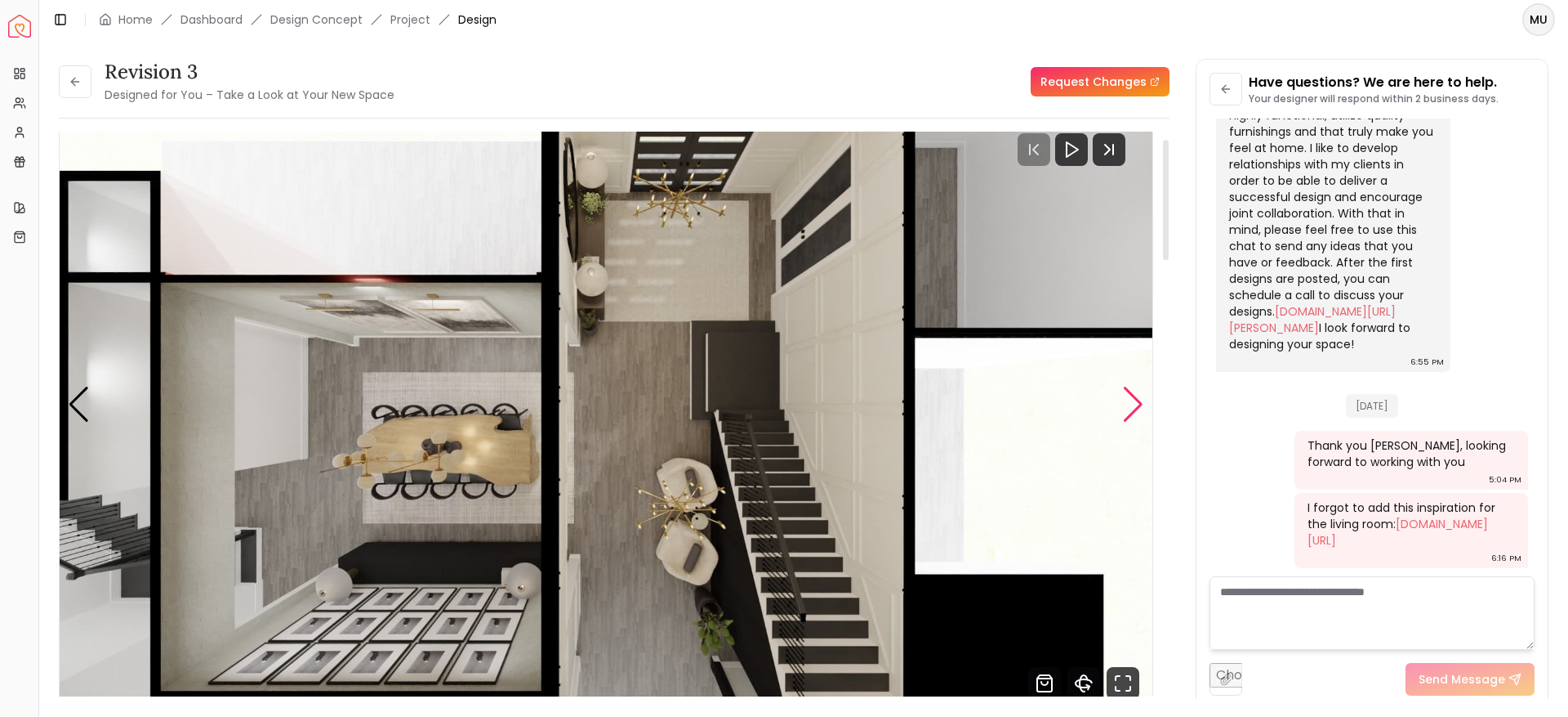
click at [1134, 407] on div "Next slide" at bounding box center [1133, 404] width 22 height 36
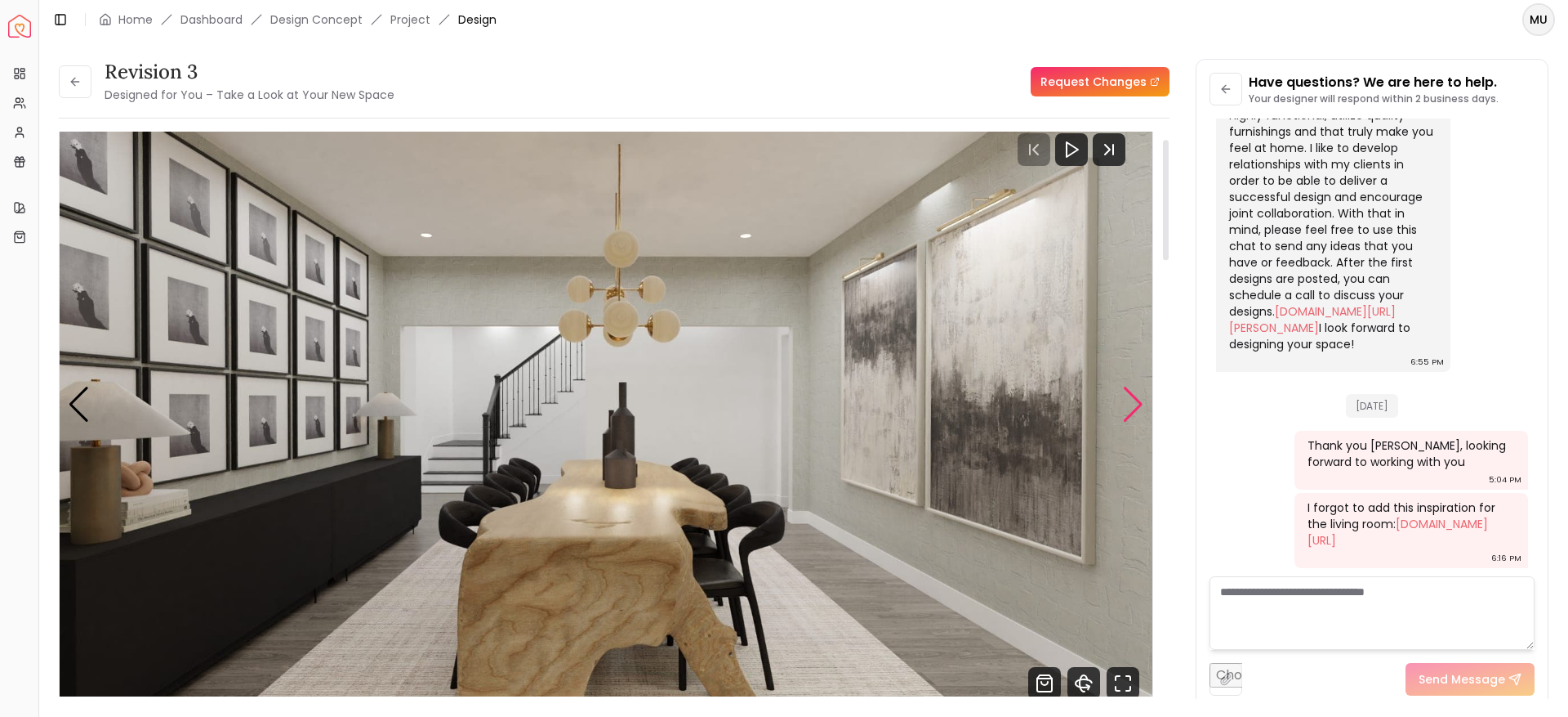
click at [1134, 407] on div "Next slide" at bounding box center [1133, 404] width 22 height 36
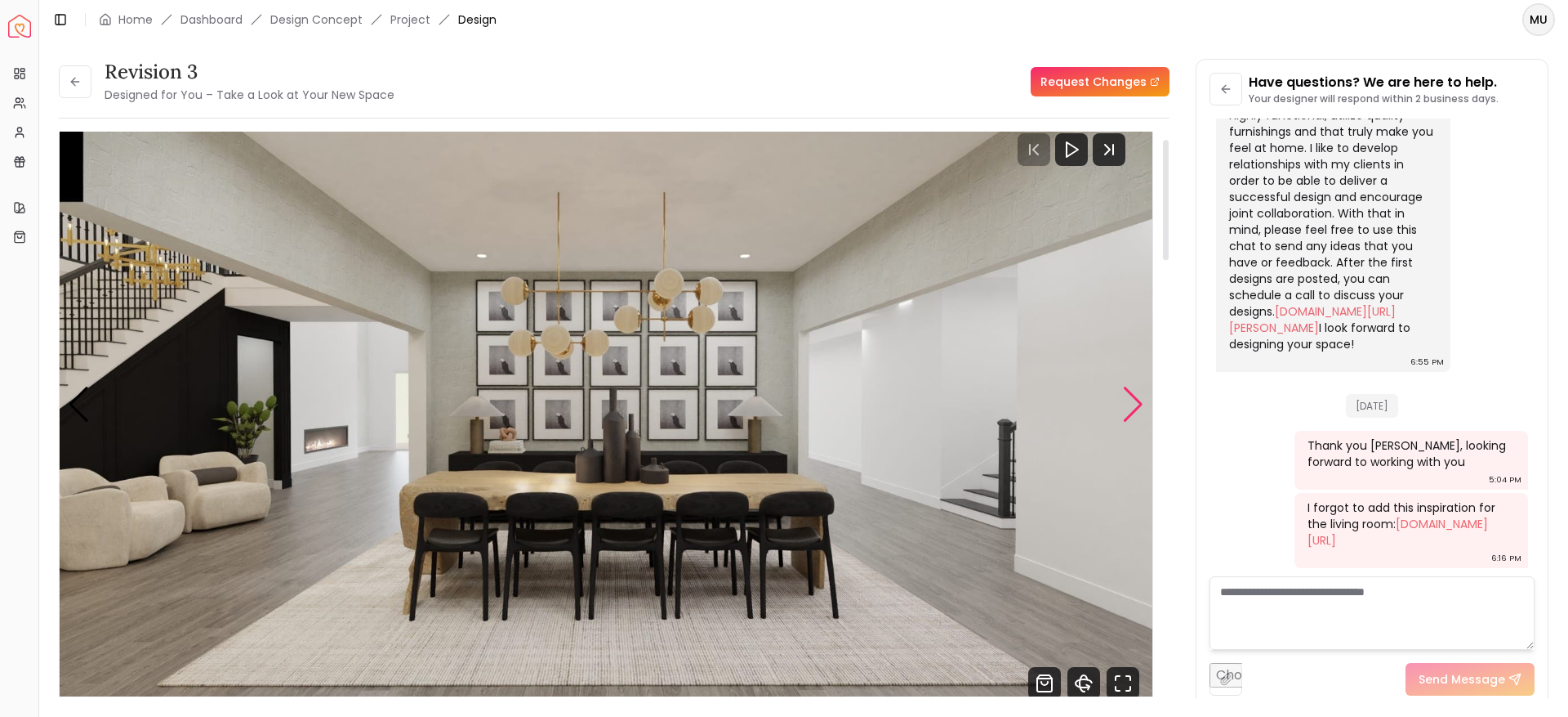
click at [1134, 407] on div "Next slide" at bounding box center [1133, 404] width 22 height 36
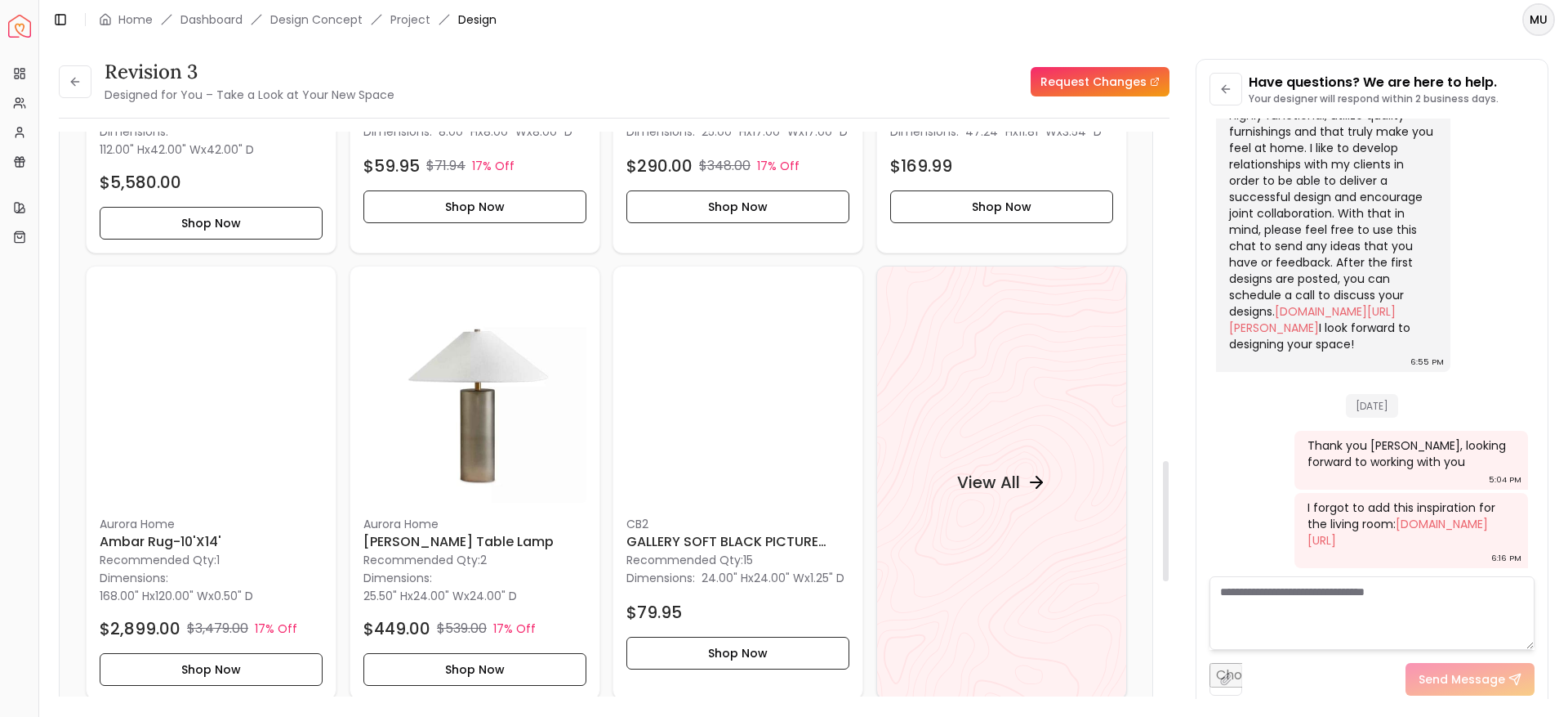
scroll to position [1519, 0]
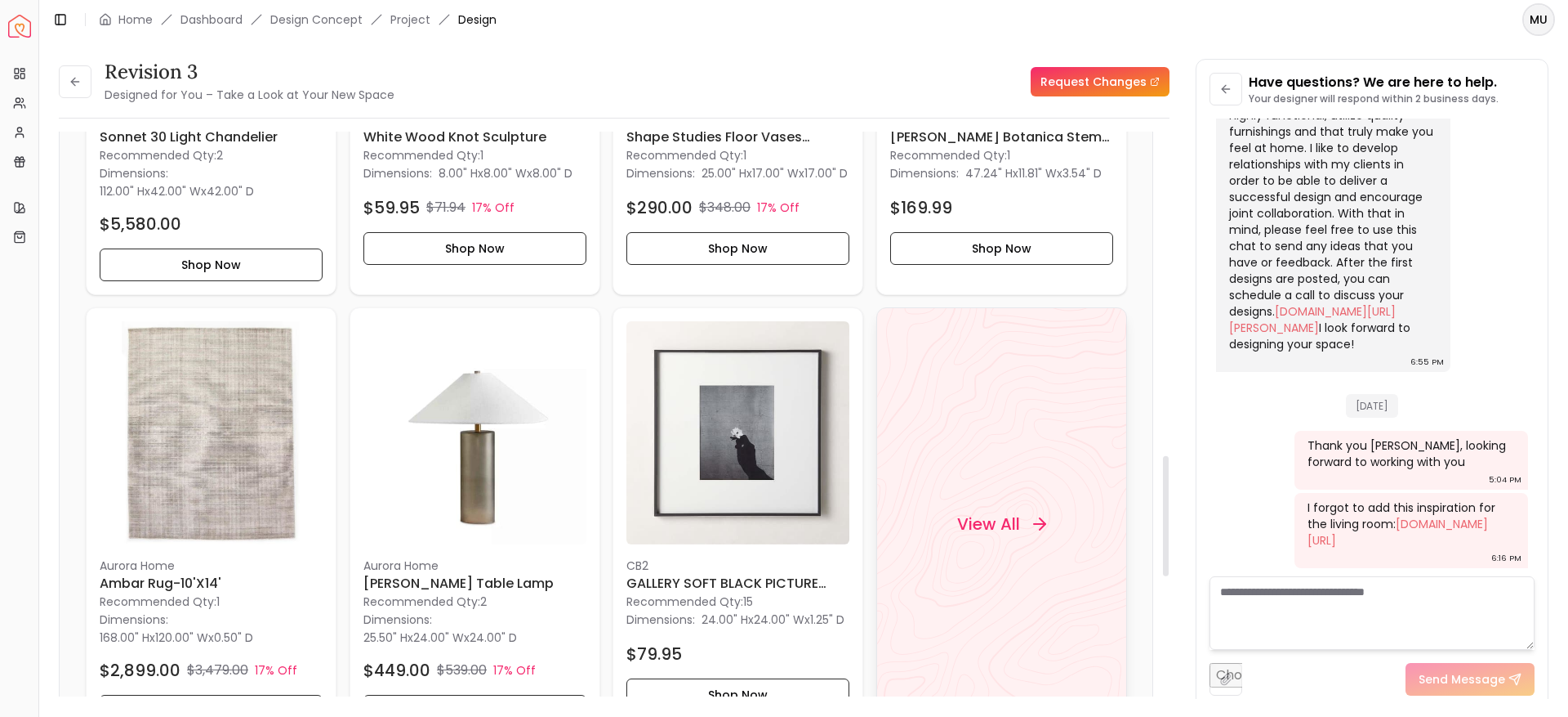
click at [965, 467] on div "View All" at bounding box center [1002, 523] width 251 height 434
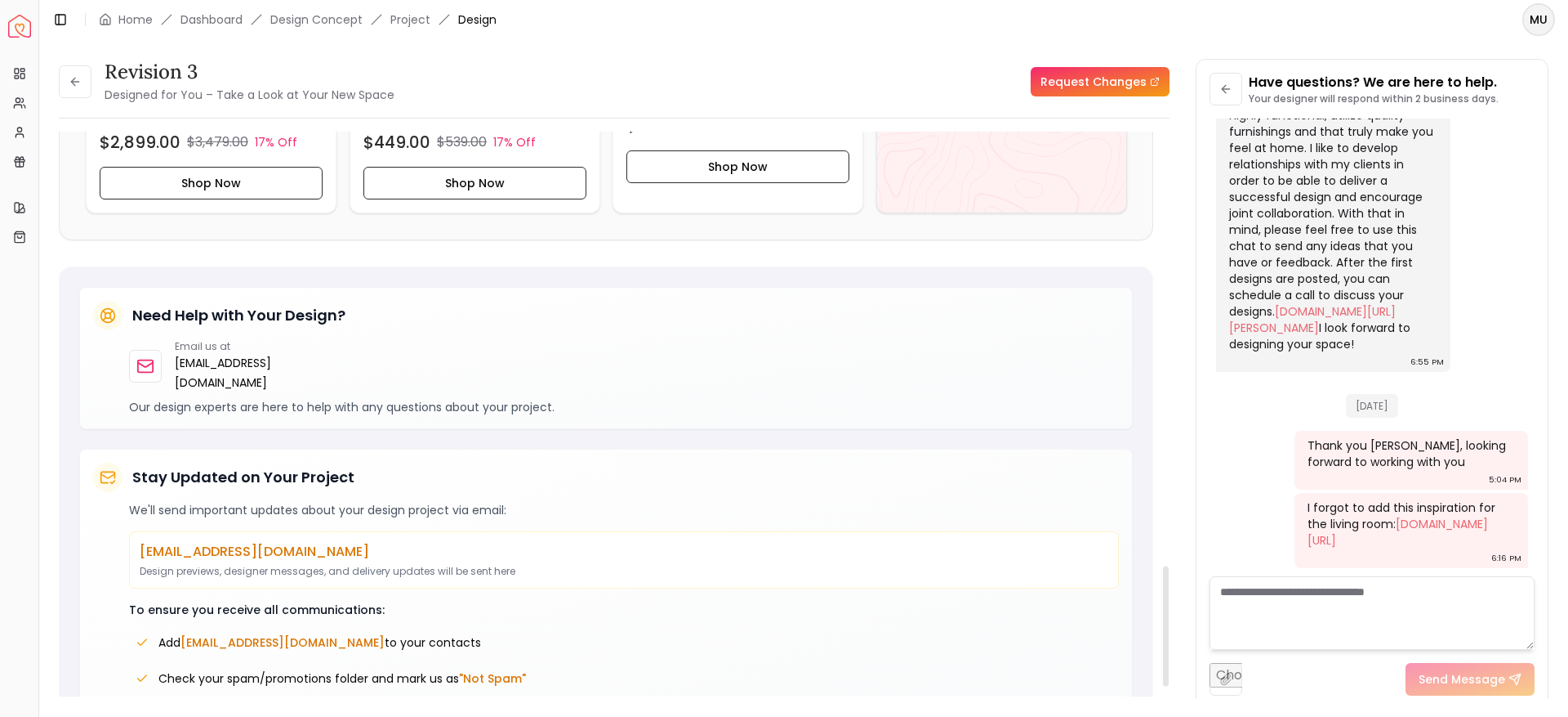
scroll to position [2052, 0]
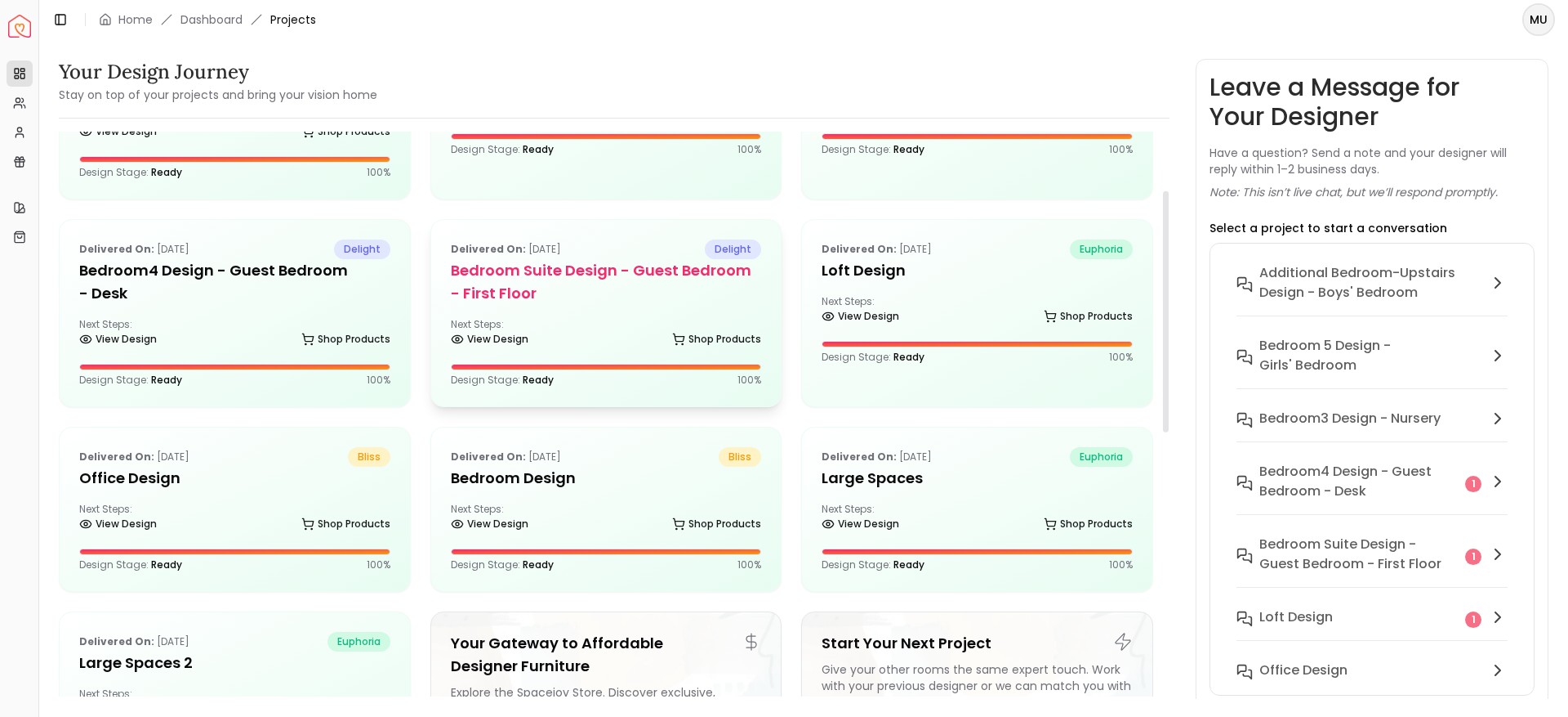
scroll to position [159, 0]
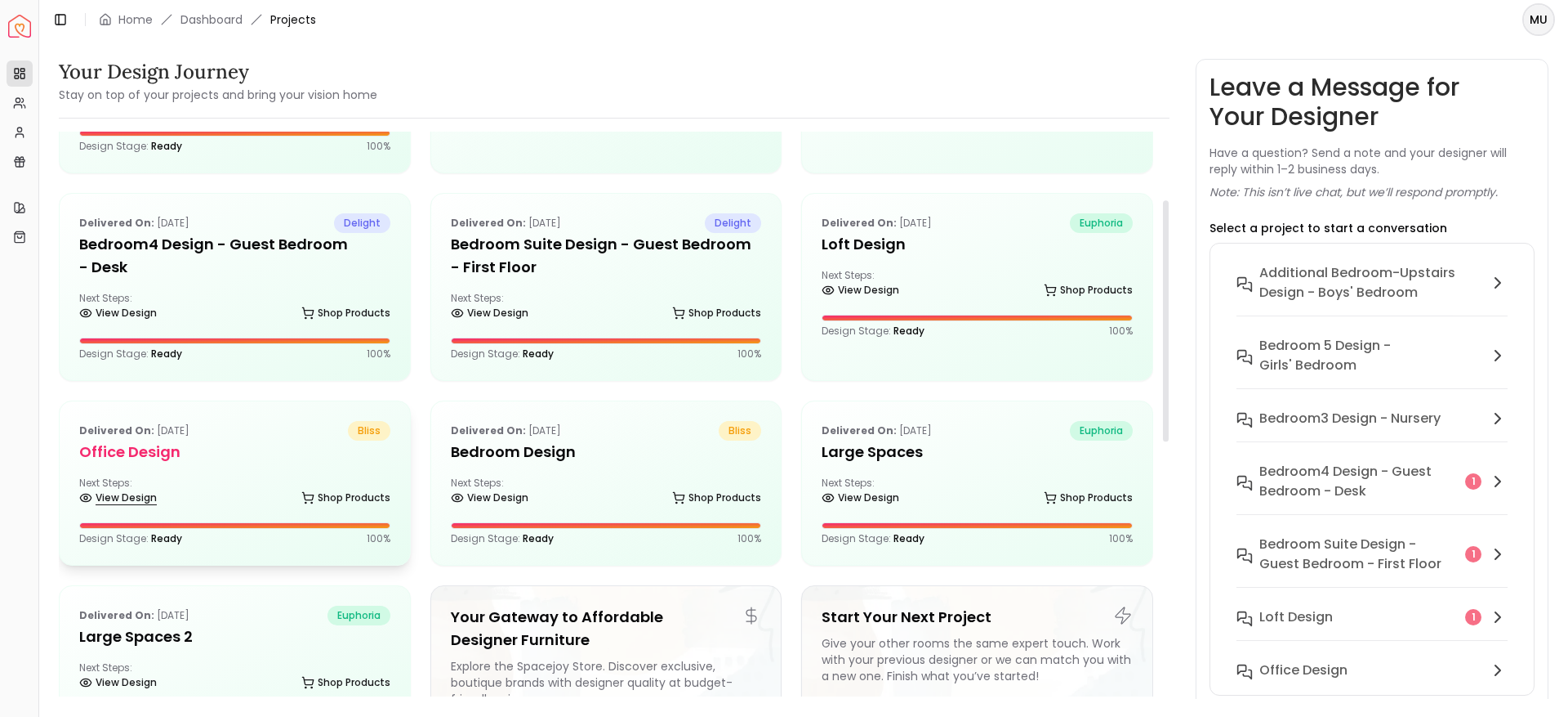
click at [127, 500] on link "View Design" at bounding box center [118, 498] width 77 height 23
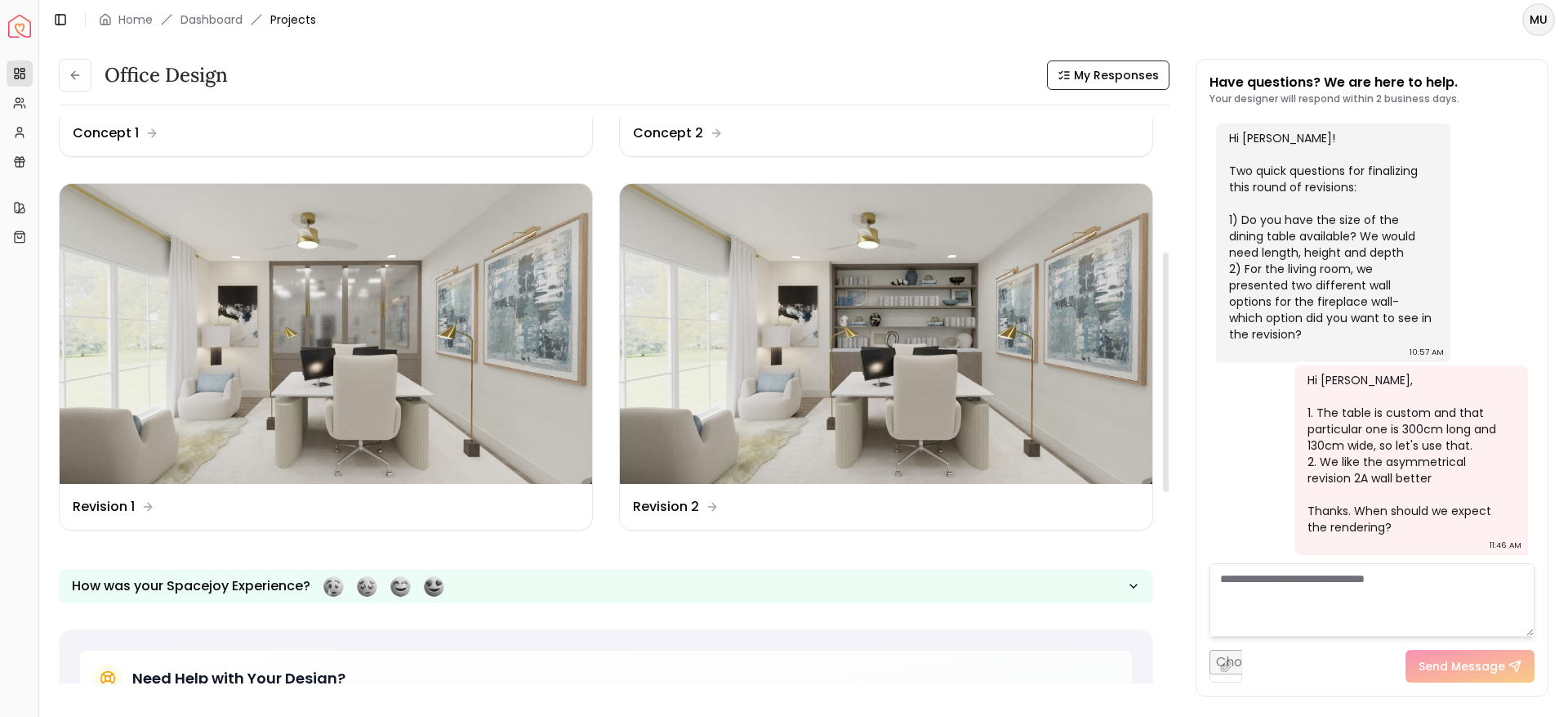
scroll to position [314, 0]
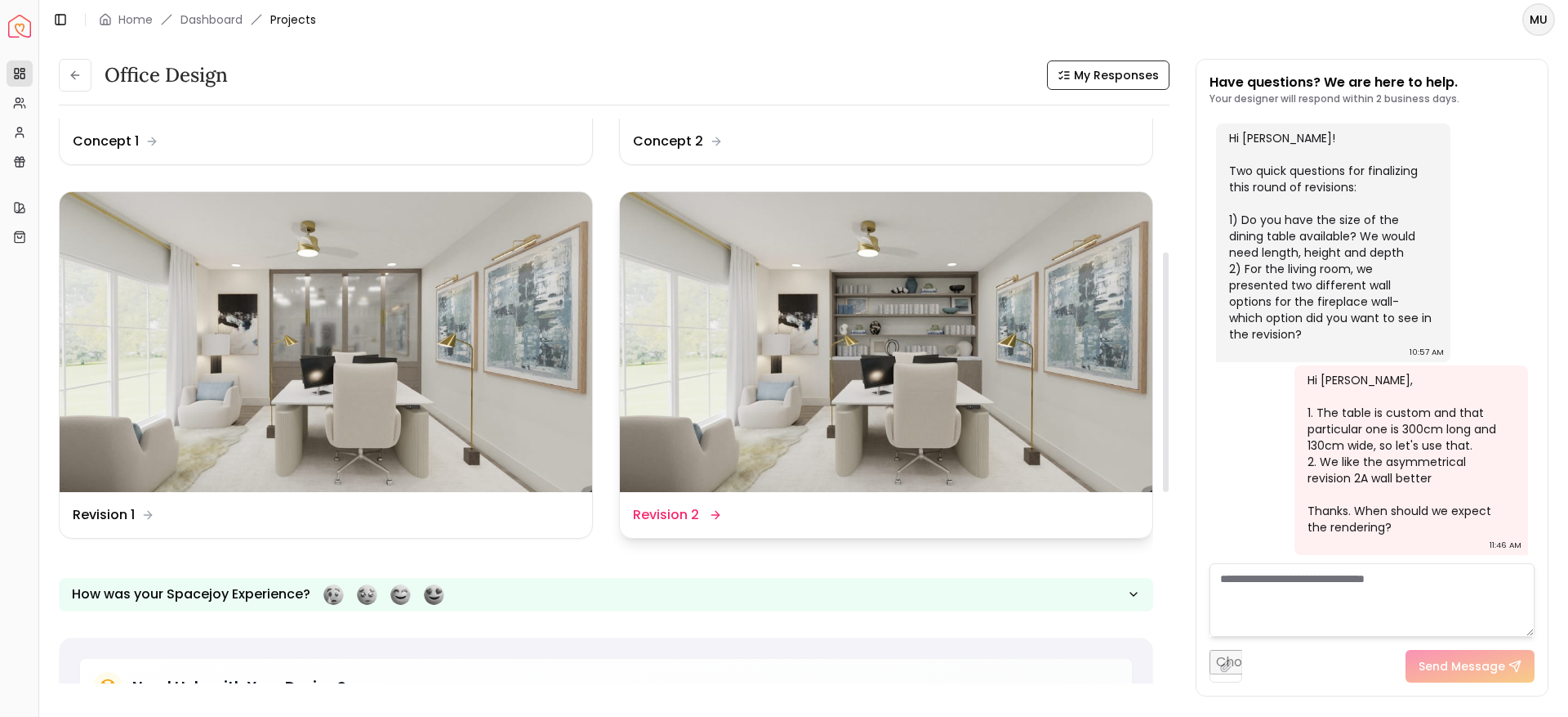
click at [771, 427] on img at bounding box center [886, 341] width 533 height 300
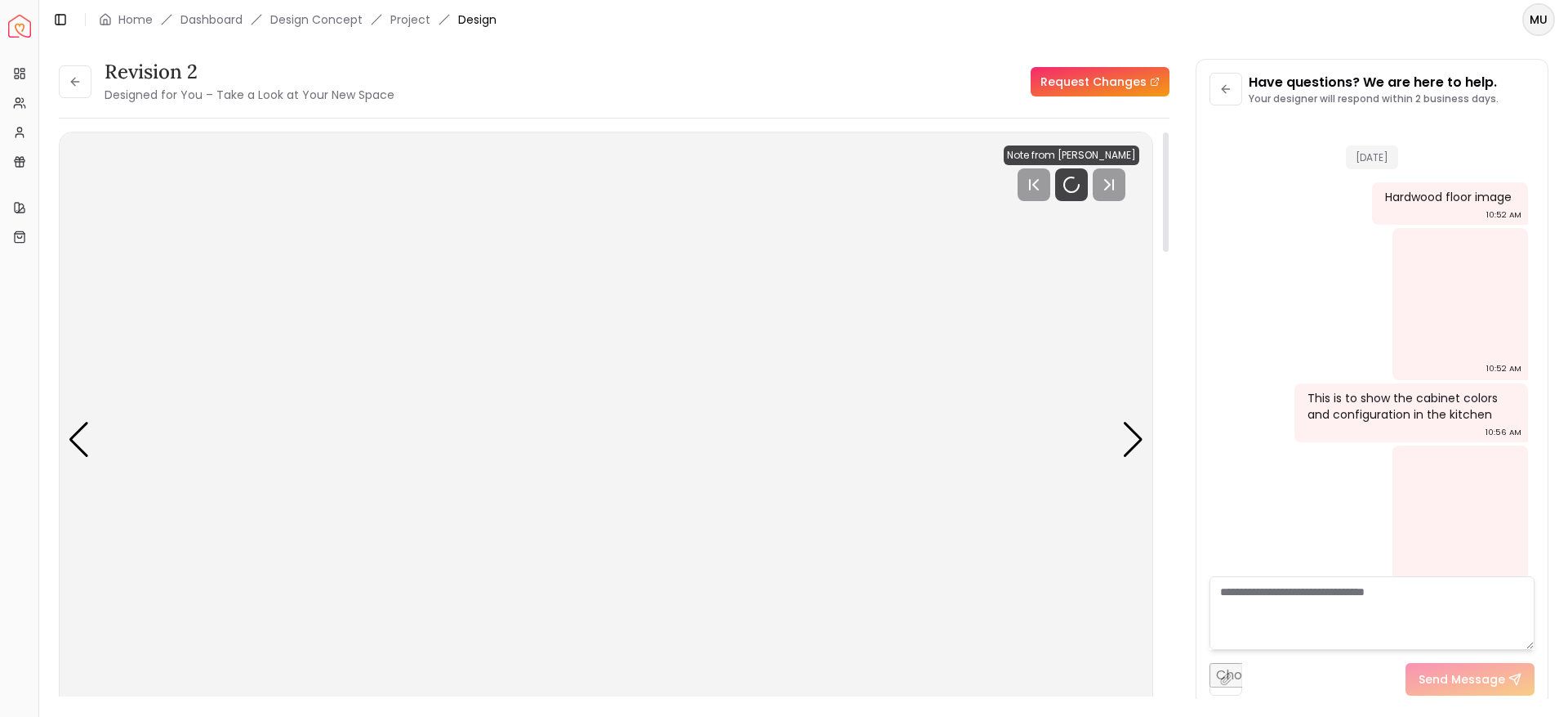
scroll to position [5001, 0]
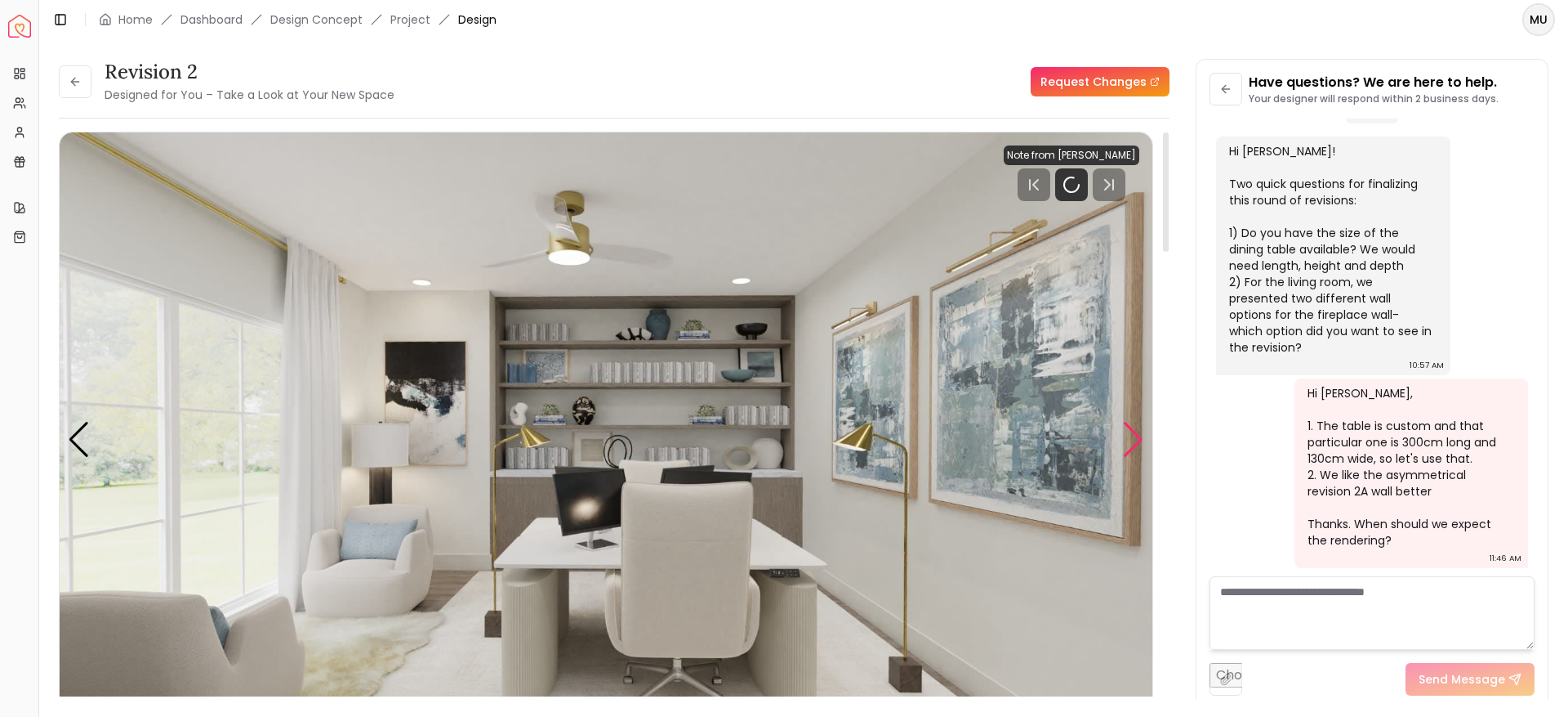
click at [1132, 428] on div "Next slide" at bounding box center [1133, 439] width 22 height 36
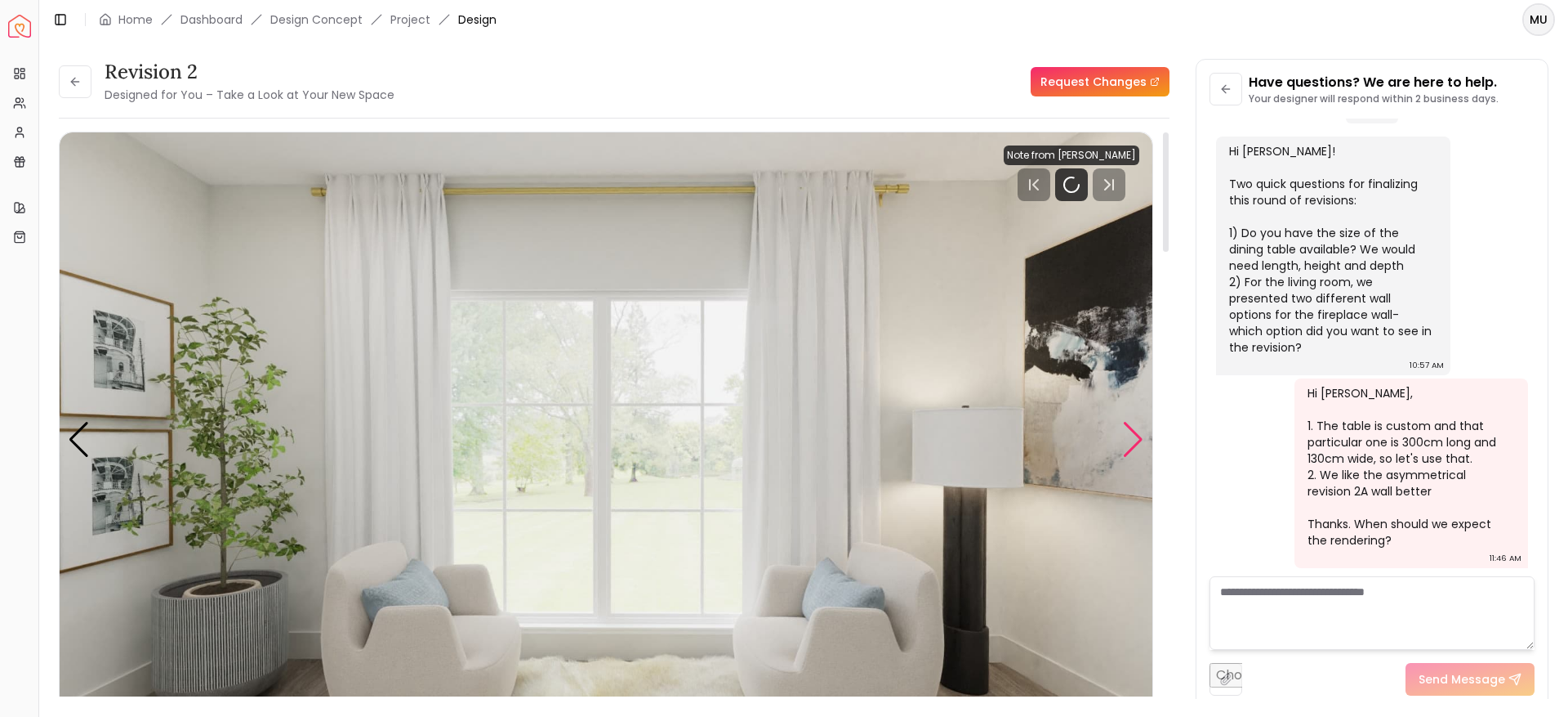
click at [1132, 428] on div "Next slide" at bounding box center [1133, 439] width 22 height 36
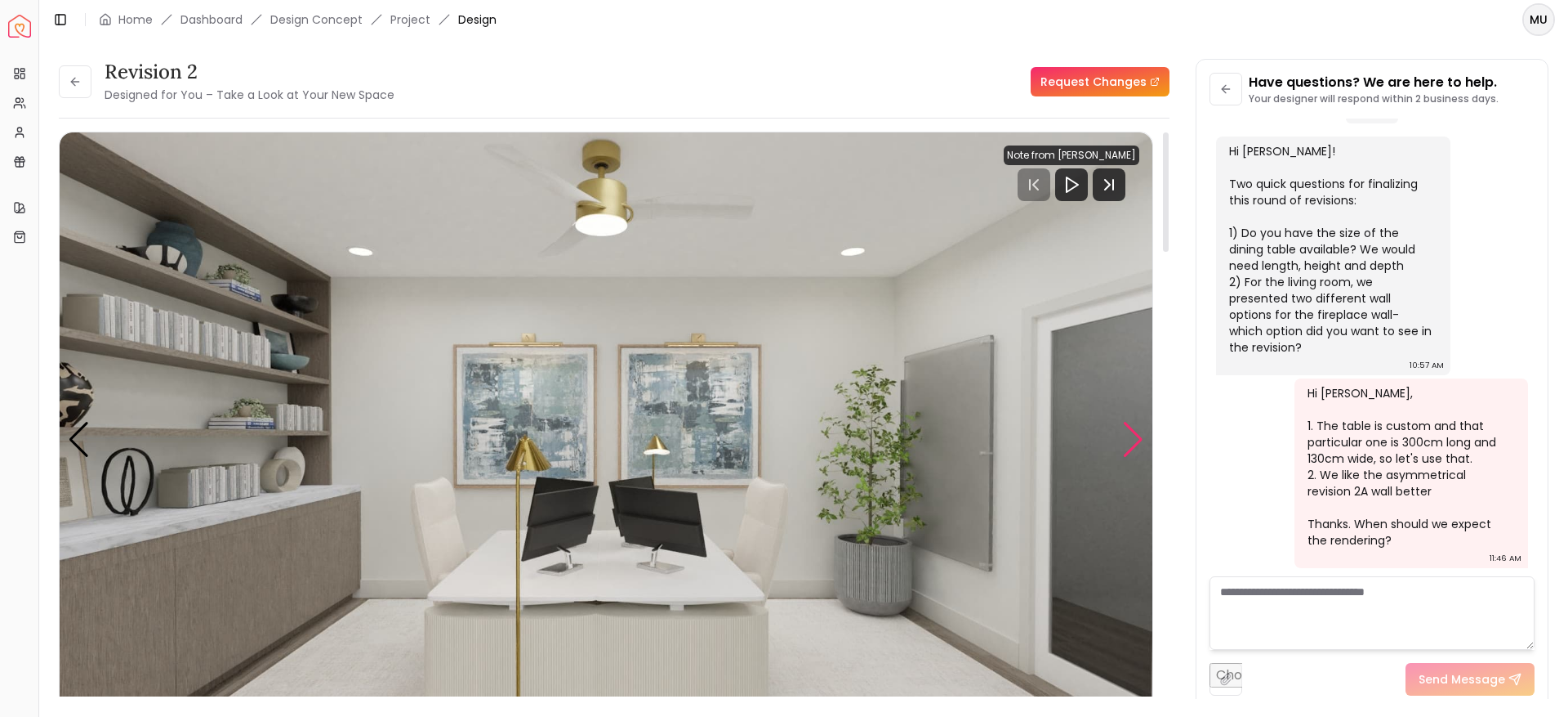
click at [1132, 428] on div "Next slide" at bounding box center [1133, 439] width 22 height 36
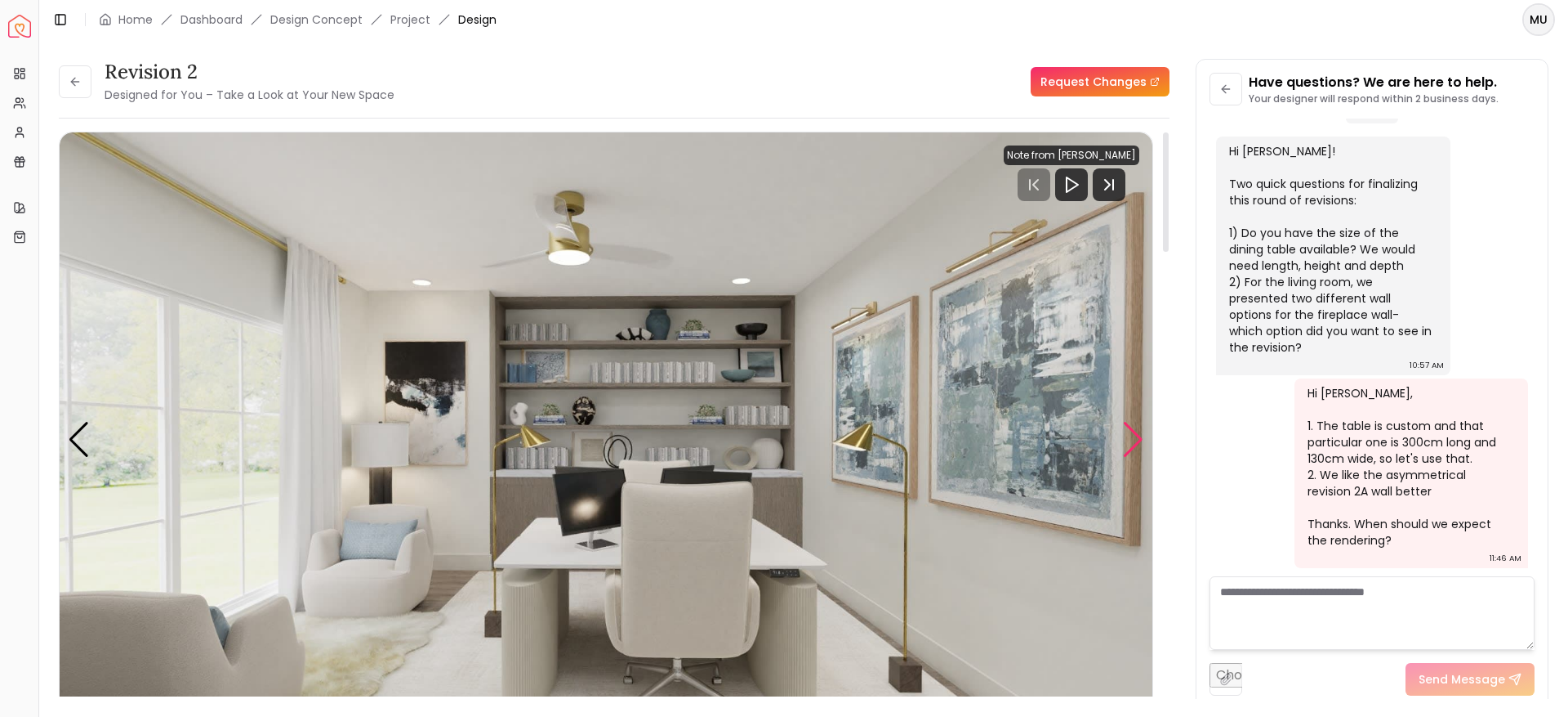
click at [1132, 428] on div "Next slide" at bounding box center [1133, 439] width 22 height 36
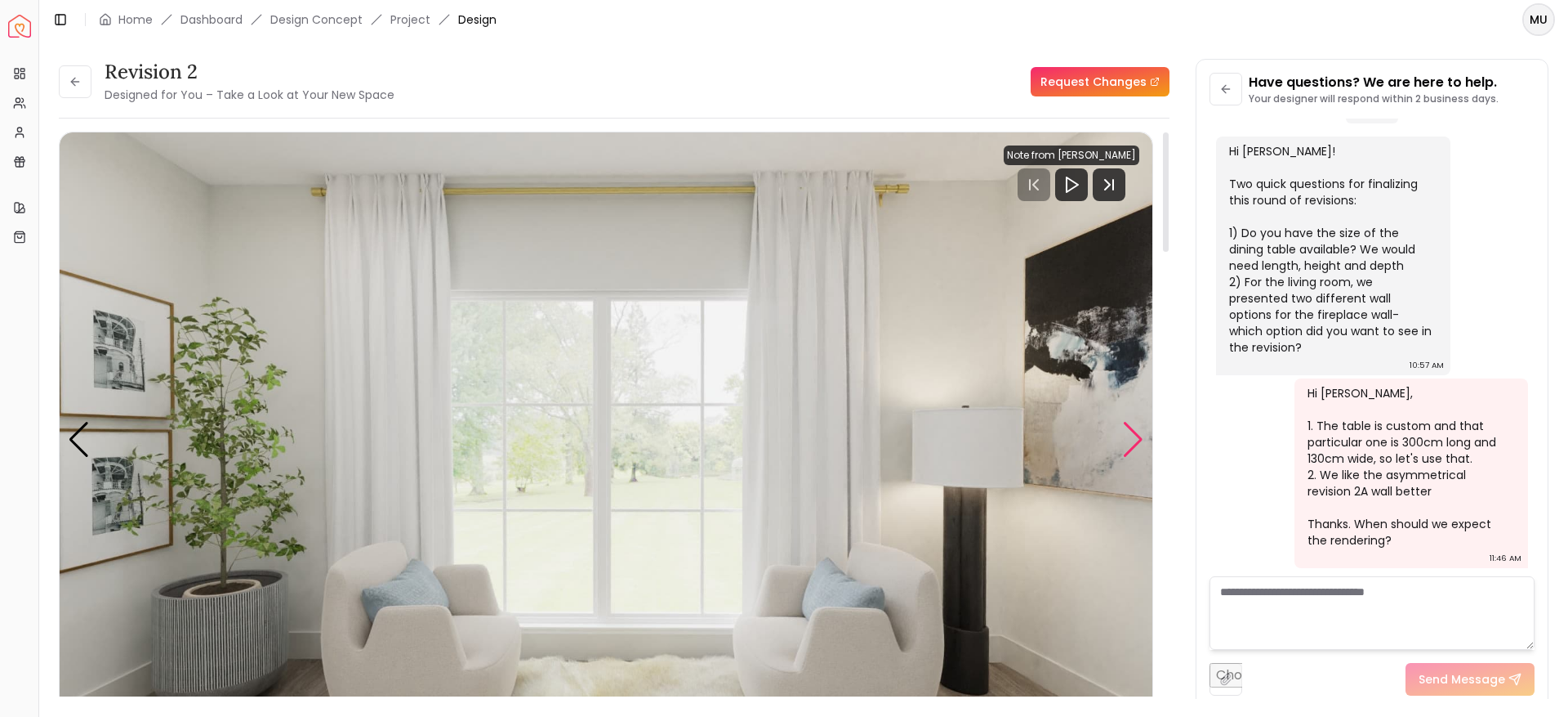
click at [1132, 428] on div "Next slide" at bounding box center [1133, 439] width 22 height 36
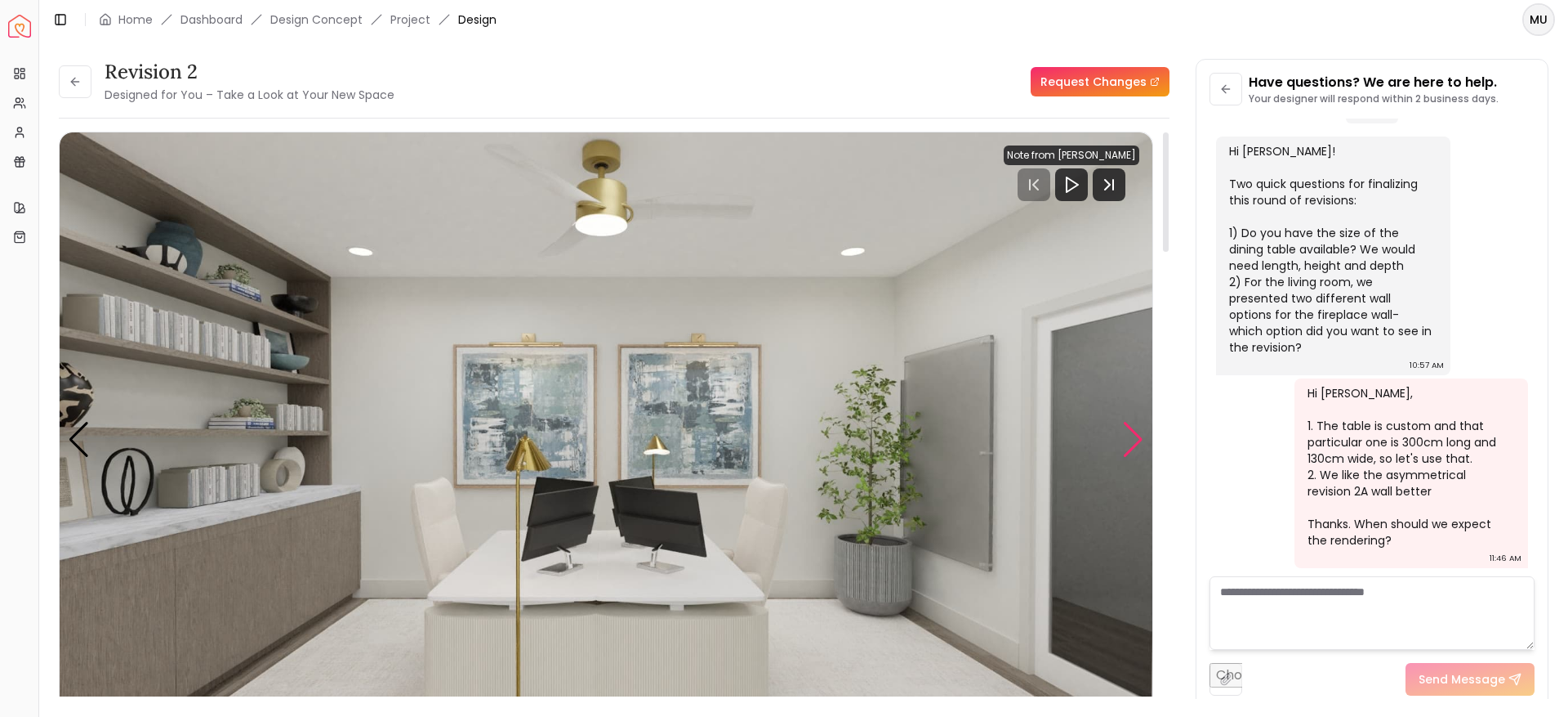
click at [1132, 428] on div "Next slide" at bounding box center [1133, 439] width 22 height 36
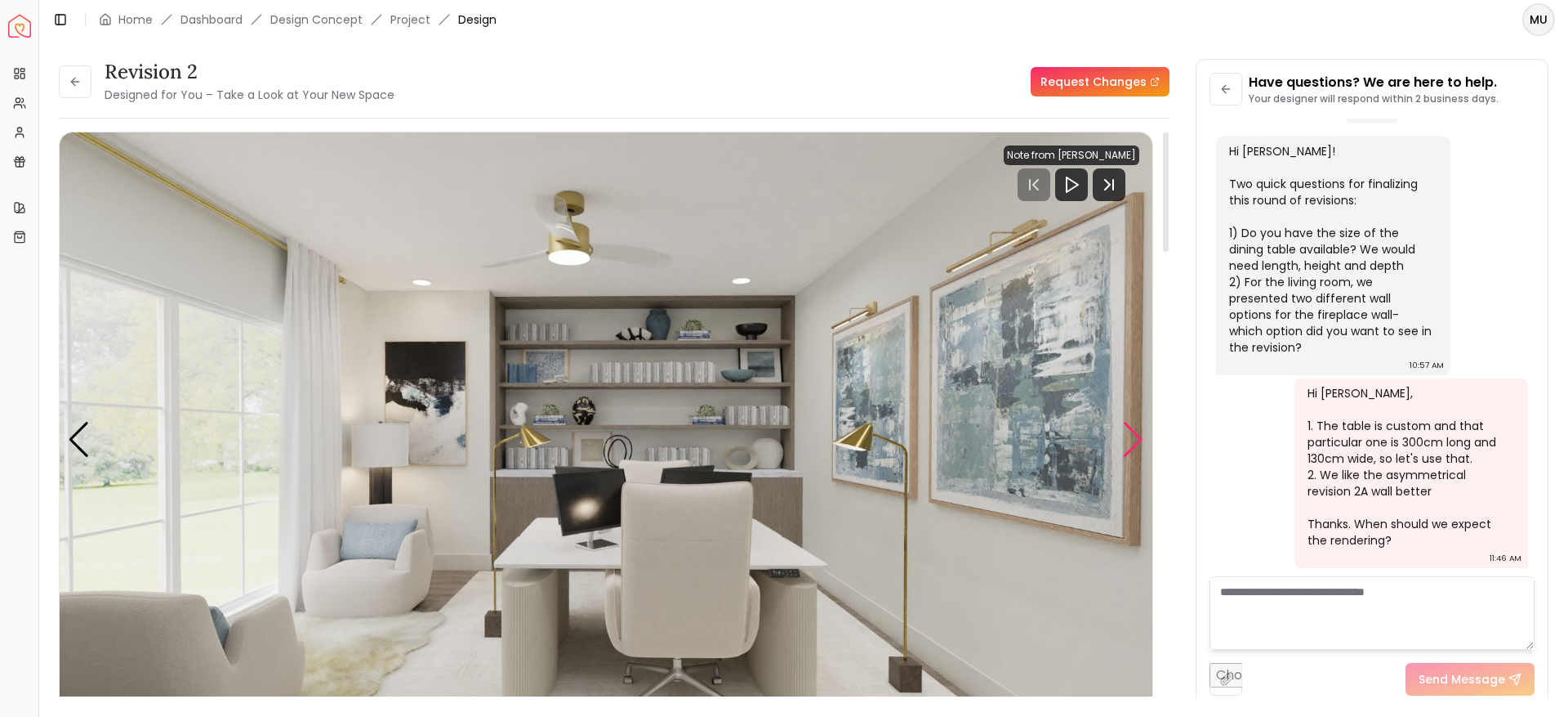
click at [1132, 428] on div "Next slide" at bounding box center [1133, 439] width 22 height 36
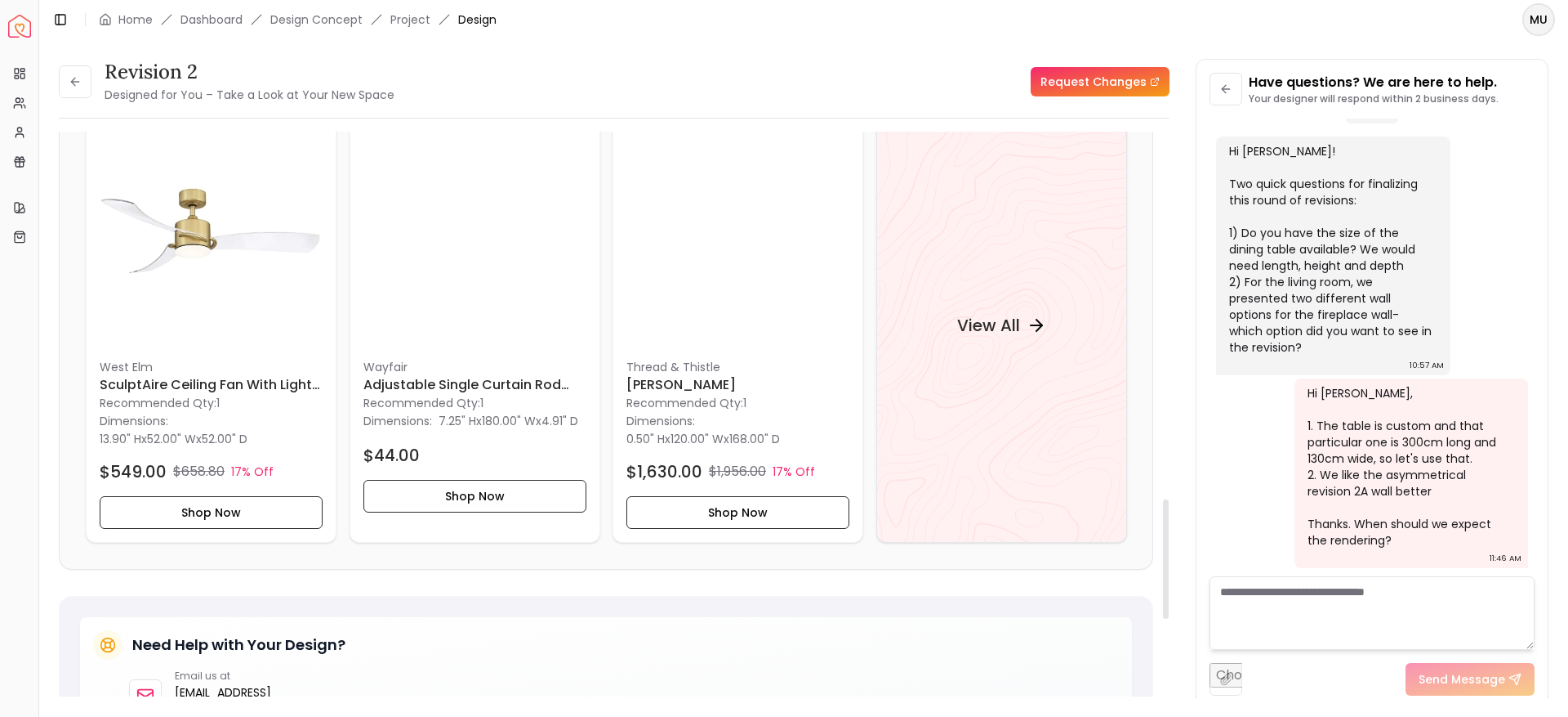
scroll to position [1741, 0]
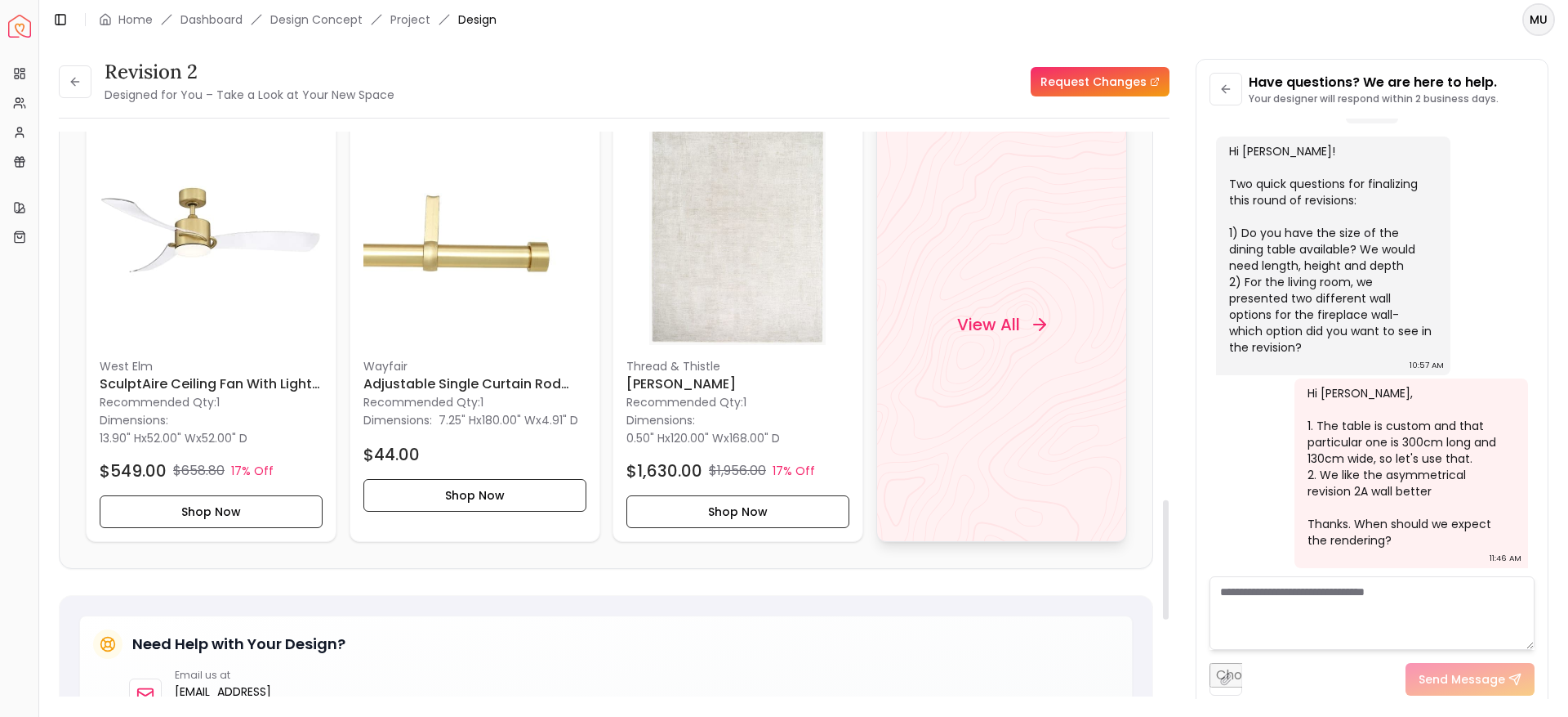
click at [995, 339] on div "View All" at bounding box center [1001, 325] width 128 height 49
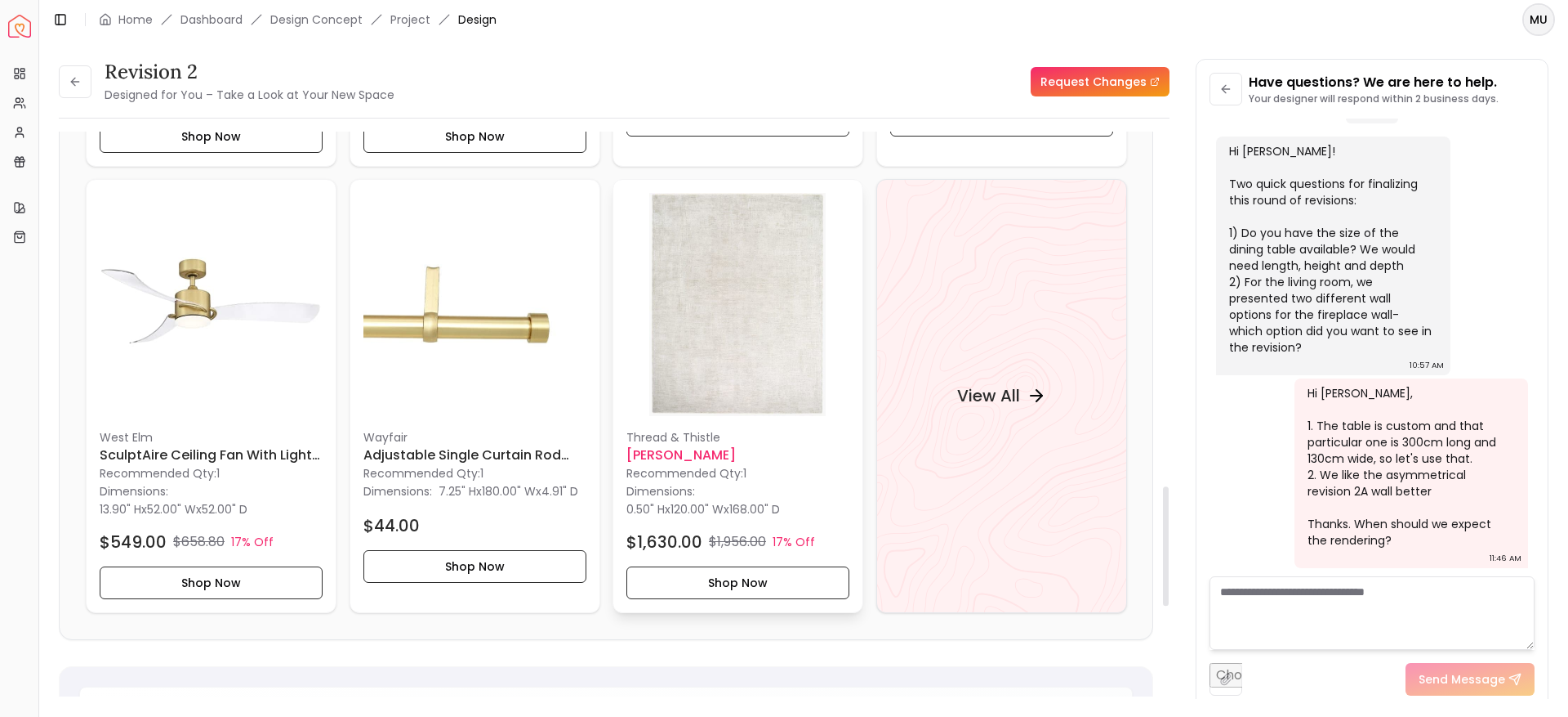
scroll to position [1682, 0]
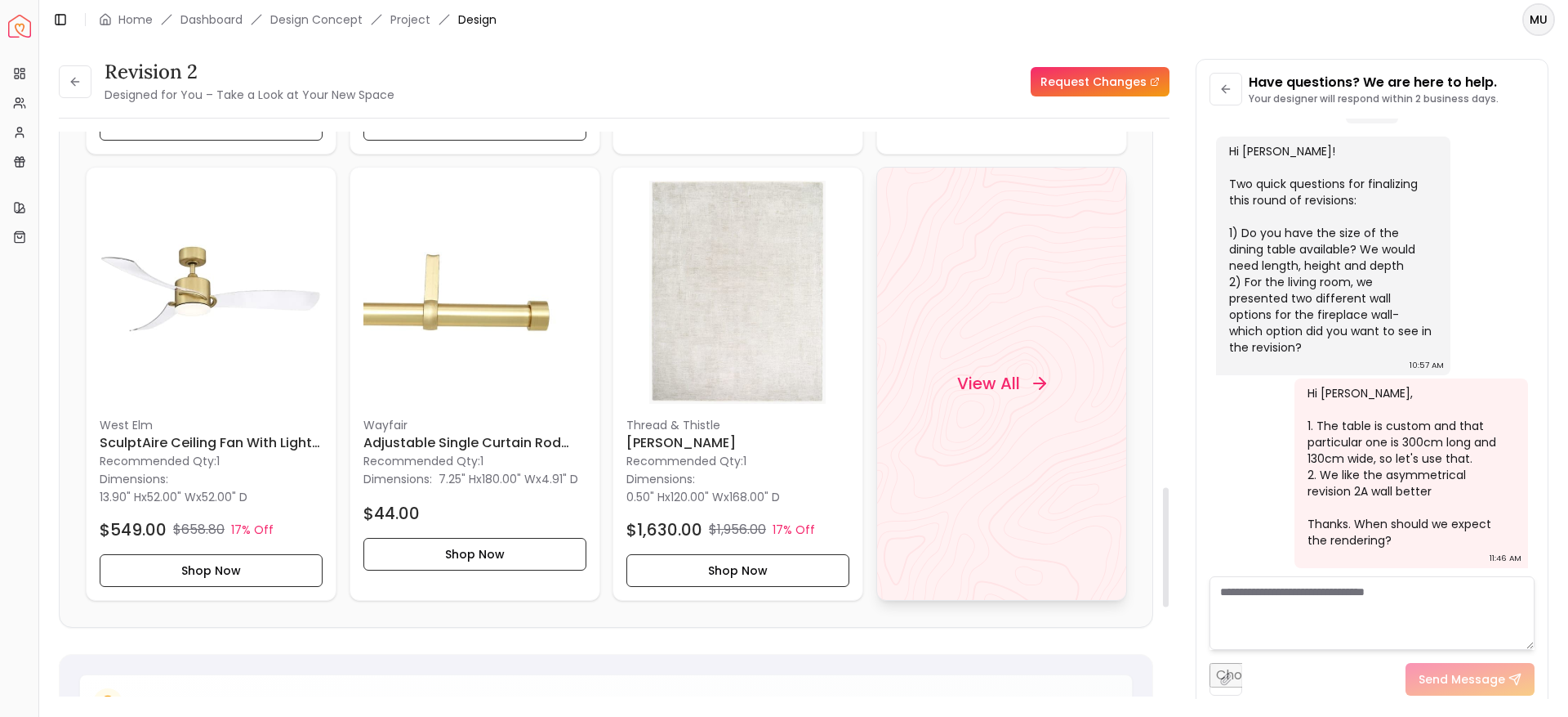
click at [1003, 367] on div "View All" at bounding box center [1001, 384] width 128 height 49
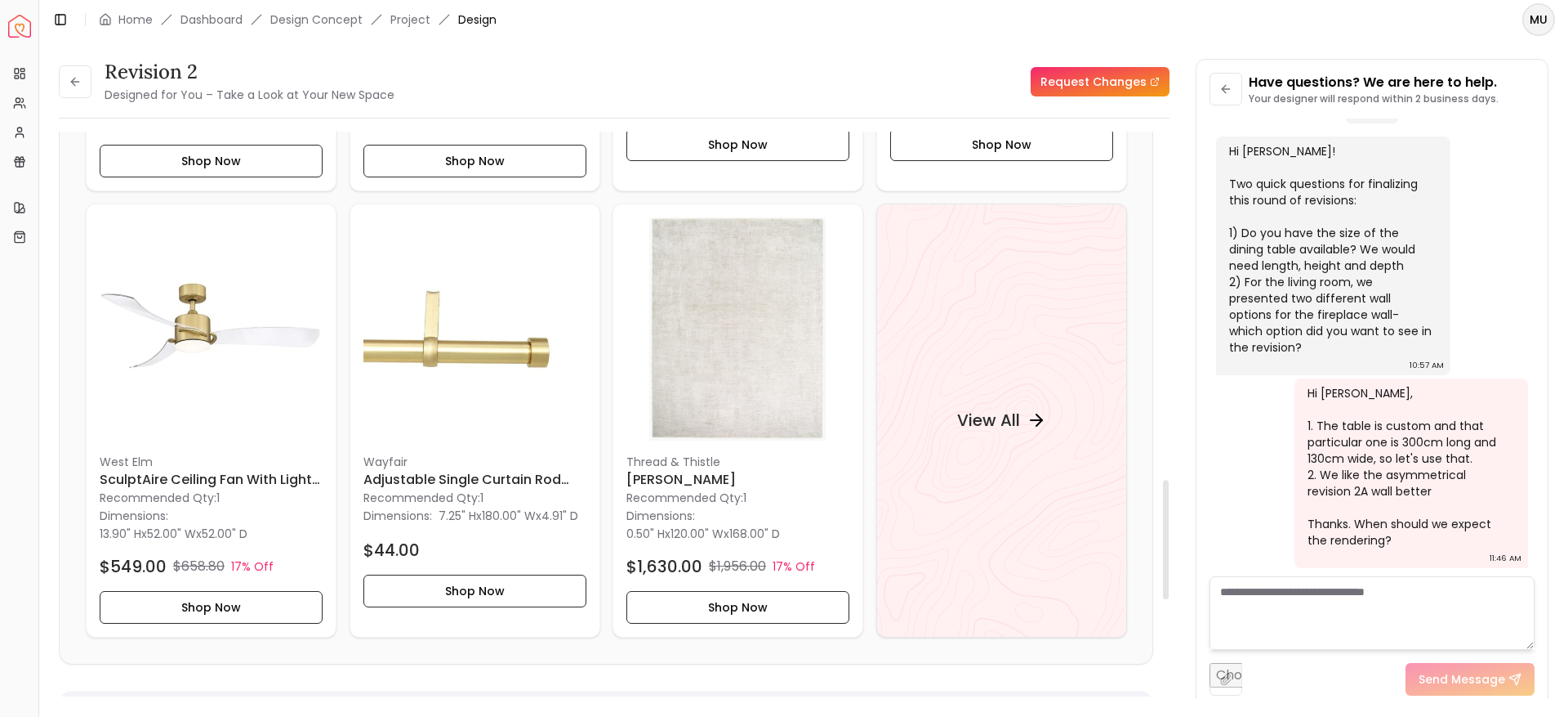
scroll to position [1648, 0]
click at [997, 433] on div "View All" at bounding box center [1001, 419] width 128 height 49
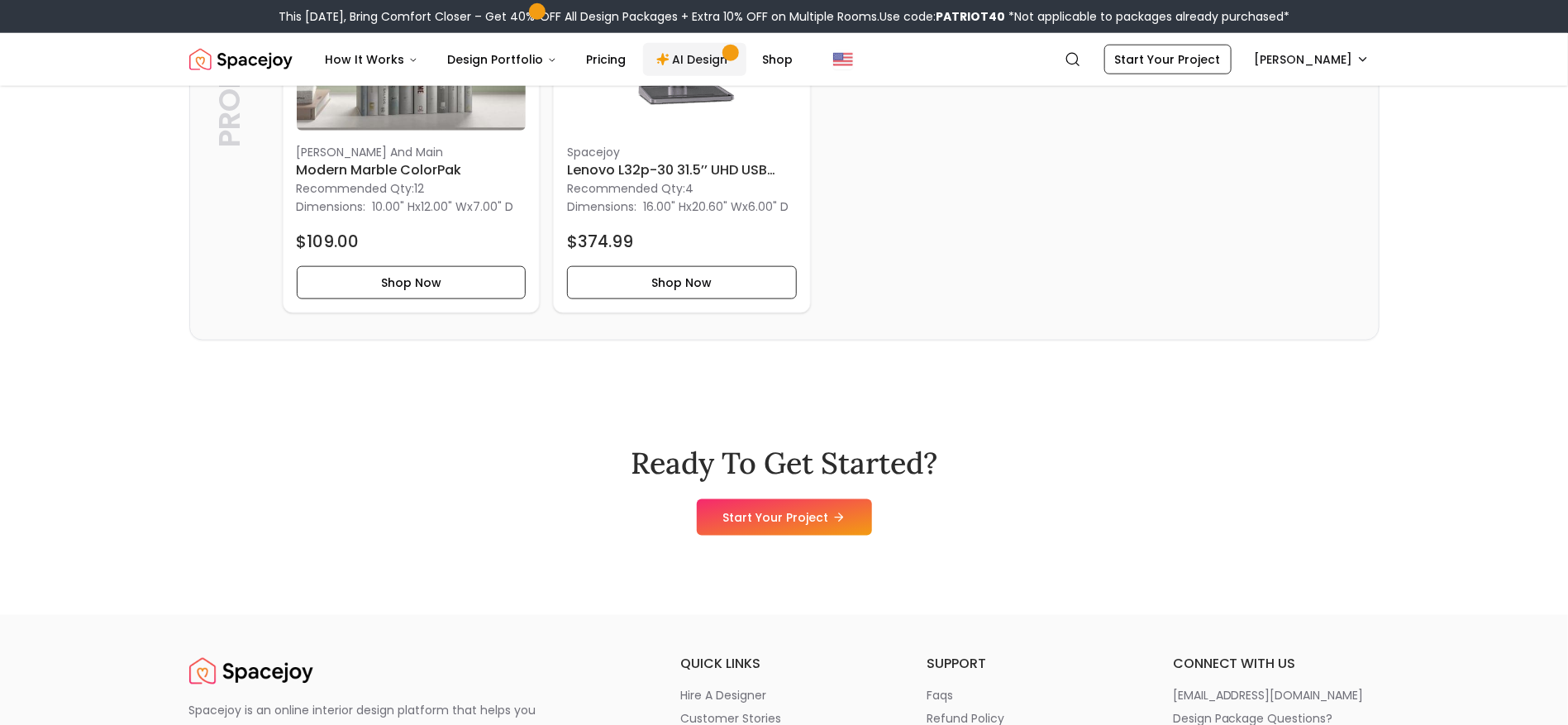
scroll to position [4046, 0]
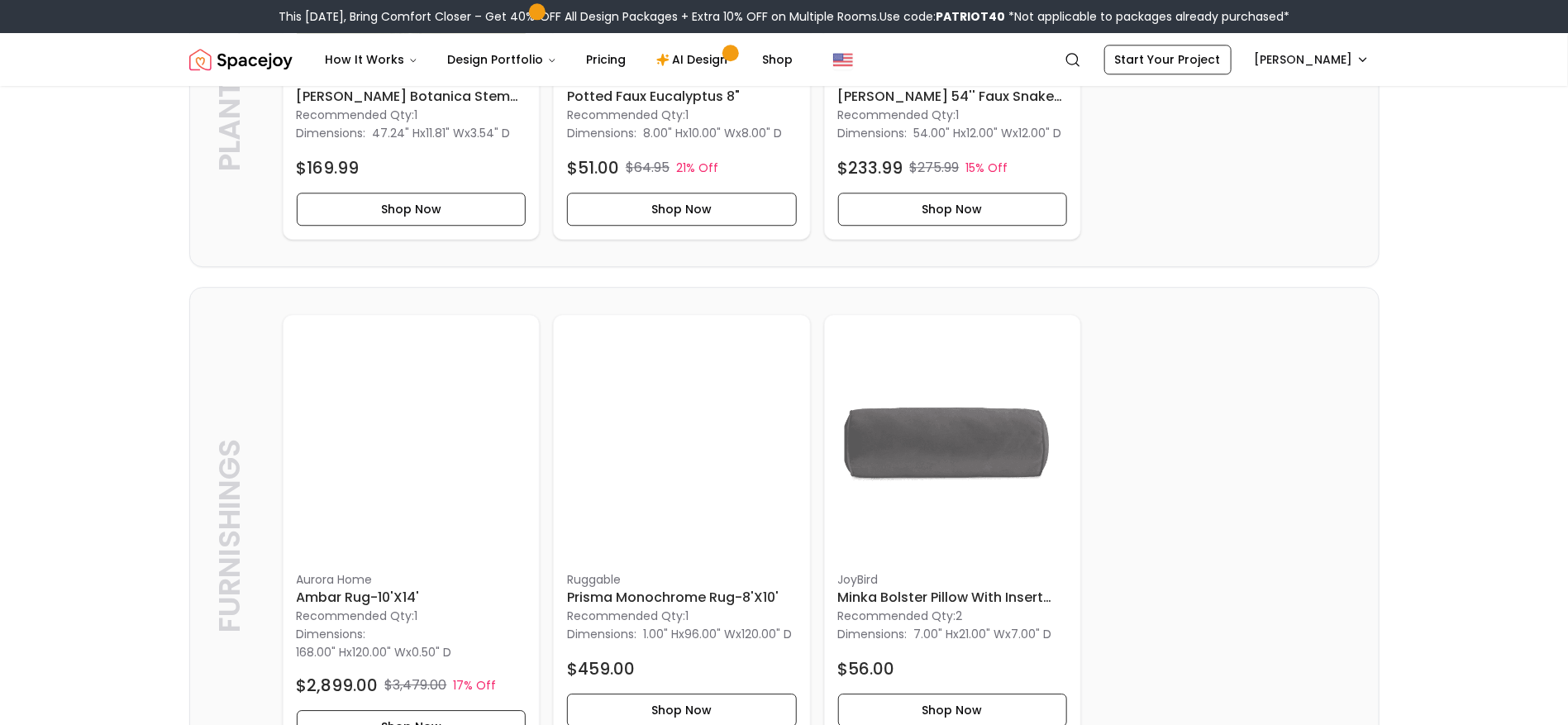
scroll to position [2137, 0]
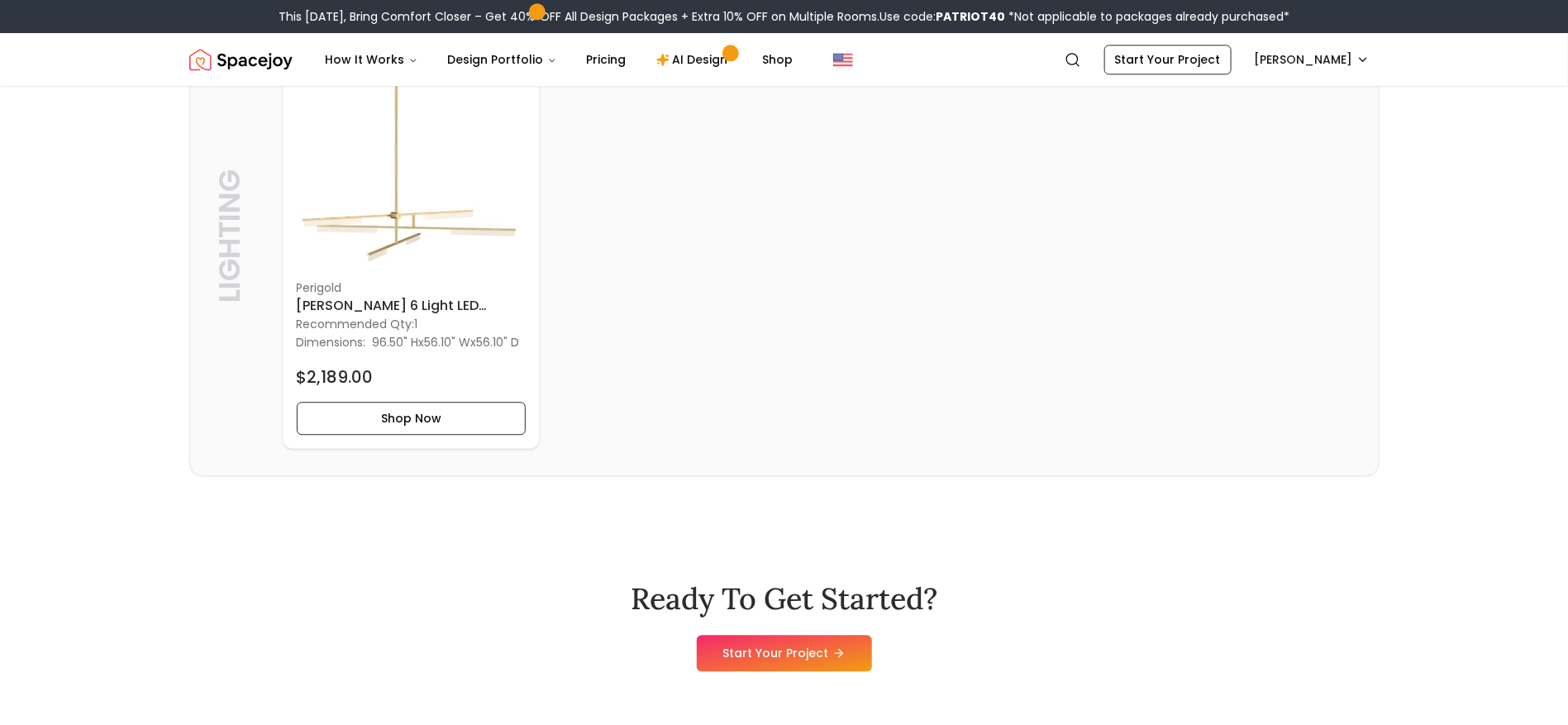
scroll to position [5194, 0]
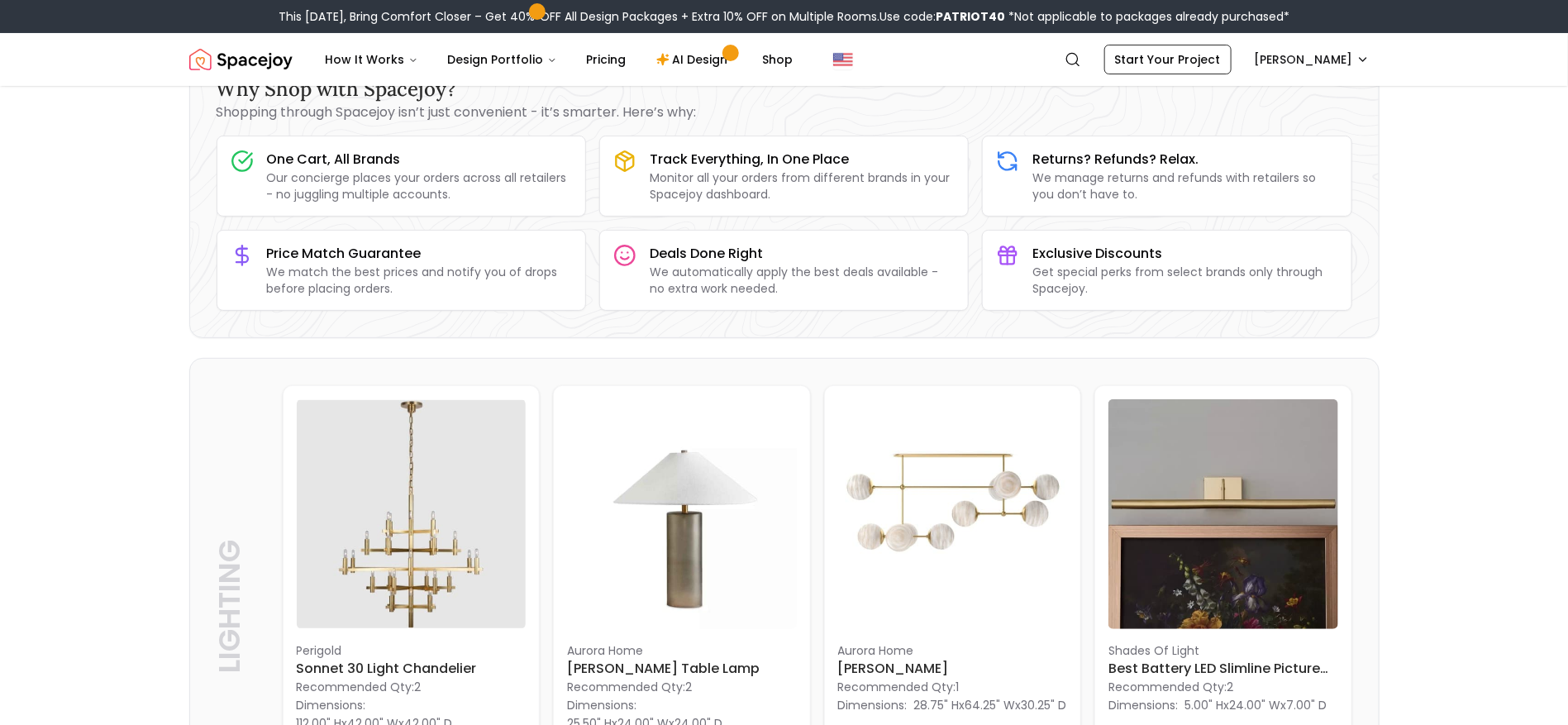
scroll to position [110, 0]
